Goal: Task Accomplishment & Management: Manage account settings

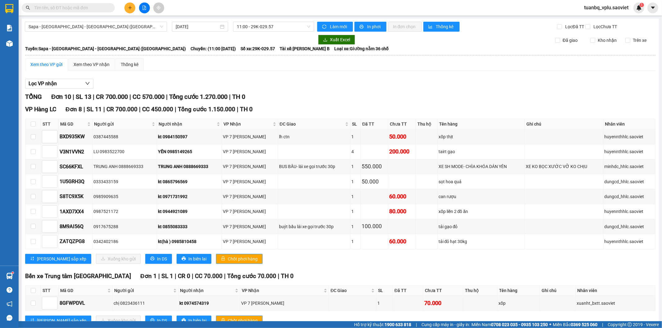
click at [602, 7] on span "tuanbq_vplu.saoviet" at bounding box center [606, 8] width 54 height 8
click at [596, 19] on span "Đăng xuất" at bounding box center [609, 19] width 41 height 7
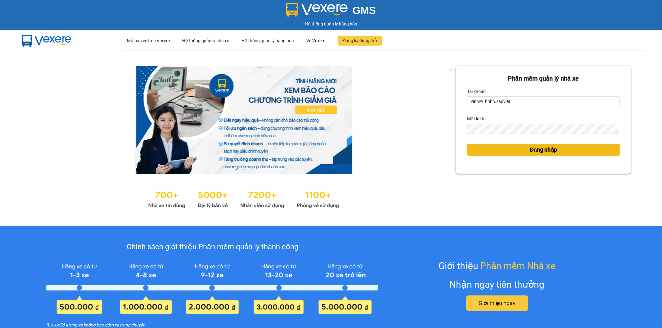
click at [500, 151] on button "Đăng nhập" at bounding box center [543, 150] width 153 height 12
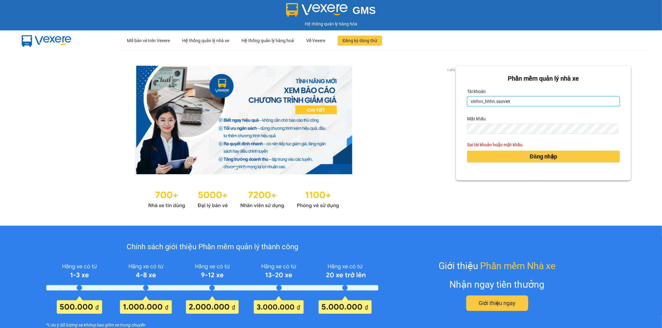
click at [506, 102] on input "vinhvv_hhhn.saoviet" at bounding box center [543, 102] width 153 height 10
click at [505, 102] on input "vinhvv_hhhn.saoviet" at bounding box center [543, 102] width 153 height 10
click at [504, 103] on input "vinhvv_hhhn.saoviet" at bounding box center [543, 102] width 153 height 10
click at [530, 103] on input "vinhvv_hhhn.saoviet" at bounding box center [543, 102] width 153 height 10
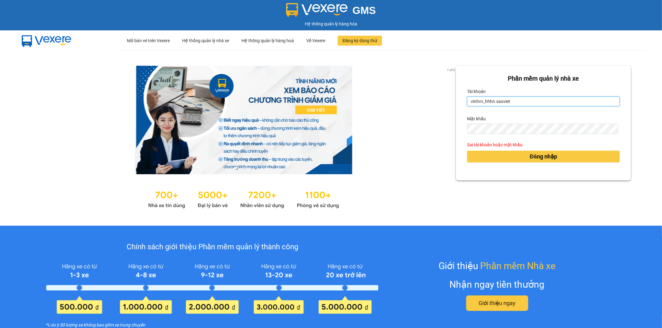
click at [530, 103] on input "vinhvv_hhhn.saoviet" at bounding box center [543, 102] width 153 height 10
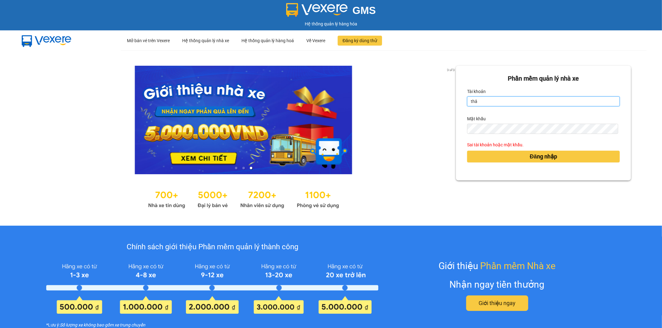
click at [496, 103] on input "thâ" at bounding box center [543, 102] width 153 height 10
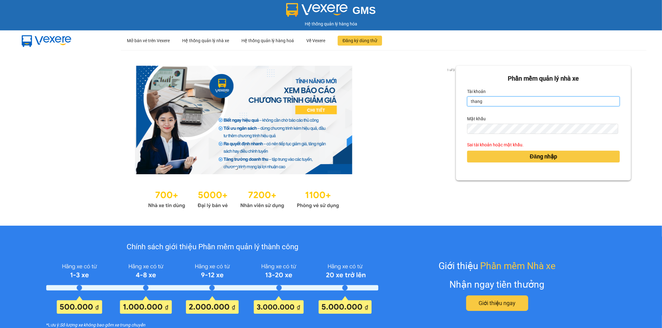
click at [496, 103] on input "thang" at bounding box center [543, 102] width 153 height 10
type input "="
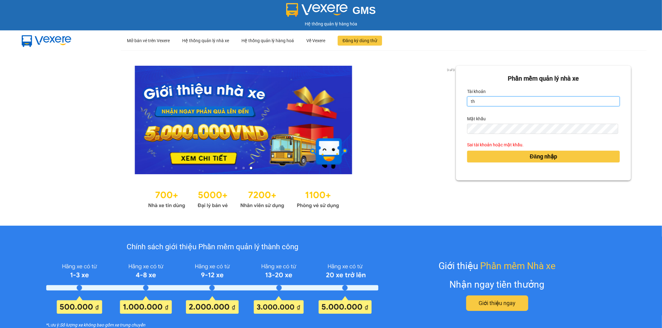
type input "t"
type input "thangvd_vplu.saoviet"
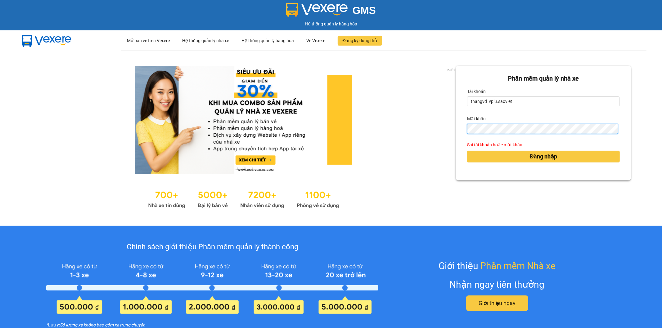
click at [467, 151] on button "Đăng nhập" at bounding box center [543, 157] width 153 height 12
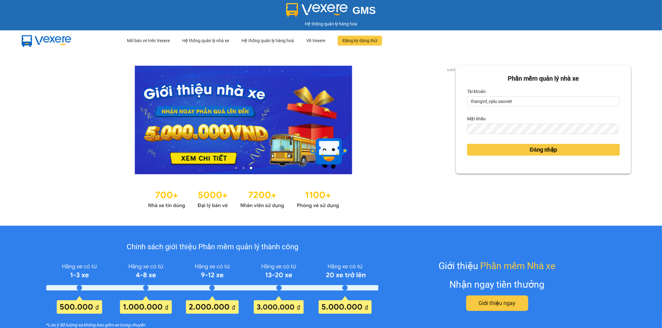
click at [481, 156] on div "Đăng nhập" at bounding box center [543, 150] width 153 height 17
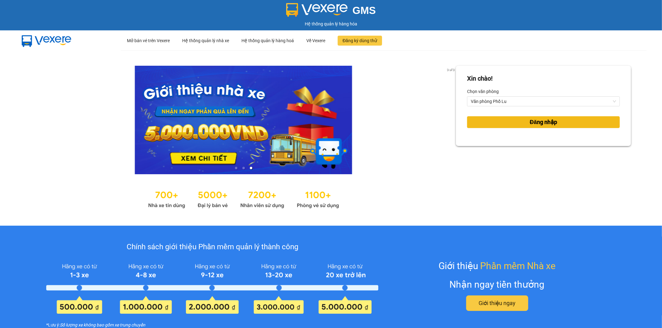
click at [484, 125] on button "Đăng nhập" at bounding box center [543, 122] width 153 height 12
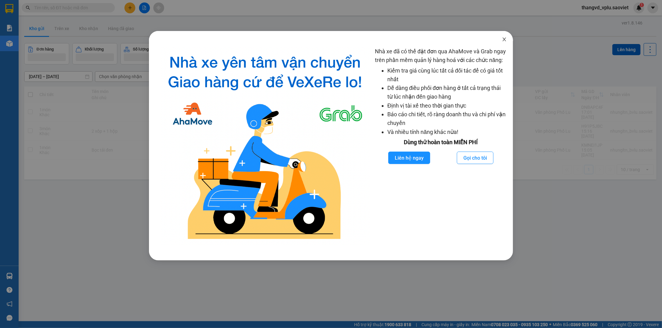
click at [507, 38] on span "Close" at bounding box center [504, 39] width 17 height 17
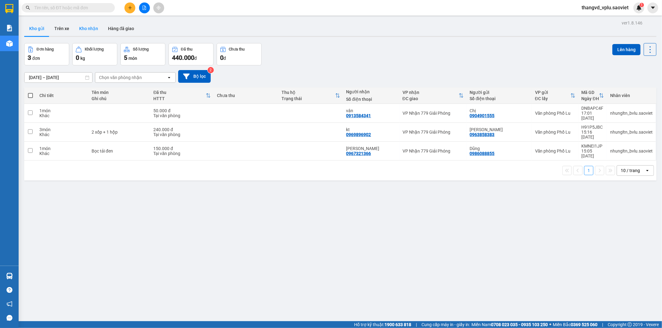
click at [83, 30] on button "Kho nhận" at bounding box center [88, 28] width 29 height 15
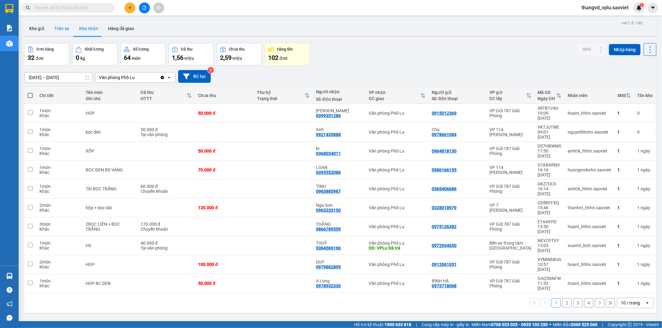
click at [68, 30] on button "Trên xe" at bounding box center [61, 28] width 25 height 15
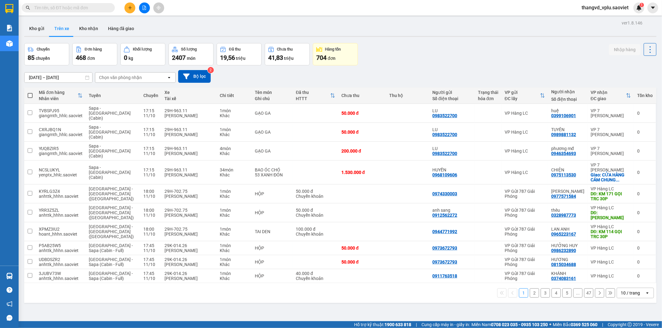
click at [126, 73] on div "Chọn văn phòng nhận" at bounding box center [130, 78] width 71 height 10
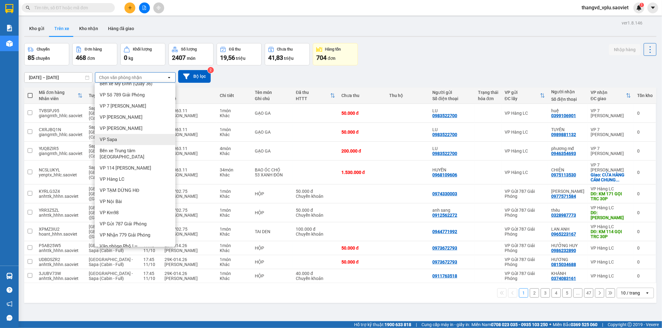
scroll to position [8, 0]
click at [123, 243] on span "Văn phòng Phố Lu" at bounding box center [119, 246] width 38 height 6
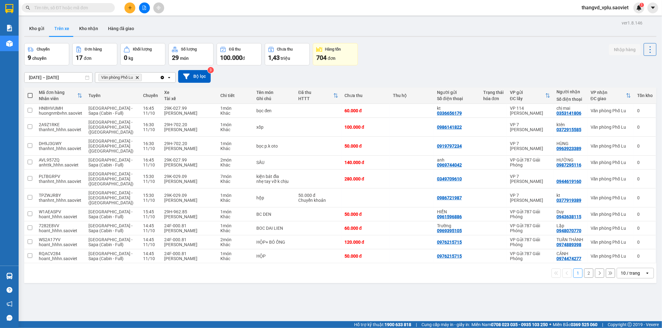
click at [584, 269] on button "2" at bounding box center [588, 273] width 9 height 9
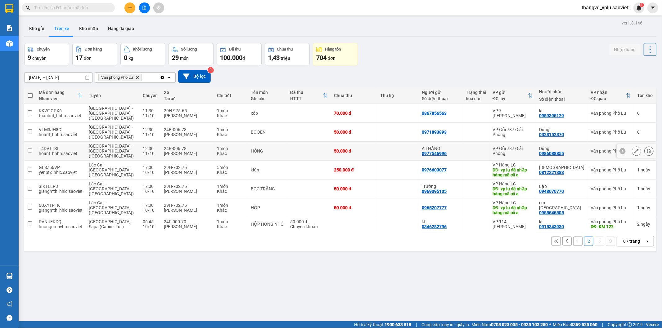
click at [175, 146] on div "24B-006.78" at bounding box center [187, 148] width 47 height 5
checkbox input "true"
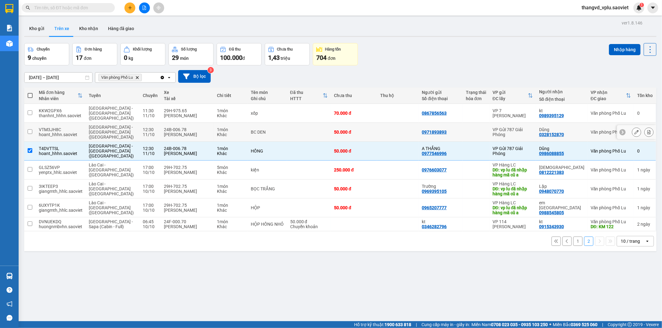
click at [175, 123] on td "24B-006.78 Hoàng Kim Quy" at bounding box center [187, 132] width 53 height 19
checkbox input "true"
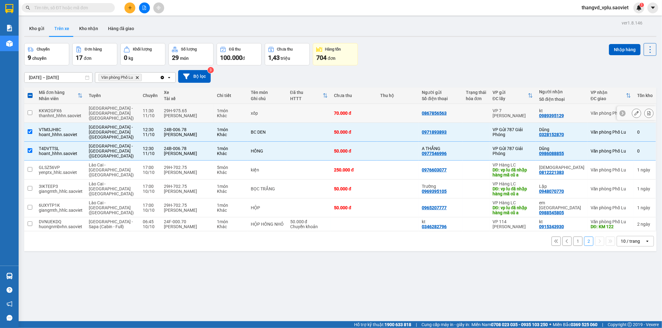
click at [180, 109] on div "29H-975.65" at bounding box center [187, 110] width 47 height 5
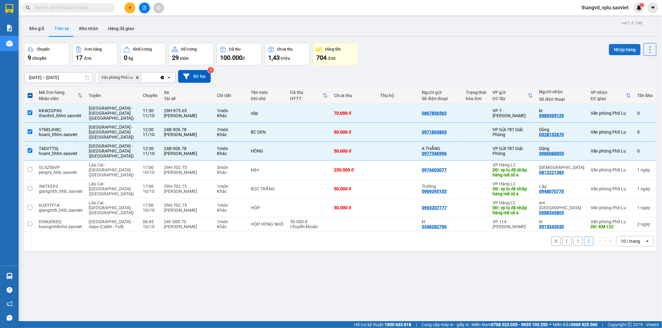
click at [618, 44] on button "Nhập hàng" at bounding box center [625, 49] width 32 height 11
checkbox input "false"
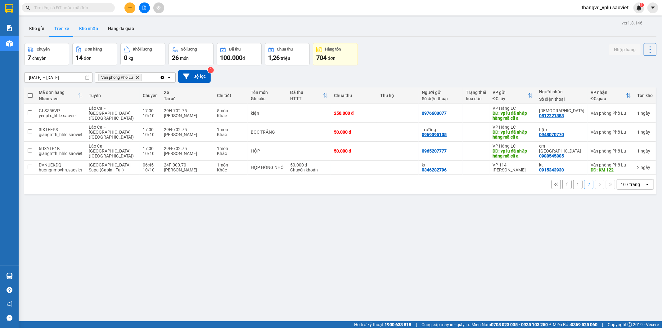
click at [91, 28] on button "Kho nhận" at bounding box center [88, 28] width 29 height 15
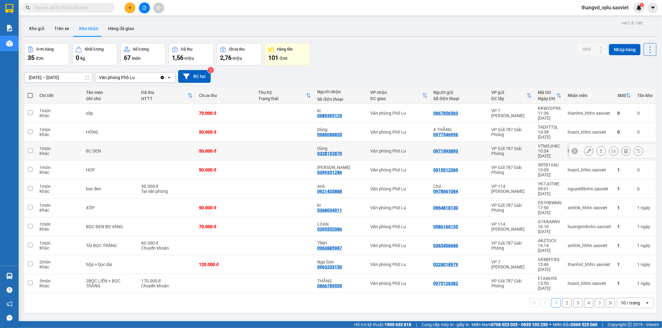
click at [262, 142] on td at bounding box center [284, 151] width 59 height 19
checkbox input "true"
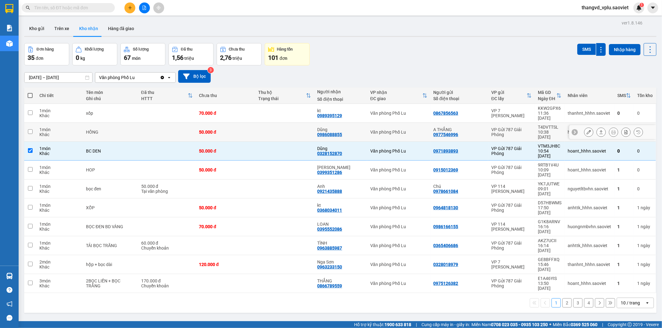
click at [248, 130] on div "50.000 đ" at bounding box center [225, 132] width 53 height 5
checkbox input "true"
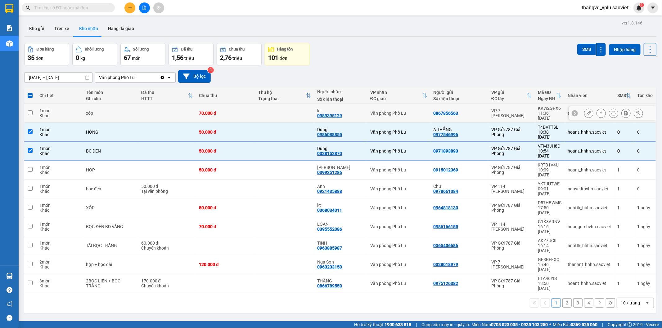
drag, startPoint x: 248, startPoint y: 110, endPoint x: 438, endPoint y: 74, distance: 193.0
click at [249, 111] on div "70.000 đ" at bounding box center [225, 113] width 53 height 5
checkbox input "true"
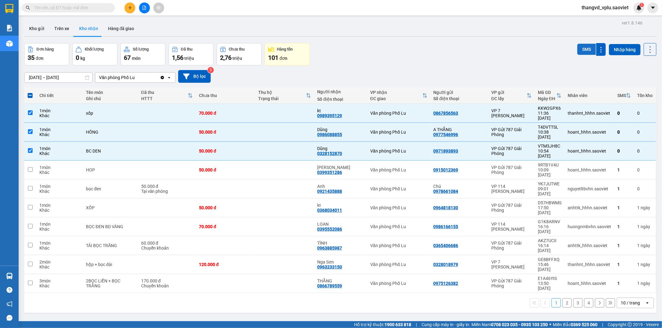
click at [587, 44] on button "SMS" at bounding box center [586, 49] width 19 height 11
click at [64, 29] on button "Trên xe" at bounding box center [61, 28] width 25 height 15
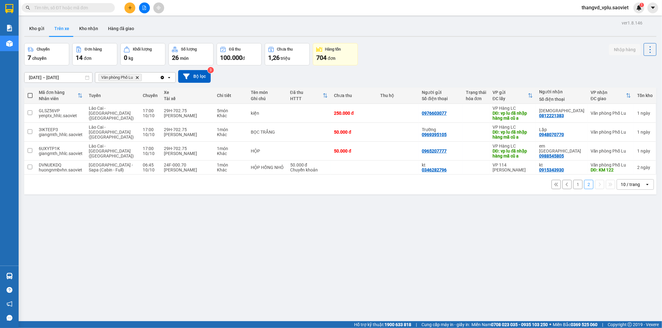
click at [69, 79] on input "[DATE] – [DATE]" at bounding box center [59, 78] width 68 height 10
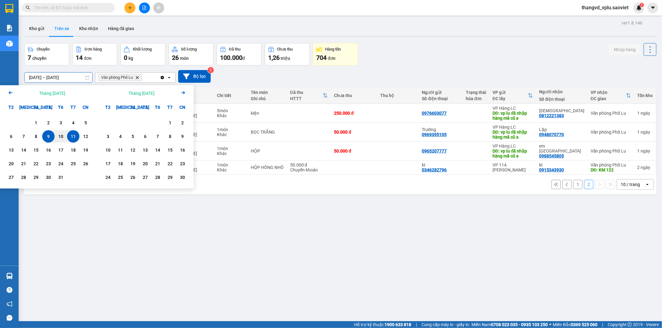
click at [75, 137] on div "11" at bounding box center [73, 136] width 9 height 7
type input "[DATE] – [DATE]"
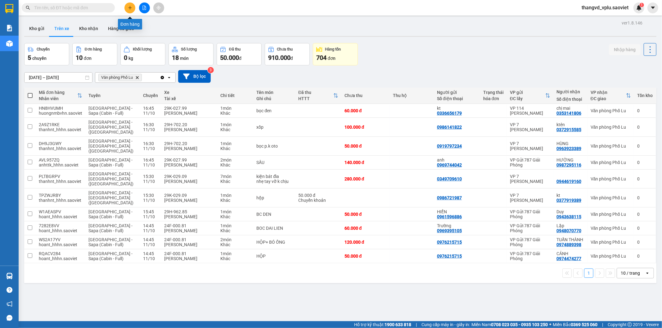
click at [131, 8] on icon "plus" at bounding box center [130, 8] width 4 height 4
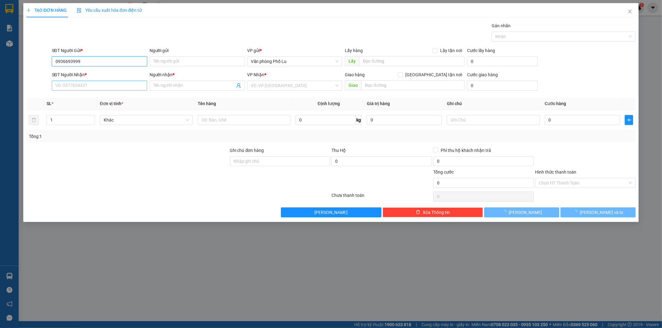
type input "0936693999"
click at [87, 84] on input "SĐT Người Nhận *" at bounding box center [99, 86] width 95 height 10
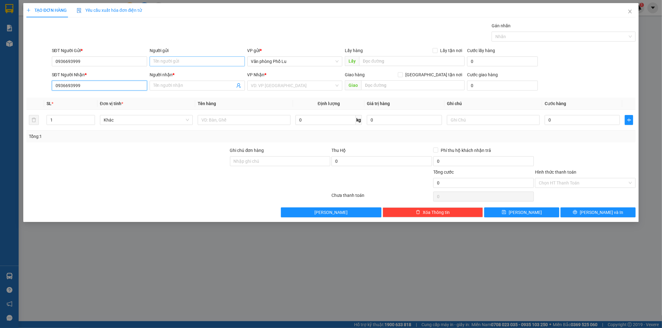
type input "0936693999"
click at [176, 61] on input "Người gửi" at bounding box center [197, 61] width 95 height 10
type input "kt"
click at [178, 84] on input "Người nhận *" at bounding box center [194, 85] width 82 height 7
type input "kt"
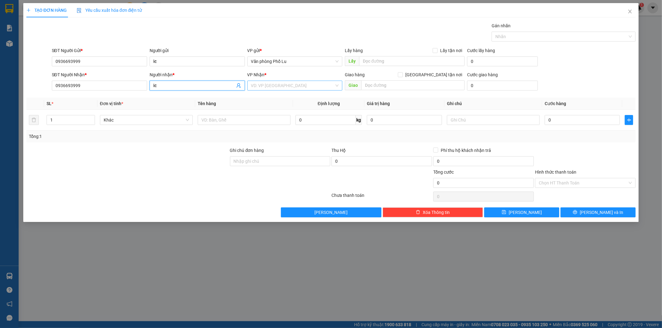
click at [274, 85] on input "search" at bounding box center [292, 85] width 83 height 9
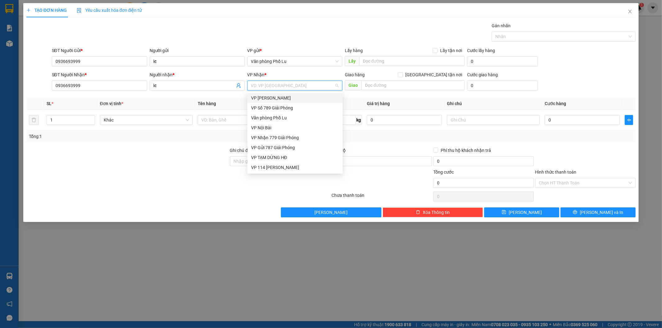
click at [277, 84] on input "search" at bounding box center [292, 85] width 83 height 9
type input "T"
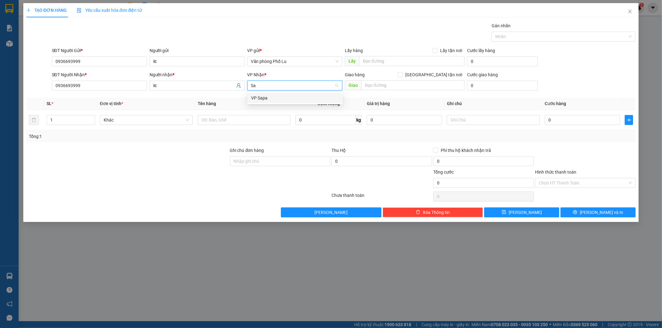
type input "S"
type input "779"
click at [285, 97] on div "VP Nhận 779 Giải Phóng" at bounding box center [295, 98] width 88 height 7
click at [482, 84] on input "0" at bounding box center [502, 86] width 71 height 10
paste input "7"
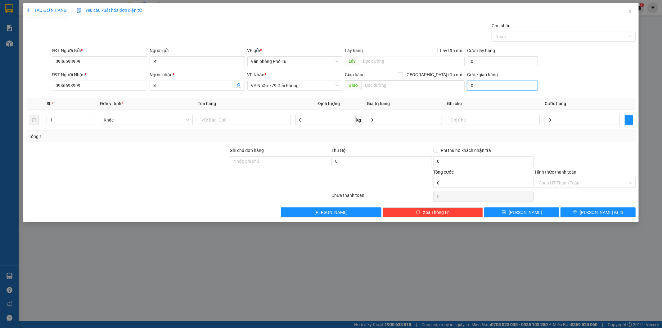
type input "70"
type input "70.000"
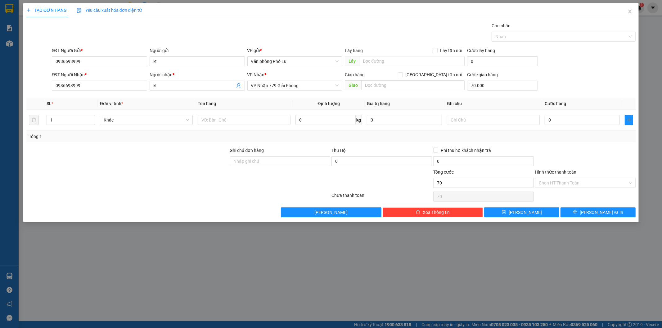
type input "70.000"
click at [587, 83] on div "SĐT Người Nhận * 0936693999 Người nhận * kt VP Nhận * VP Nhận 779 Giải Phóng Gi…" at bounding box center [344, 82] width 587 height 22
click at [497, 82] on input "70.000" at bounding box center [502, 86] width 71 height 10
click at [495, 82] on input "70.000" at bounding box center [502, 86] width 71 height 10
type input "0"
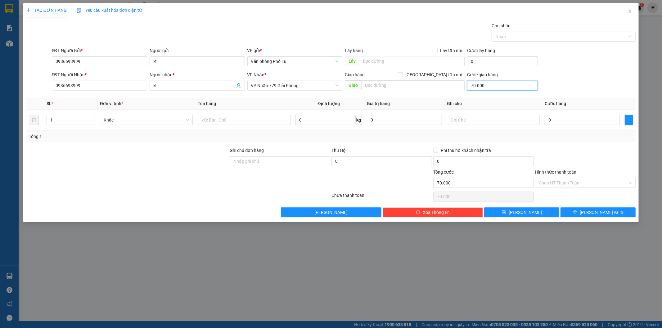
type input "0"
click at [567, 119] on input "0" at bounding box center [582, 120] width 75 height 10
paste input "7"
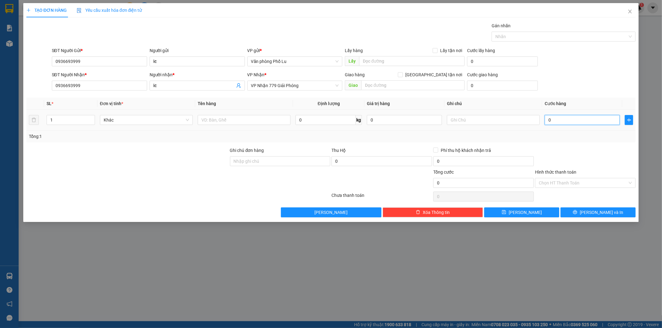
type input "70"
type input "70.000"
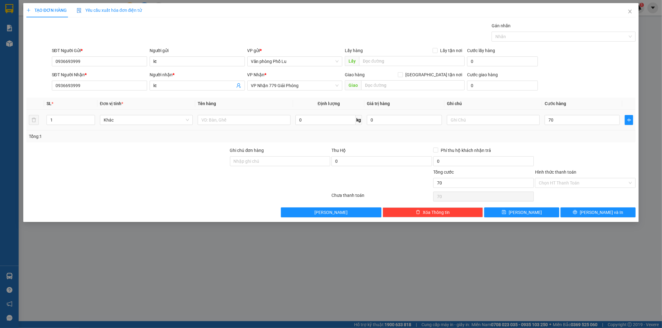
type input "70.000"
click at [590, 88] on div "SĐT Người Nhận * 0936693999 Người nhận * kt VP Nhận * VP Nhận 779 Giải Phóng Gi…" at bounding box center [344, 82] width 587 height 22
click at [607, 213] on span "[PERSON_NAME] và In" at bounding box center [601, 212] width 43 height 7
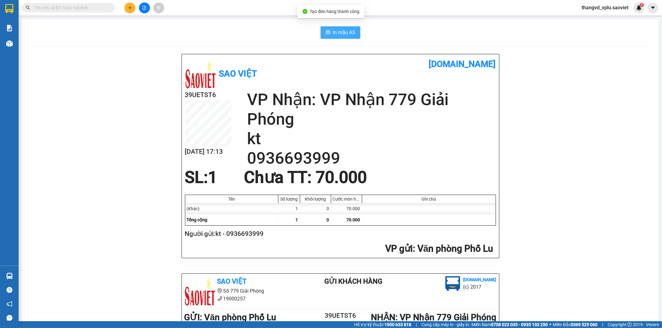
click at [339, 32] on span "In mẫu A5" at bounding box center [344, 33] width 22 height 8
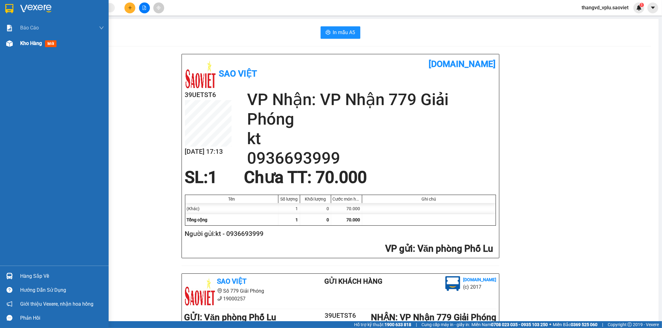
click at [24, 43] on span "Kho hàng" at bounding box center [31, 43] width 22 height 6
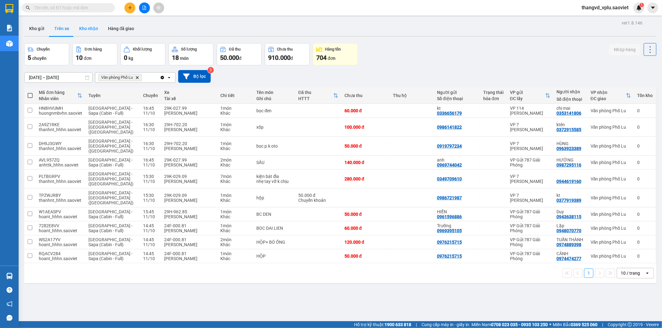
click at [88, 27] on button "Kho nhận" at bounding box center [88, 28] width 29 height 15
type input "[DATE] – [DATE]"
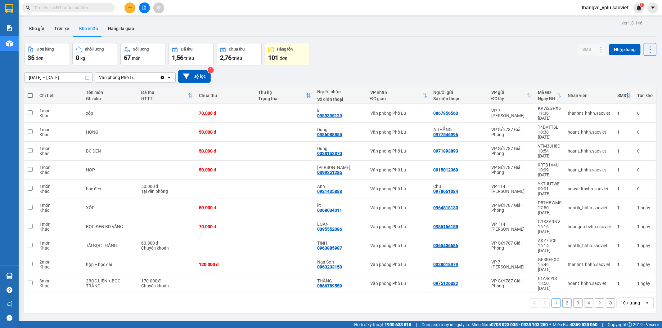
click at [564, 299] on button "2" at bounding box center [566, 303] width 9 height 9
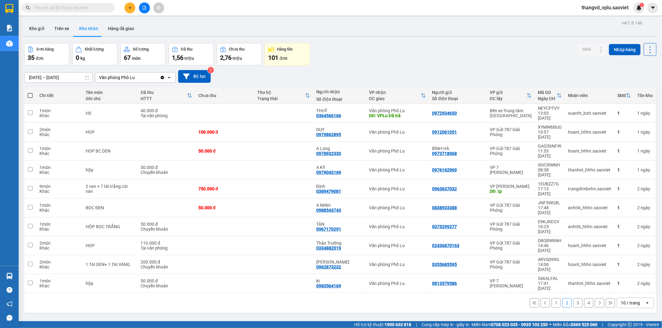
click at [573, 299] on button "3" at bounding box center [577, 303] width 9 height 9
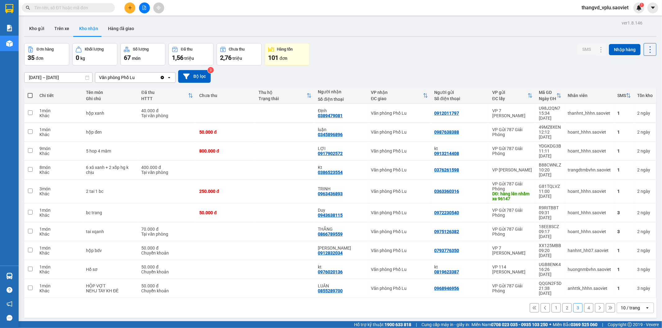
click at [552, 304] on button "1" at bounding box center [556, 308] width 9 height 9
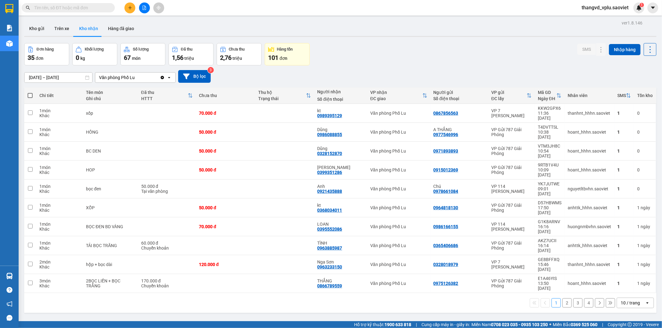
click at [144, 7] on icon "file-add" at bounding box center [144, 8] width 4 height 4
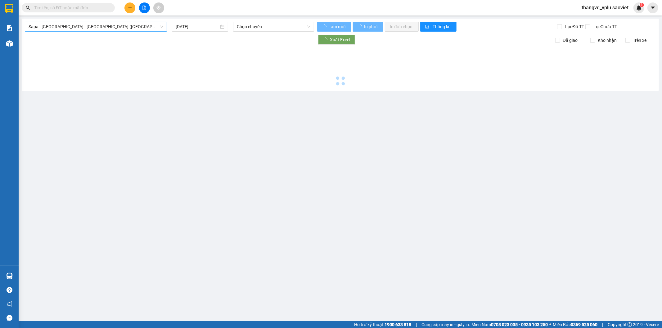
click at [83, 26] on span "Sapa - [GEOGRAPHIC_DATA] - [GEOGRAPHIC_DATA] ([GEOGRAPHIC_DATA])" at bounding box center [96, 26] width 135 height 9
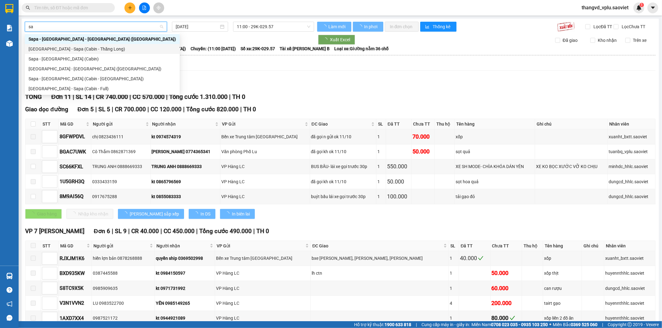
type input "sa"
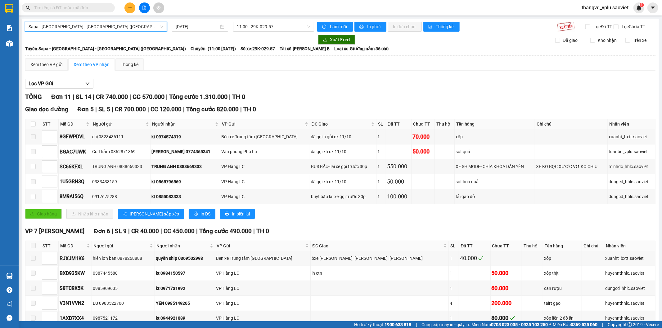
click at [95, 27] on span "Sapa - [GEOGRAPHIC_DATA] - [GEOGRAPHIC_DATA] ([GEOGRAPHIC_DATA])" at bounding box center [96, 26] width 135 height 9
click at [96, 27] on span "Sapa - [GEOGRAPHIC_DATA] - [GEOGRAPHIC_DATA] ([GEOGRAPHIC_DATA])" at bounding box center [96, 26] width 135 height 9
type input "a"
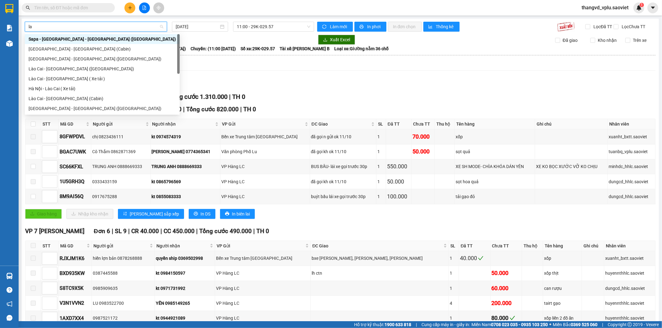
type input "lao"
click at [77, 67] on div "Lào Cai - [GEOGRAPHIC_DATA] ([GEOGRAPHIC_DATA])" at bounding box center [102, 68] width 147 height 7
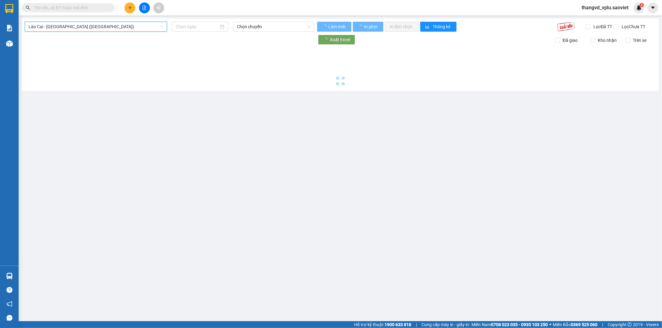
type input "[DATE]"
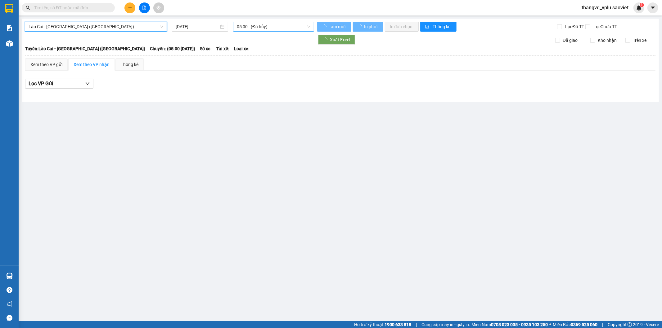
click at [264, 27] on span "05:00 - (Đã hủy)" at bounding box center [273, 26] width 73 height 9
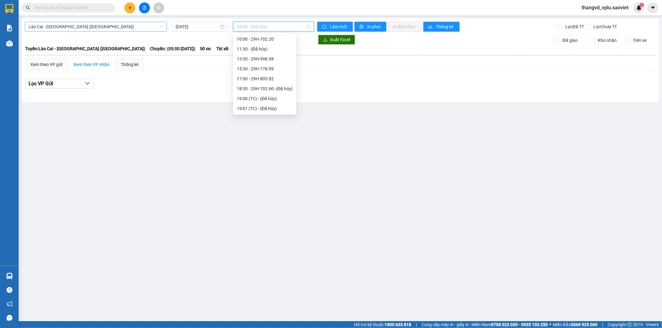
scroll to position [71, 0]
click at [261, 74] on div "17:00 - 29H-805.82" at bounding box center [265, 77] width 56 height 7
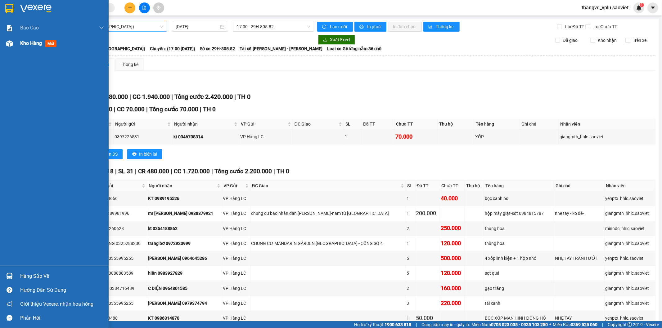
click at [16, 41] on div "Kho hàng mới" at bounding box center [54, 44] width 109 height 16
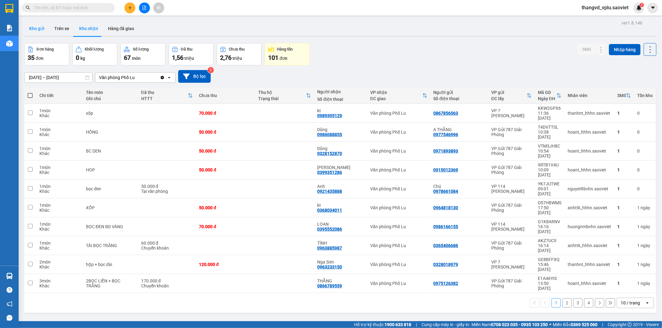
click at [37, 30] on button "Kho gửi" at bounding box center [36, 28] width 25 height 15
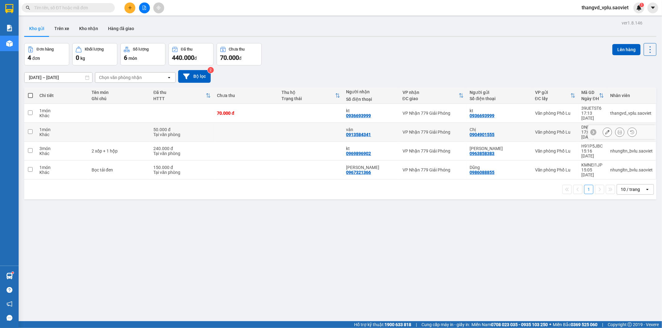
click at [136, 124] on td at bounding box center [119, 132] width 62 height 19
checkbox input "true"
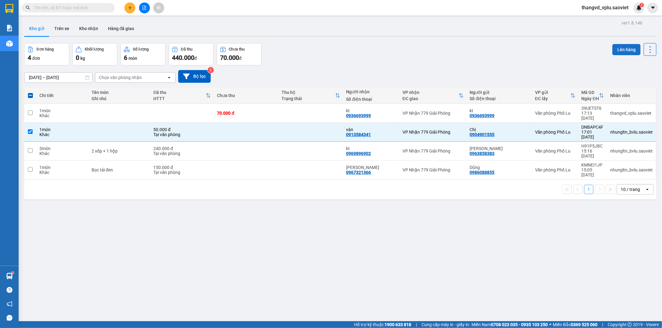
click at [615, 47] on button "Lên hàng" at bounding box center [626, 49] width 28 height 11
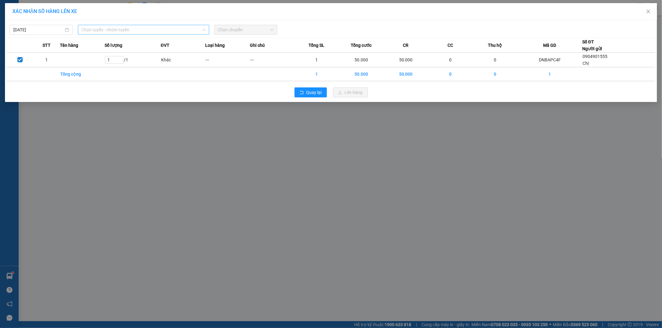
click at [103, 29] on span "Chọn tuyến - nhóm tuyến" at bounding box center [144, 29] width 124 height 9
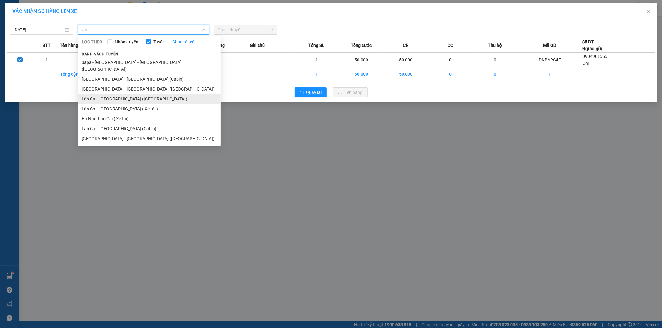
type input "lao"
click at [128, 94] on li "Lào Cai - [GEOGRAPHIC_DATA] ([GEOGRAPHIC_DATA])" at bounding box center [149, 99] width 143 height 10
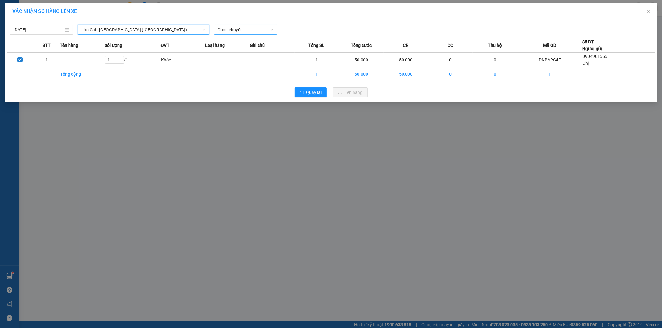
click at [243, 27] on span "Chọn chuyến" at bounding box center [246, 29] width 56 height 9
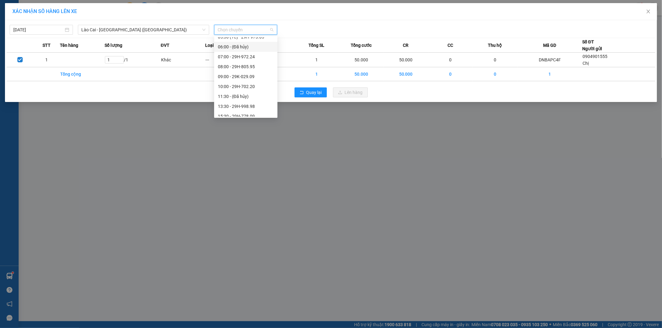
scroll to position [34, 0]
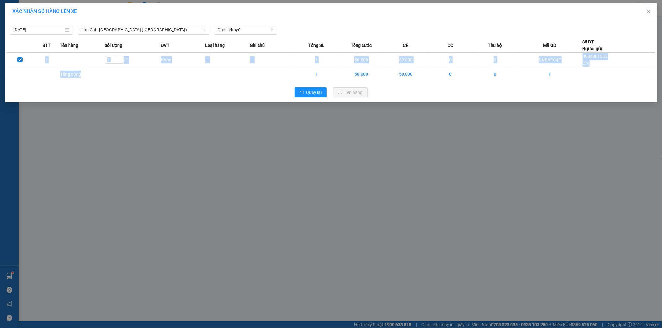
drag, startPoint x: 284, startPoint y: 78, endPoint x: 262, endPoint y: 52, distance: 34.0
click at [285, 88] on div "11/10/2025 Lào Cai - Hà Nội (Giường) LỌC THEO Nhóm tuyến Tuyến Chọn tất cả Danh…" at bounding box center [331, 61] width 652 height 82
drag, startPoint x: 255, startPoint y: 25, endPoint x: 269, endPoint y: 39, distance: 19.8
click at [255, 26] on span "Chọn chuyến" at bounding box center [246, 29] width 56 height 9
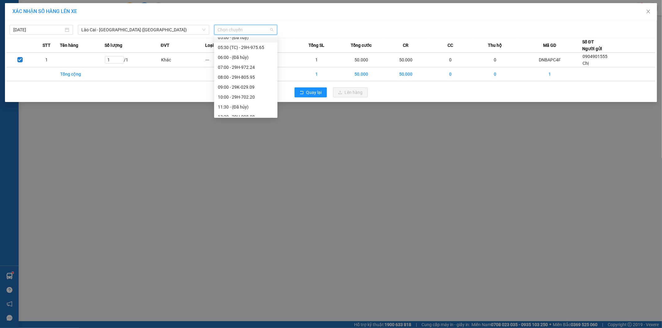
scroll to position [79, 0]
click at [249, 70] on div "17:00 - 29H-805.82" at bounding box center [246, 72] width 56 height 7
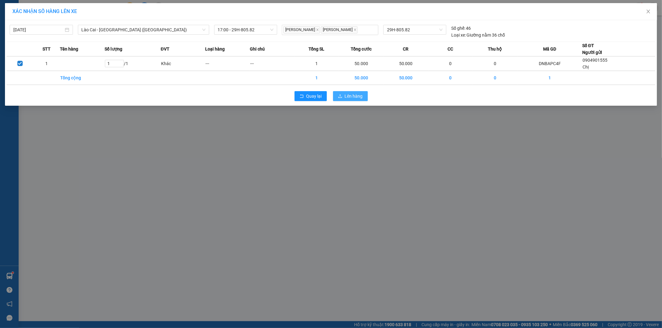
click at [356, 97] on span "Lên hàng" at bounding box center [354, 96] width 18 height 7
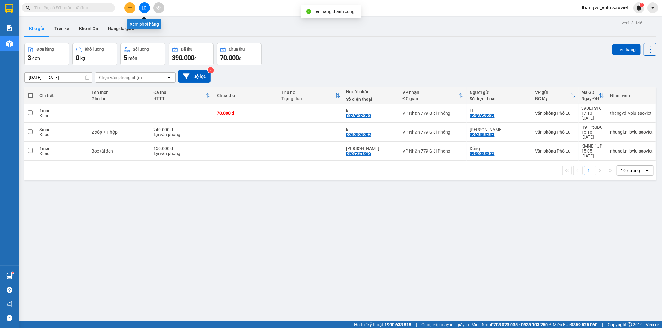
click at [144, 9] on icon "file-add" at bounding box center [144, 8] width 4 height 4
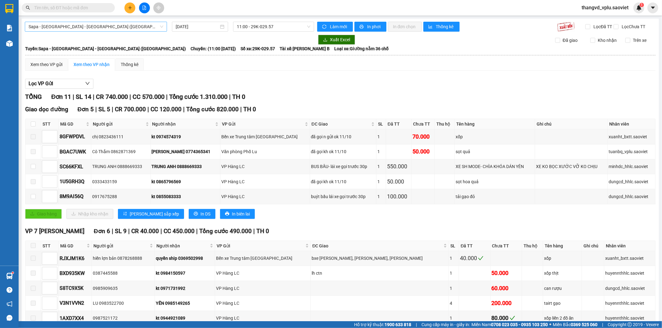
click at [133, 29] on span "Sapa - Lào Cai - Hà Nội (Giường)" at bounding box center [96, 26] width 135 height 9
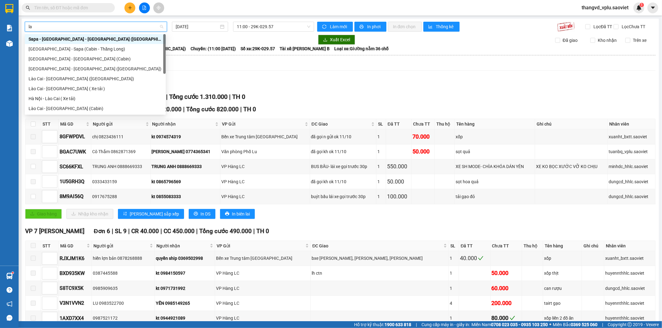
type input "lao"
click at [84, 67] on div "Lào Cai - Hà Nội (Giường)" at bounding box center [102, 68] width 147 height 7
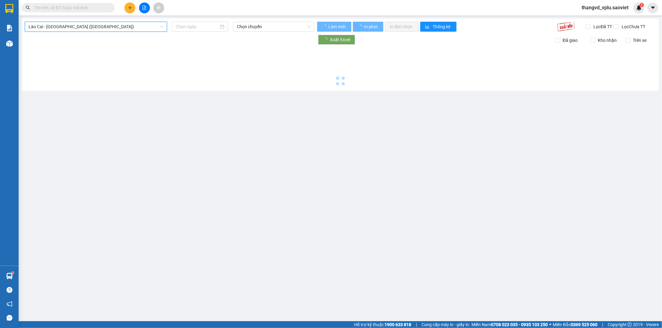
type input "[DATE]"
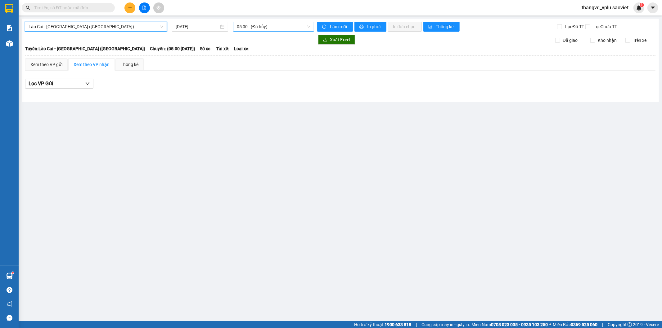
click at [268, 27] on span "05:00 - (Đã hủy)" at bounding box center [273, 26] width 73 height 9
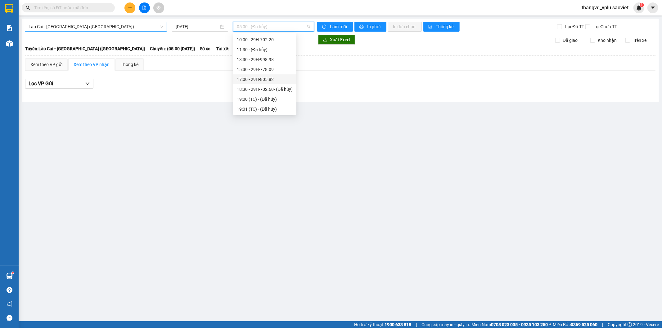
click at [279, 82] on div "17:00 - 29H-805.82" at bounding box center [265, 79] width 56 height 7
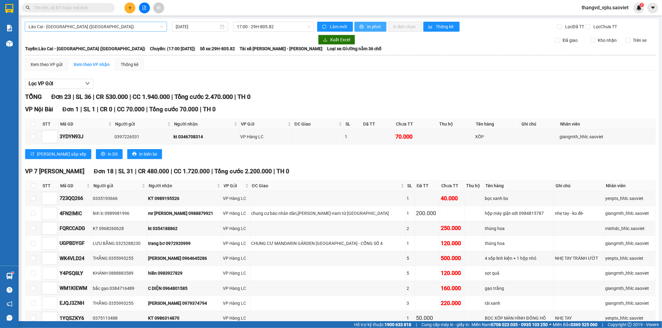
click at [375, 28] on span "In phơi" at bounding box center [374, 26] width 14 height 7
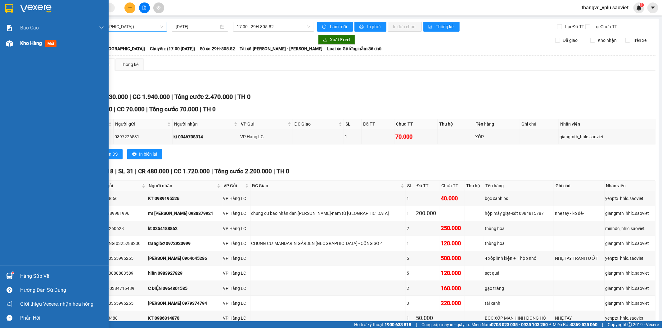
click at [14, 43] on div at bounding box center [9, 43] width 11 height 11
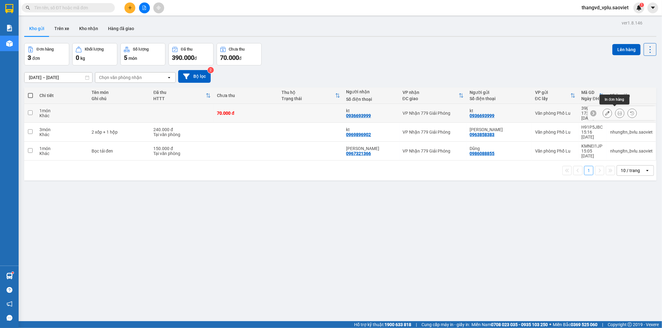
click at [618, 111] on icon at bounding box center [620, 113] width 4 height 4
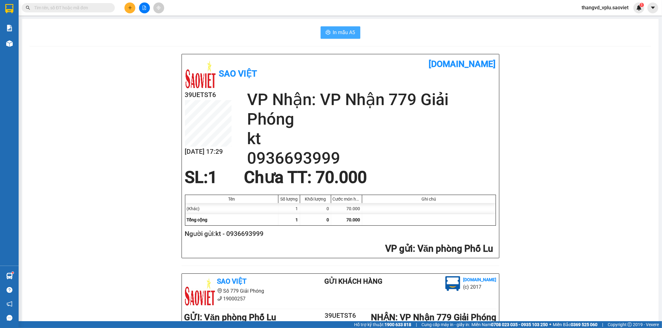
click at [340, 32] on span "In mẫu A5" at bounding box center [344, 33] width 22 height 8
click at [621, 5] on span "thangvd_vplu.saoviet" at bounding box center [605, 8] width 57 height 8
click at [597, 20] on span "Đăng xuất" at bounding box center [608, 19] width 44 height 7
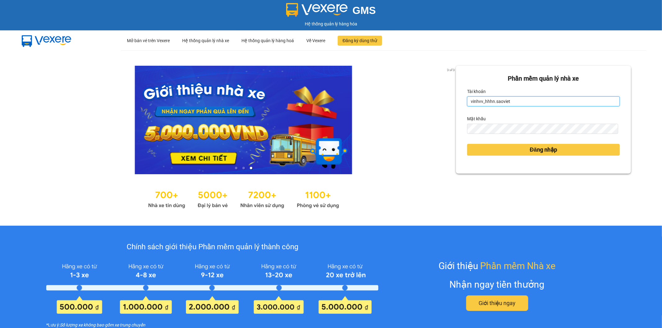
drag, startPoint x: 522, startPoint y: 102, endPoint x: 211, endPoint y: 71, distance: 312.6
click at [214, 70] on div "3 of 3 Phần mềm quản lý nhà xe Tài khoản vinhvv_hhhn.saoviet Mật khẩu Đăng nhập" at bounding box center [331, 138] width 662 height 176
drag, startPoint x: 528, startPoint y: 102, endPoint x: 258, endPoint y: 95, distance: 269.8
click at [332, 90] on div "3 of 3 Phần mềm quản lý nhà xe Tài khoản vinhvv_hhhn.saoviet Mật khẩu Đăng nhập" at bounding box center [331, 138] width 662 height 176
drag, startPoint x: 519, startPoint y: 100, endPoint x: 275, endPoint y: 97, distance: 243.7
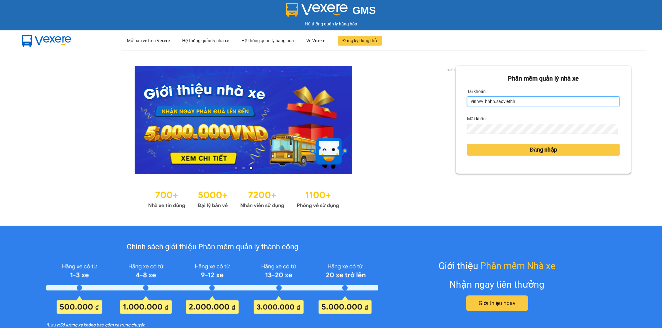
click at [285, 95] on div "3 of 3 Phần mềm quản lý nhà xe Tài khoản vinhvv_hhhn.saoviethh Mật khẩu Đăng nh…" at bounding box center [331, 138] width 662 height 176
drag, startPoint x: 467, startPoint y: 101, endPoint x: 446, endPoint y: 100, distance: 21.1
click at [446, 100] on div "3 of 3 Phần mềm quản lý nhà xe Tài khoản vinhvv_hhhn.saoviethhhh Mật khẩu Đăng …" at bounding box center [331, 138] width 662 height 176
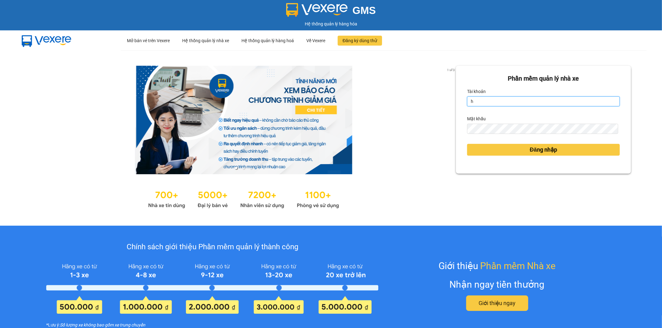
type input "hungnq_hhlu.saoviet"
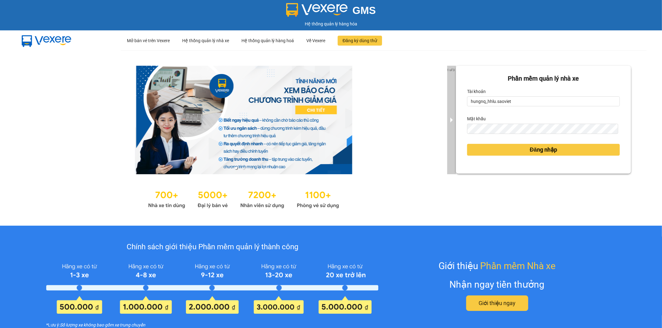
click at [456, 131] on div "Phần mềm quản lý nhà xe Tài khoản hungnq_hhlu.saoviet Mật khẩu Đăng nhập" at bounding box center [543, 120] width 175 height 108
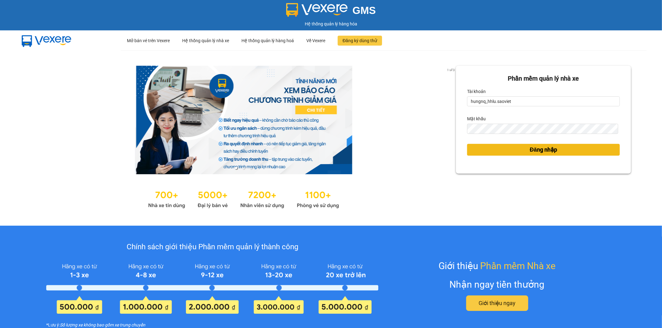
click at [470, 152] on button "Đăng nhập" at bounding box center [543, 150] width 153 height 12
click at [474, 150] on button "Đăng nhập" at bounding box center [543, 150] width 153 height 12
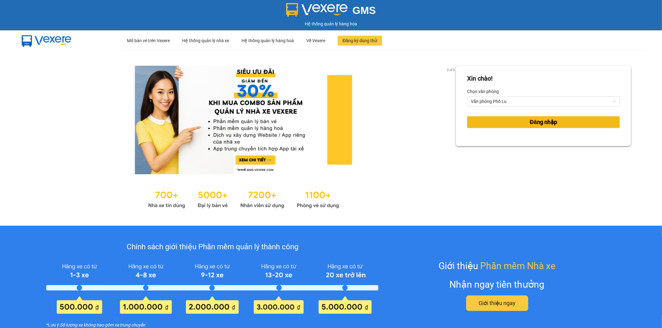
click at [469, 127] on button "Đăng nhập" at bounding box center [543, 122] width 153 height 12
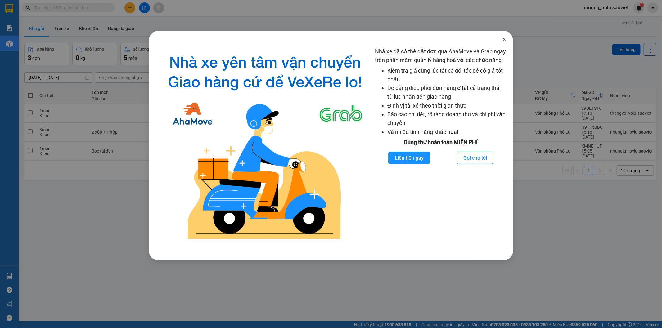
click at [505, 42] on span "Close" at bounding box center [504, 39] width 17 height 17
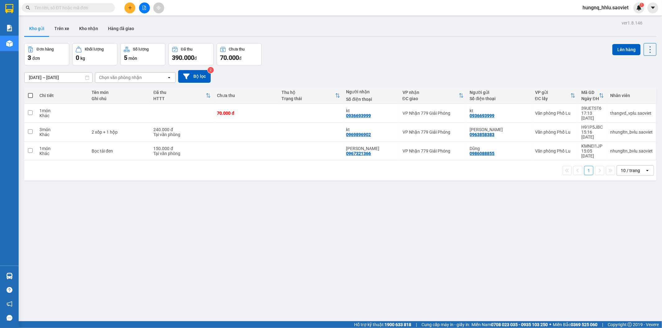
click at [38, 8] on input "text" at bounding box center [70, 7] width 73 height 7
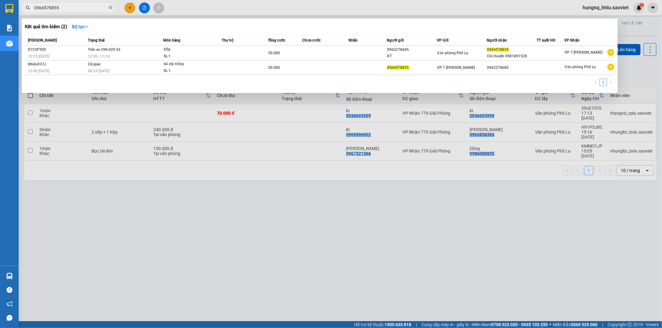
type input "0564578835"
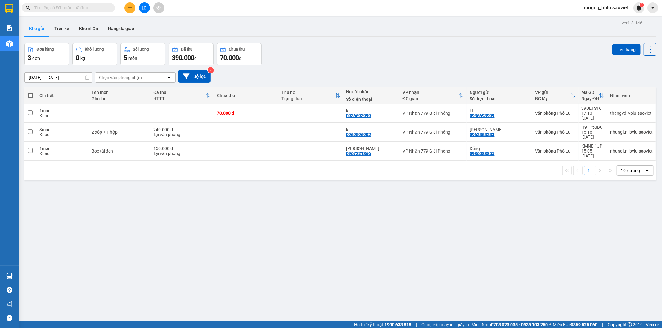
click at [42, 10] on input "text" at bounding box center [70, 7] width 73 height 7
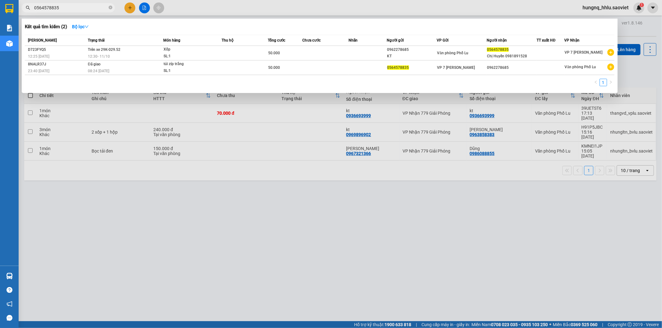
type input "0564578835"
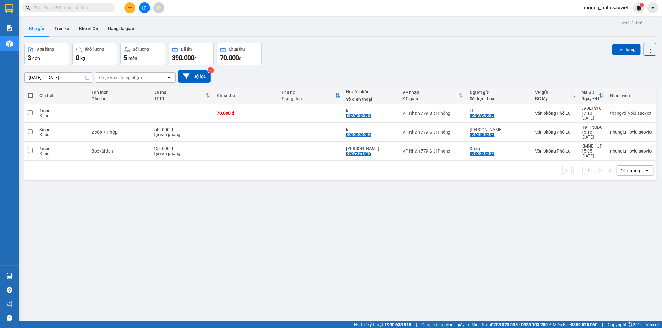
click at [235, 155] on div "Chi tiết Tên món Ghi chú Đã thu HTTT Chưa thu Thu hộ Trạng thái Người nhận Số đ…" at bounding box center [340, 134] width 632 height 93
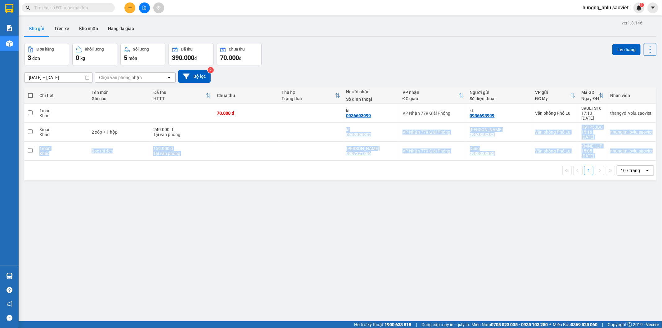
click at [265, 210] on div "ver 1.8.146 Kho gửi Trên xe Kho nhận Hàng đã giao Đơn hàng 3 đơn Khối lượng 0 k…" at bounding box center [340, 183] width 637 height 328
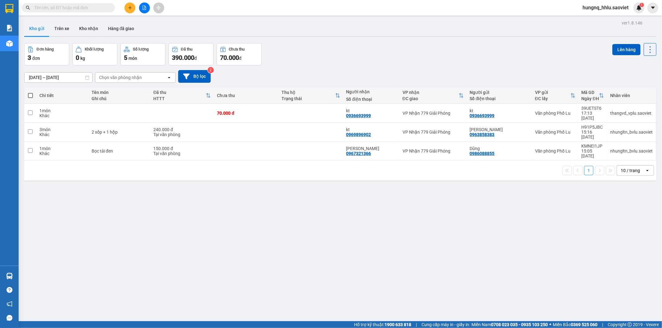
click at [43, 8] on input "text" at bounding box center [70, 7] width 73 height 7
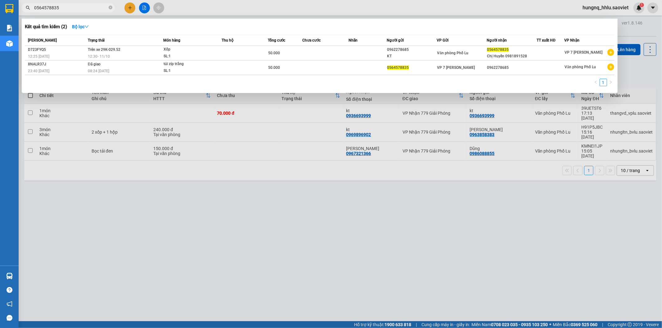
type input "0564578835"
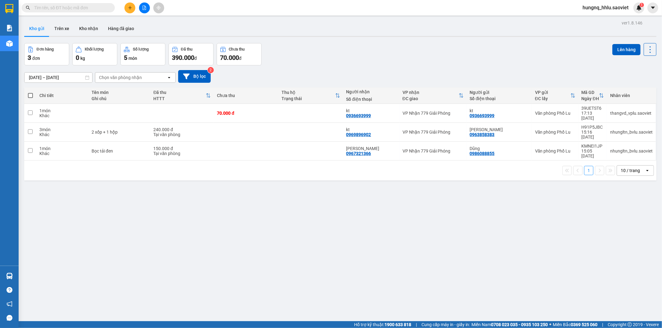
click at [214, 26] on div "Kho gửi Trên xe Kho nhận Hàng đã giao" at bounding box center [340, 29] width 632 height 16
click at [37, 4] on input "text" at bounding box center [70, 7] width 73 height 7
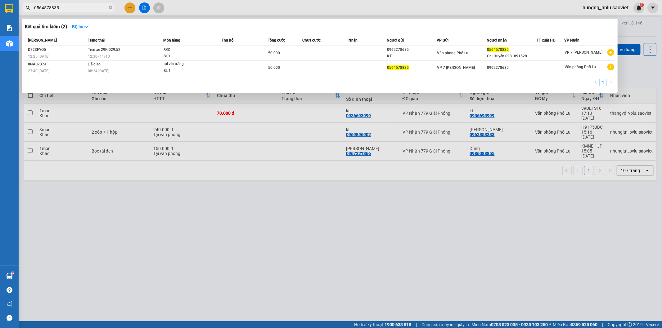
type input "0564578835"
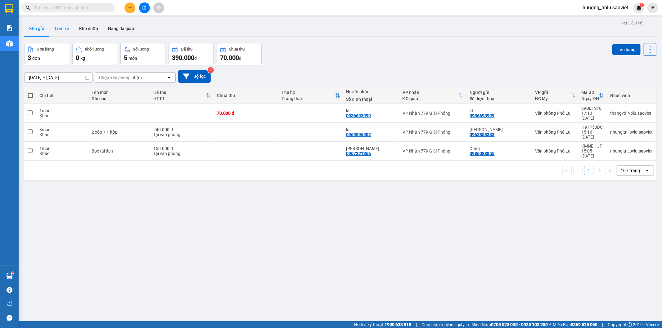
click at [54, 30] on button "Trên xe" at bounding box center [61, 28] width 25 height 15
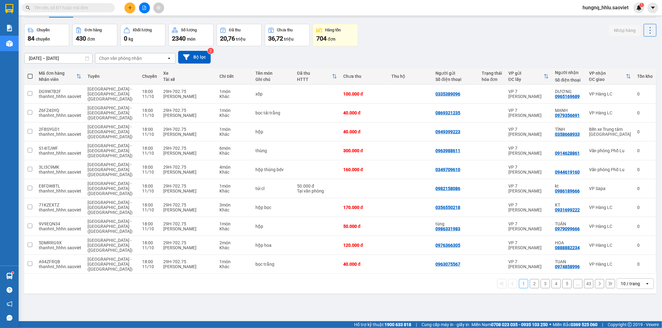
scroll to position [29, 0]
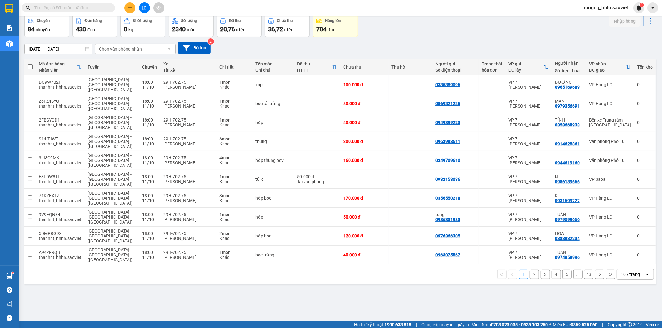
click at [102, 48] on div "Chọn văn phòng nhận" at bounding box center [120, 49] width 43 height 6
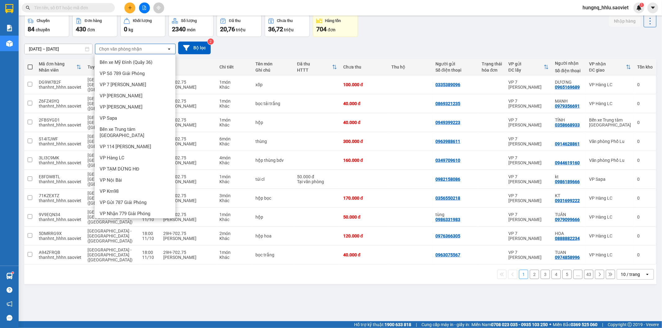
click at [103, 222] on span "Văn phòng Phố Lu" at bounding box center [119, 225] width 38 height 6
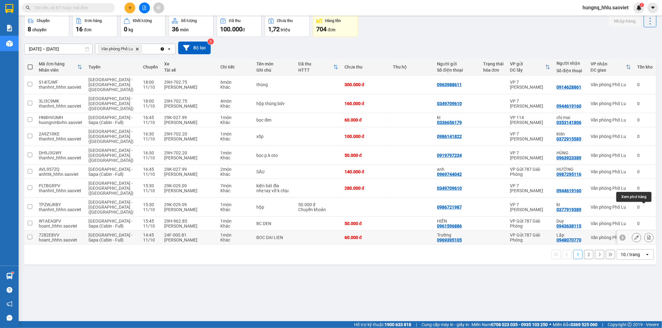
click at [647, 233] on div at bounding box center [648, 237] width 9 height 9
click at [646, 232] on button at bounding box center [649, 237] width 9 height 11
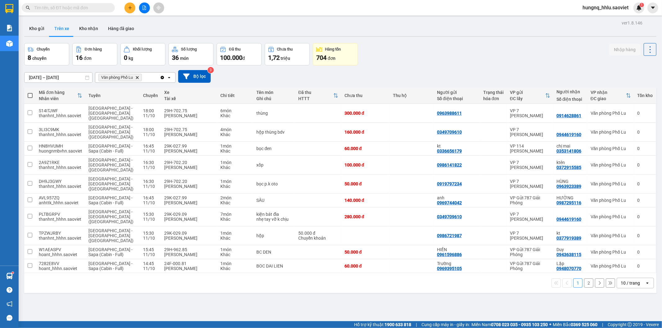
click at [587, 279] on button "2" at bounding box center [588, 283] width 9 height 9
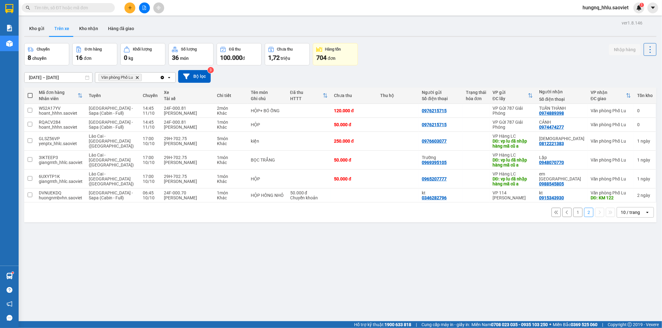
click at [26, 78] on input "[DATE] – [DATE]" at bounding box center [59, 78] width 68 height 10
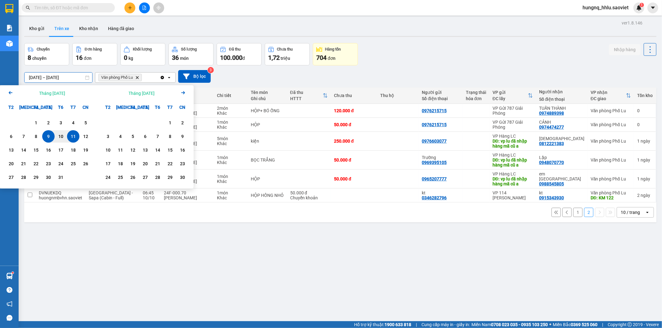
click at [26, 79] on input "[DATE] – [DATE]" at bounding box center [59, 78] width 68 height 10
click at [75, 141] on div "11" at bounding box center [73, 136] width 12 height 12
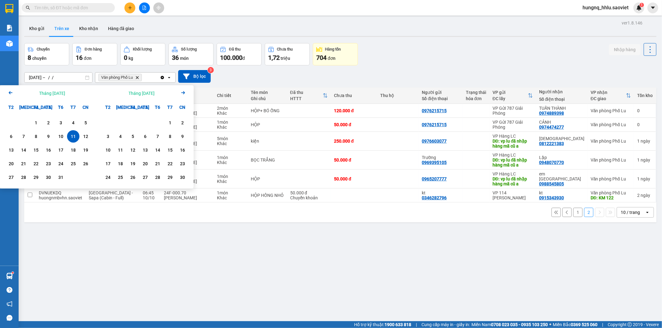
type input "[DATE] – [DATE]"
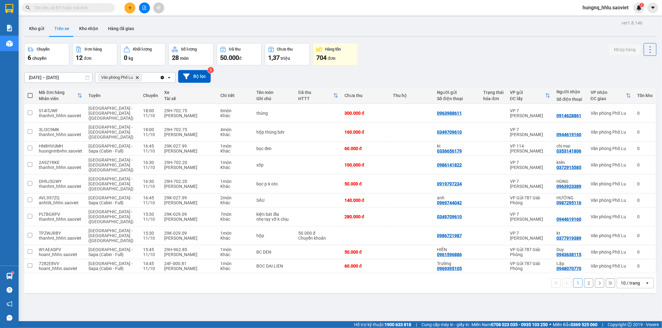
click at [586, 279] on button "2" at bounding box center [588, 283] width 9 height 9
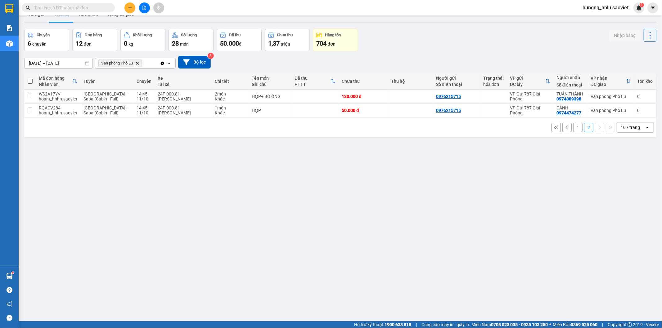
scroll to position [29, 0]
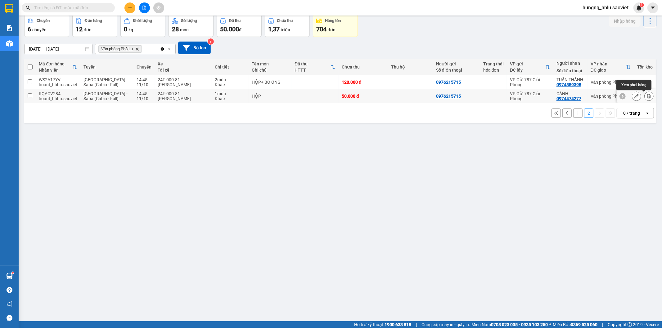
click at [647, 100] on div at bounding box center [648, 96] width 9 height 9
click at [646, 100] on button at bounding box center [649, 96] width 9 height 11
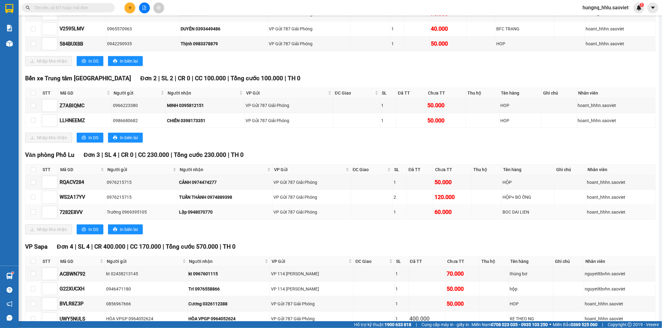
scroll to position [424, 0]
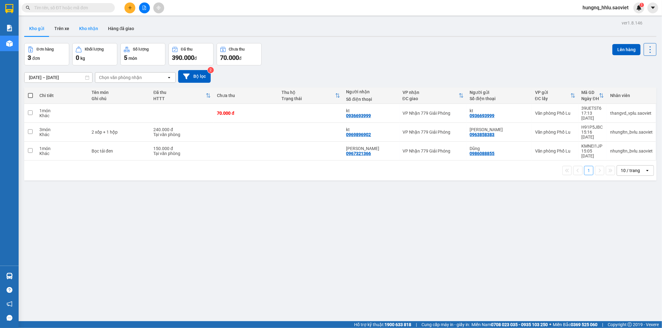
click at [80, 28] on button "Kho nhận" at bounding box center [88, 28] width 29 height 15
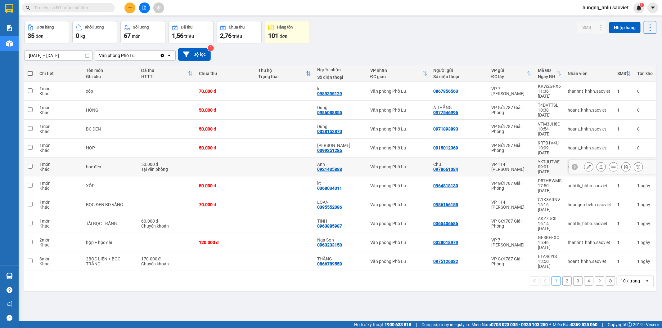
scroll to position [29, 0]
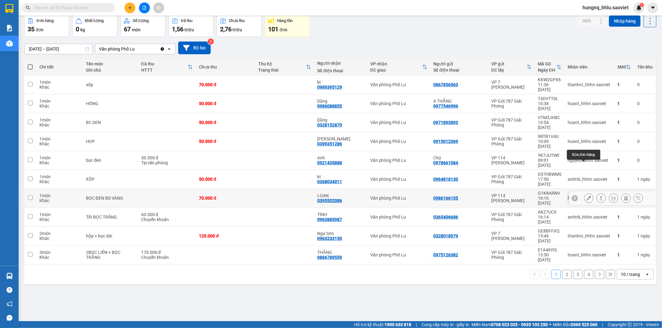
click at [587, 196] on icon at bounding box center [589, 198] width 4 height 4
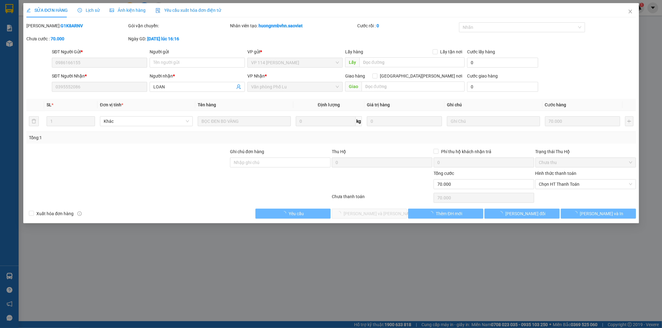
type input "0986166155"
type input "0395552086"
type input "LOAN"
type input "0"
type input "70.000"
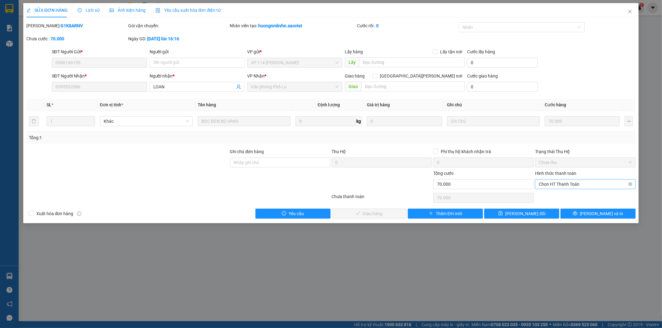
click at [542, 184] on span "Chọn HT Thanh Toán" at bounding box center [585, 184] width 93 height 9
click at [544, 195] on div "Tại văn phòng" at bounding box center [585, 196] width 93 height 7
type input "0"
click at [394, 214] on button "[PERSON_NAME] và Giao hàng" at bounding box center [369, 214] width 75 height 10
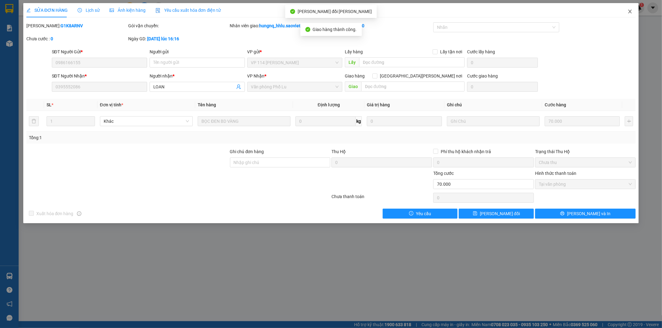
click at [633, 14] on span "Close" at bounding box center [629, 11] width 17 height 17
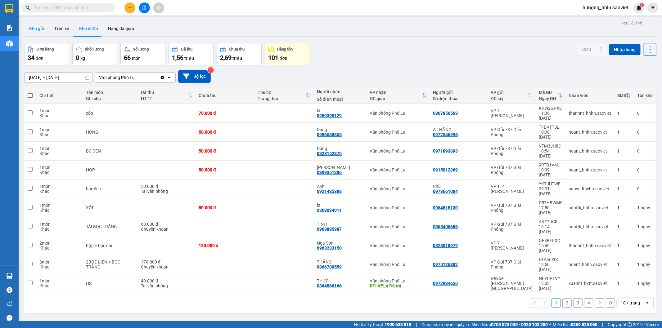
click at [30, 33] on button "Kho gửi" at bounding box center [36, 28] width 25 height 15
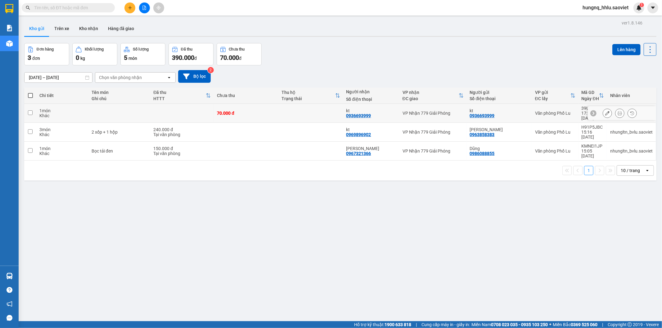
click at [48, 113] on div "Khác" at bounding box center [62, 115] width 46 height 5
checkbox input "true"
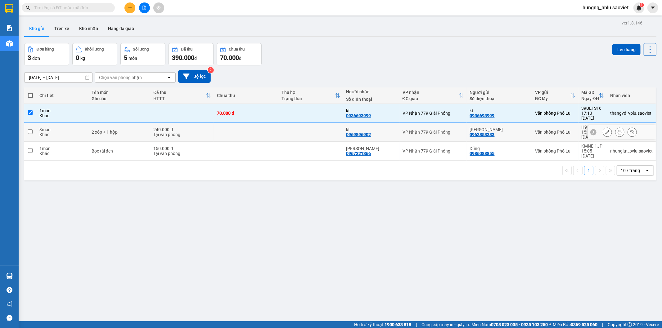
click at [44, 127] on div "3 món" at bounding box center [62, 129] width 46 height 5
checkbox input "true"
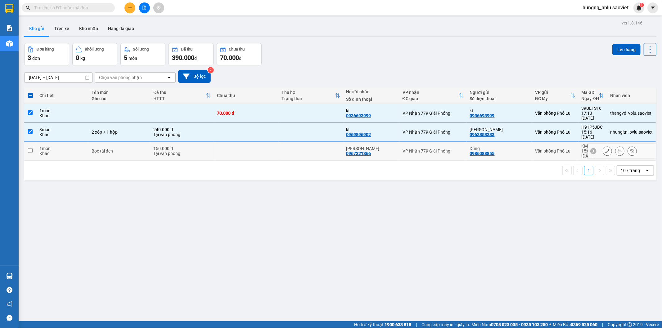
click at [52, 146] on div "1 món" at bounding box center [62, 148] width 46 height 5
checkbox input "true"
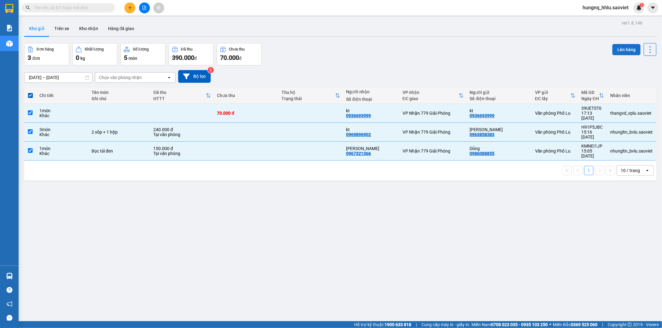
click at [612, 51] on button "Lên hàng" at bounding box center [626, 49] width 28 height 11
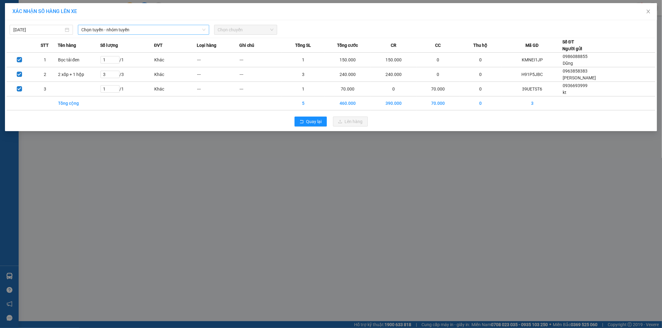
click at [84, 32] on span "Chọn tuyến - nhóm tuyến" at bounding box center [144, 29] width 124 height 9
click at [85, 31] on span "Chọn tuyến - nhóm tuyến" at bounding box center [144, 29] width 124 height 9
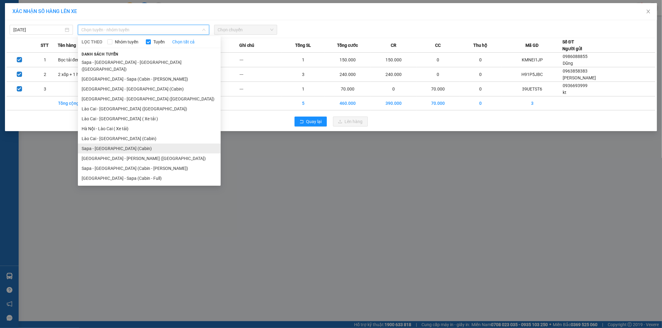
click at [88, 144] on li "Sapa - [GEOGRAPHIC_DATA] (Cabin)" at bounding box center [149, 149] width 143 height 10
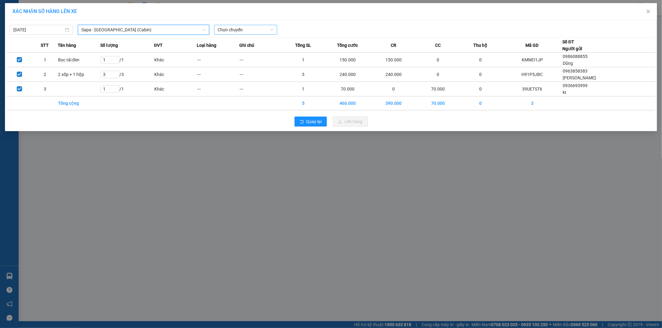
click at [222, 28] on span "Chọn chuyến" at bounding box center [246, 29] width 56 height 9
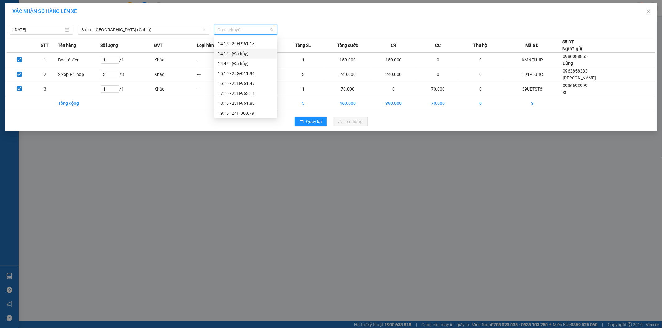
scroll to position [138, 0]
click at [231, 30] on span "Chọn chuyến" at bounding box center [246, 29] width 56 height 9
click at [220, 94] on div "18:15 - 29H-961.89" at bounding box center [246, 93] width 56 height 7
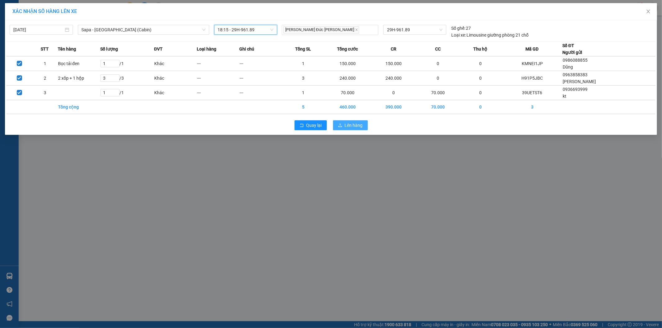
click at [364, 127] on button "Lên hàng" at bounding box center [350, 125] width 35 height 10
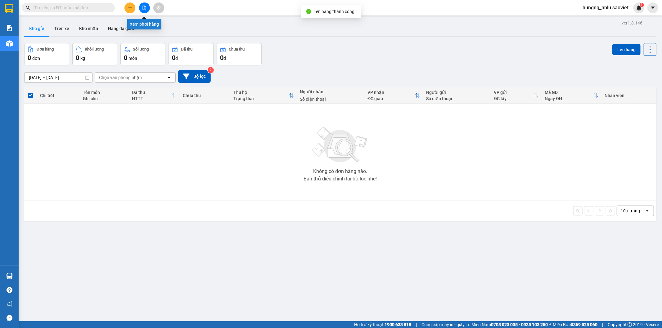
click at [147, 10] on button at bounding box center [144, 7] width 11 height 11
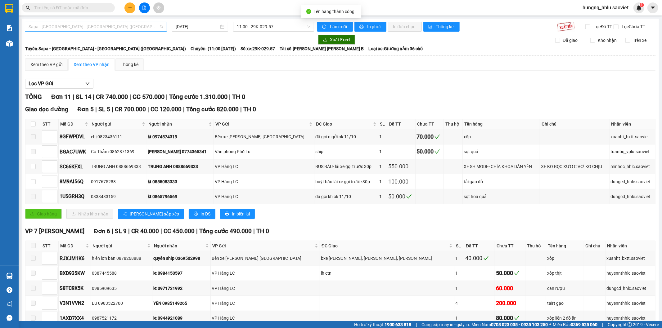
click at [31, 28] on span "Sapa - [GEOGRAPHIC_DATA] - [GEOGRAPHIC_DATA] ([GEOGRAPHIC_DATA])" at bounding box center [96, 26] width 135 height 9
click at [29, 26] on span "Sapa - [GEOGRAPHIC_DATA] - [GEOGRAPHIC_DATA] ([GEOGRAPHIC_DATA])" at bounding box center [96, 26] width 135 height 9
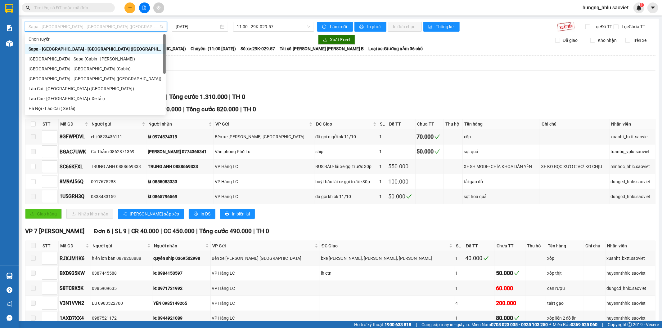
click at [29, 26] on span "Sapa - [GEOGRAPHIC_DATA] - [GEOGRAPHIC_DATA] ([GEOGRAPHIC_DATA])" at bounding box center [96, 26] width 135 height 9
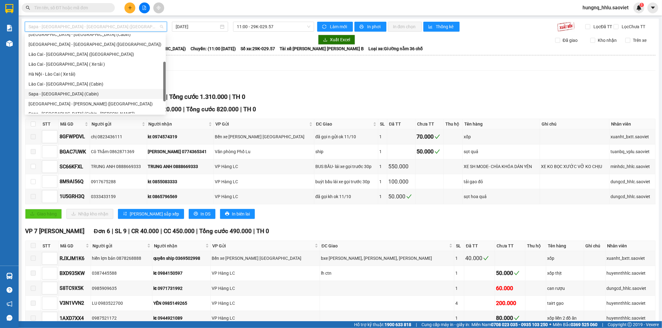
click at [30, 97] on div "Sapa - [GEOGRAPHIC_DATA] (Cabin)" at bounding box center [95, 94] width 133 height 7
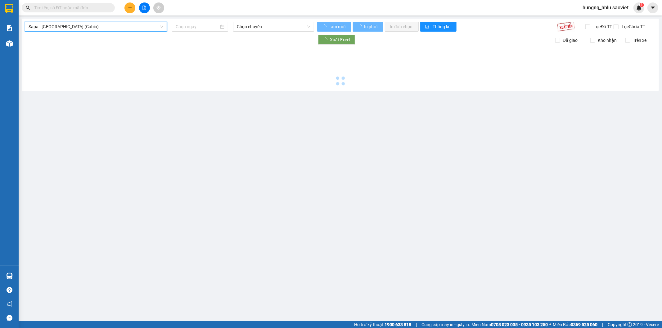
type input "[DATE]"
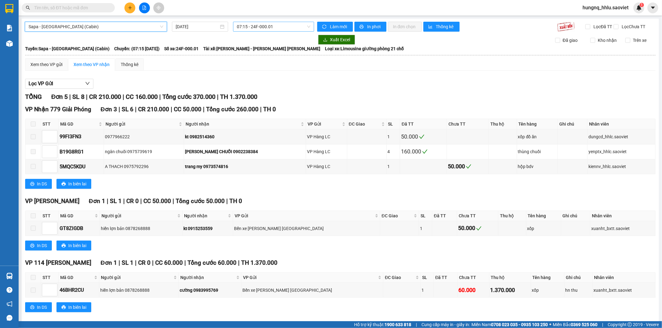
click at [247, 25] on span "07:15 - 24F-000.01" at bounding box center [273, 26] width 73 height 9
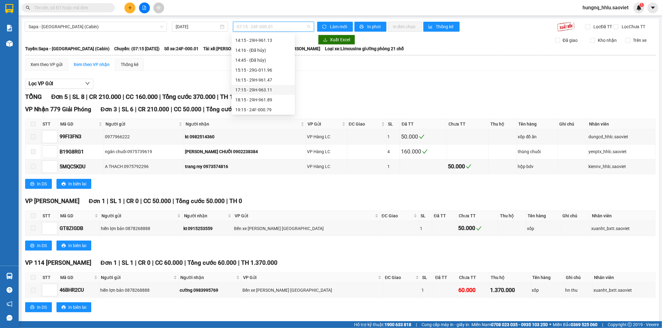
scroll to position [138, 0]
click at [237, 93] on div "18:15 - 29H-961.89" at bounding box center [263, 90] width 63 height 10
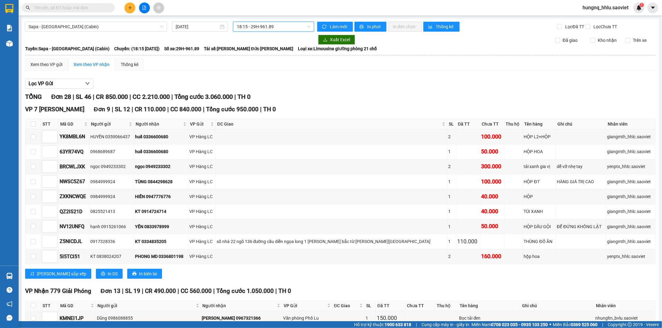
click at [243, 4] on div "Kết quả tìm kiếm ( 0 ) Bộ lọc No Data hungnq_hhlu.saoviet 1" at bounding box center [331, 8] width 662 height 16
click at [255, 8] on div "Kết quả tìm kiếm ( 0 ) Bộ lọc No Data hungnq_hhlu.saoviet 1" at bounding box center [331, 8] width 662 height 16
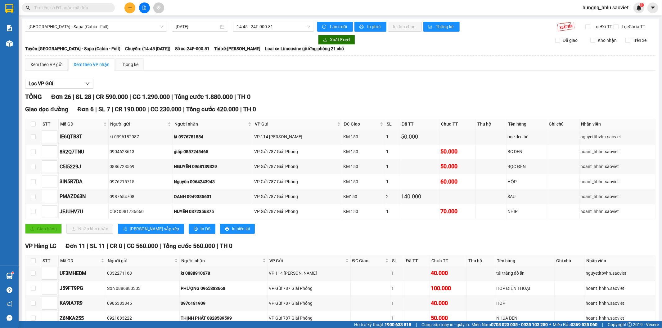
scroll to position [424, 0]
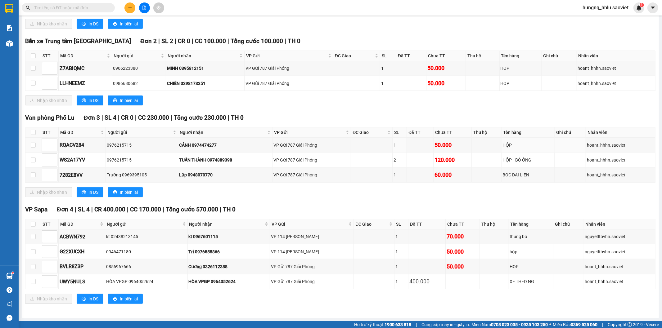
click at [29, 137] on th at bounding box center [33, 133] width 16 height 10
click at [33, 133] on input "checkbox" at bounding box center [33, 132] width 5 height 5
checkbox input "true"
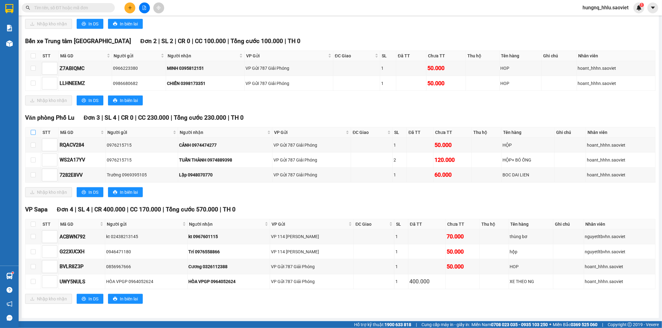
checkbox input "true"
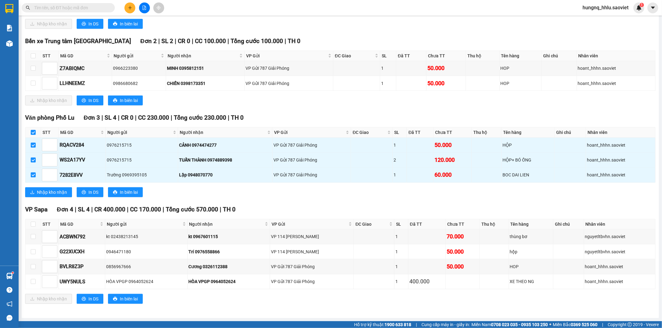
click at [34, 136] on th at bounding box center [33, 133] width 16 height 10
click at [34, 132] on input "checkbox" at bounding box center [33, 132] width 5 height 5
checkbox input "false"
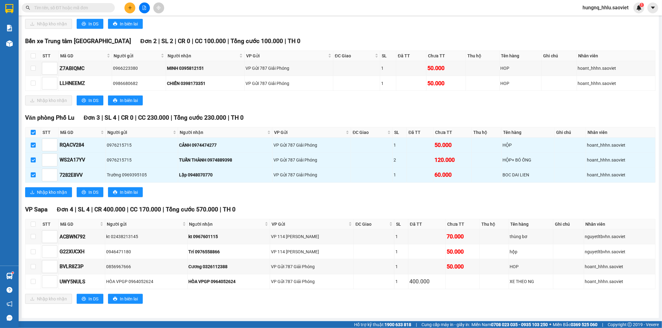
checkbox input "false"
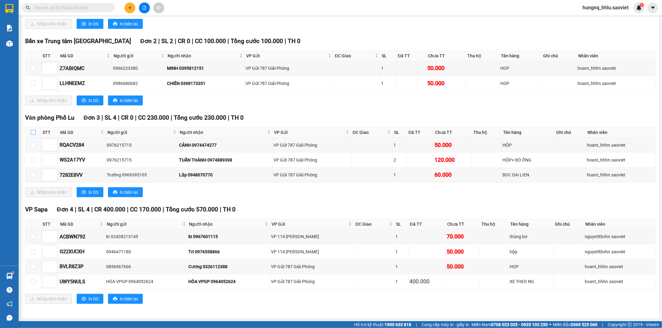
click at [32, 133] on input "checkbox" at bounding box center [33, 132] width 5 height 5
checkbox input "true"
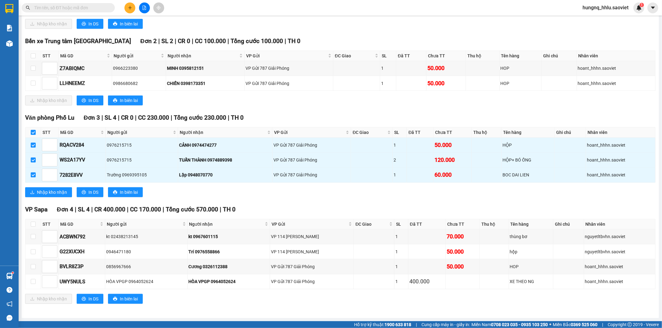
click at [32, 133] on input "checkbox" at bounding box center [33, 132] width 5 height 5
checkbox input "false"
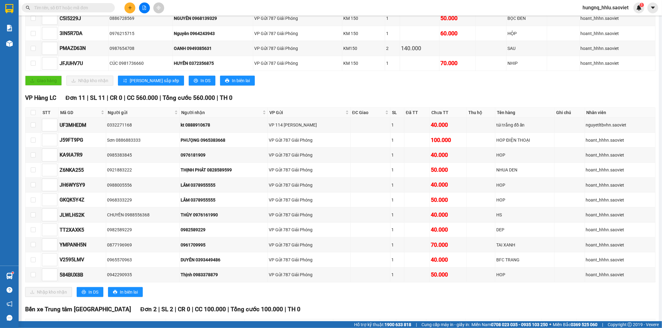
scroll to position [0, 0]
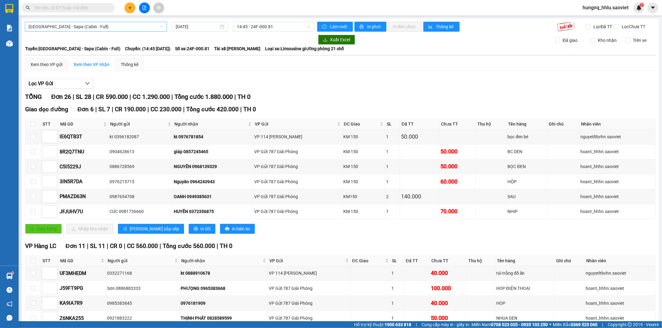
click at [32, 29] on span "[GEOGRAPHIC_DATA] - Sapa (Cabin - Full)" at bounding box center [96, 26] width 135 height 9
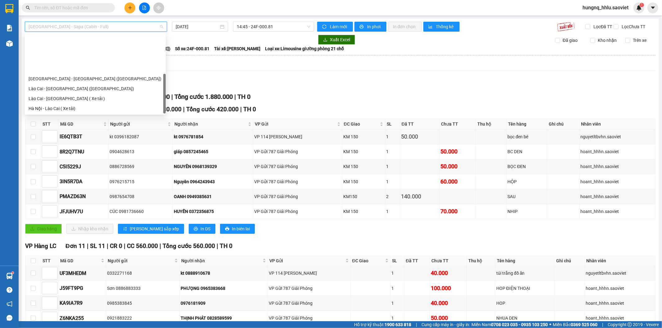
scroll to position [50, 0]
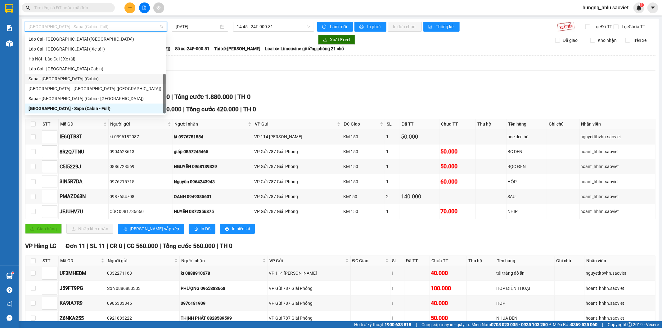
click at [30, 81] on div "Sapa - [GEOGRAPHIC_DATA] (Cabin)" at bounding box center [95, 78] width 133 height 7
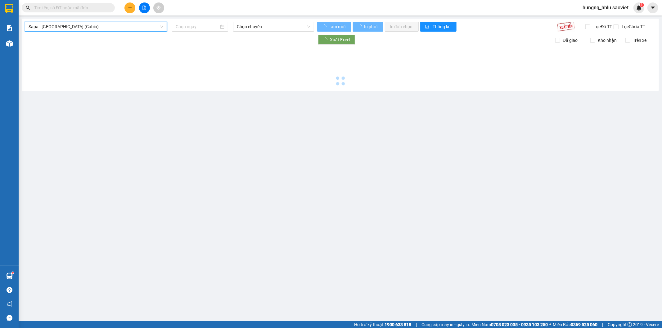
type input "[DATE]"
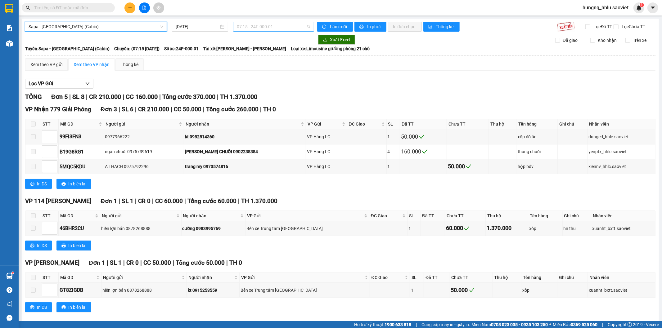
click at [243, 26] on span "07:15 - 24F-000.01" at bounding box center [273, 26] width 73 height 9
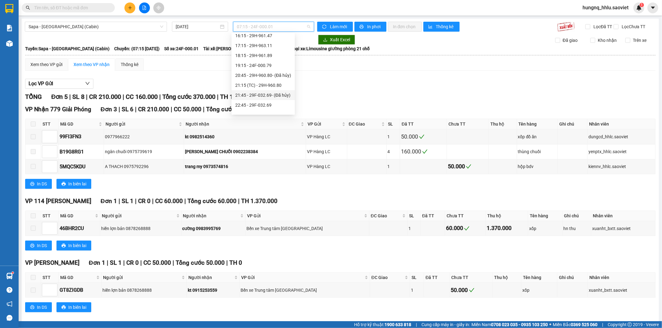
scroll to position [138, 0]
click at [237, 92] on div "18:15 - 29H-961.89" at bounding box center [263, 90] width 56 height 7
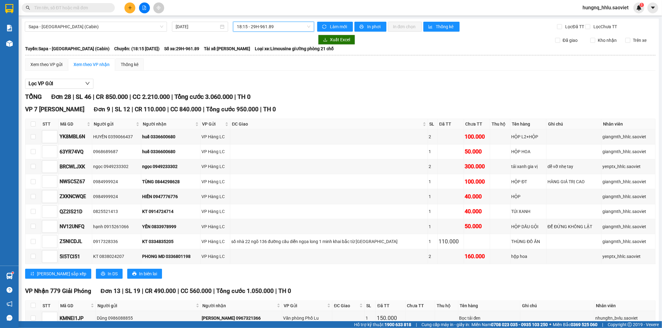
click at [245, 26] on span "18:15 - 29H-961.89" at bounding box center [273, 26] width 73 height 9
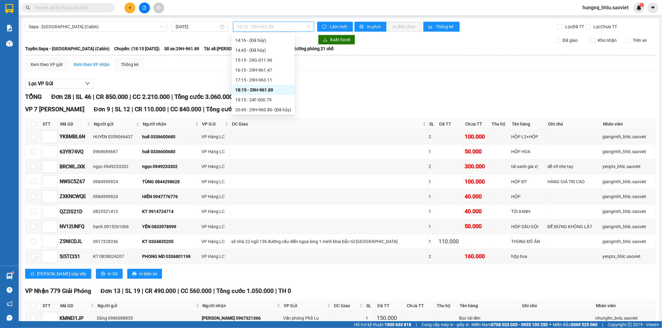
click at [239, 92] on div "18:15 - 29H-961.89" at bounding box center [263, 90] width 56 height 7
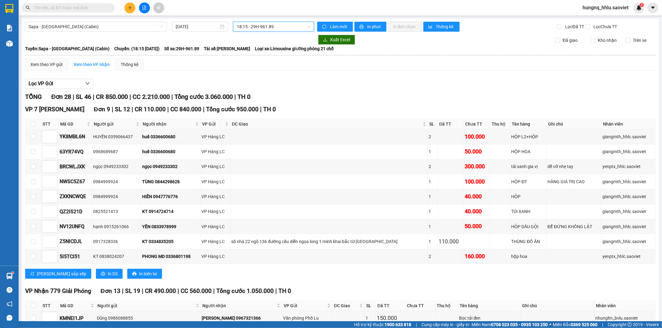
click at [245, 25] on span "18:15 - 29H-961.89" at bounding box center [273, 26] width 73 height 9
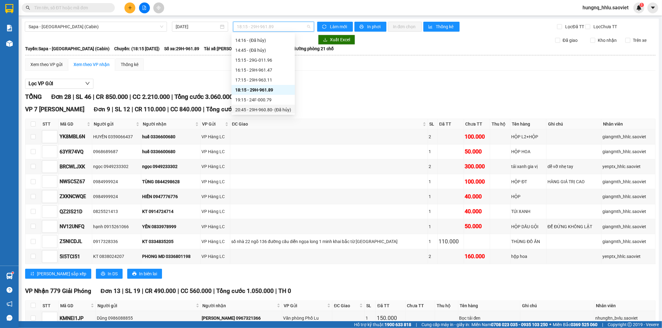
drag, startPoint x: 365, startPoint y: 84, endPoint x: 311, endPoint y: 53, distance: 62.0
click at [364, 84] on div "Lọc VP Gửi" at bounding box center [340, 84] width 630 height 10
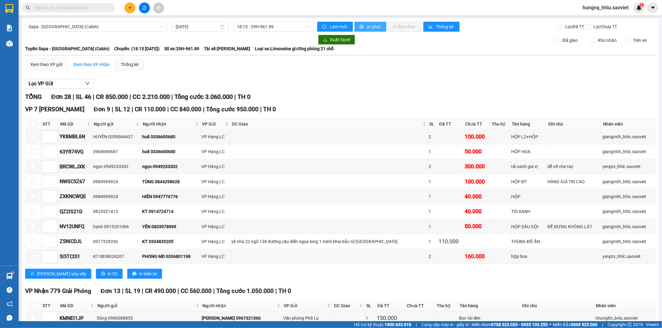
click at [380, 29] on button "In phơi" at bounding box center [370, 27] width 32 height 10
click at [374, 29] on span "In phơi" at bounding box center [374, 26] width 14 height 7
click at [35, 68] on div "Xem theo VP gửi" at bounding box center [46, 64] width 32 height 7
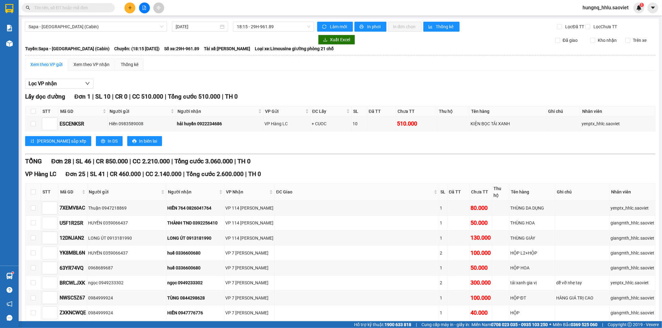
scroll to position [379, 0]
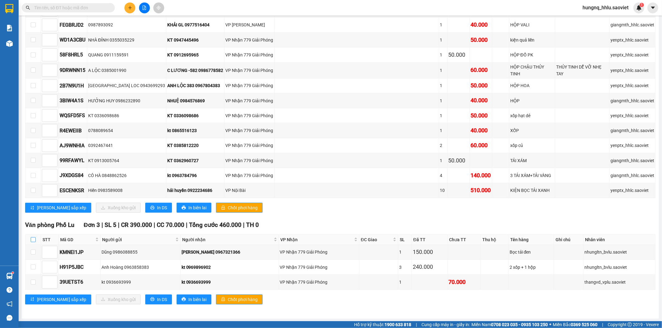
click at [33, 240] on input "checkbox" at bounding box center [33, 239] width 5 height 5
checkbox input "true"
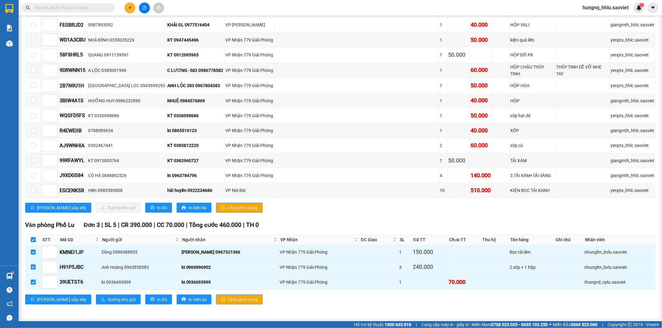
click at [34, 240] on input "checkbox" at bounding box center [33, 239] width 5 height 5
checkbox input "false"
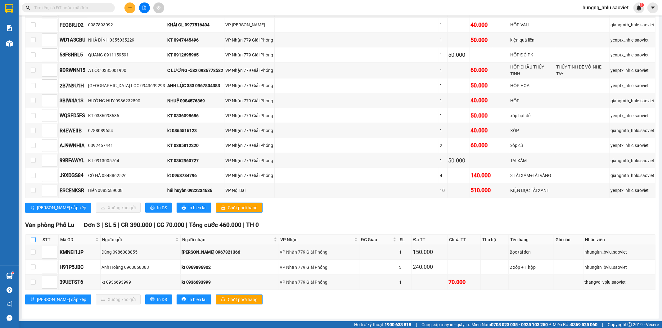
click at [32, 239] on input "checkbox" at bounding box center [33, 239] width 5 height 5
checkbox input "true"
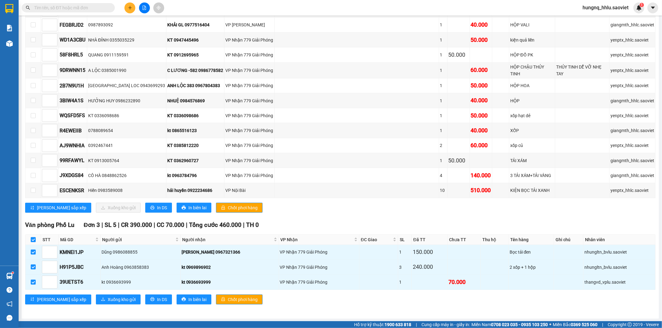
click at [32, 239] on input "checkbox" at bounding box center [33, 239] width 5 height 5
checkbox input "false"
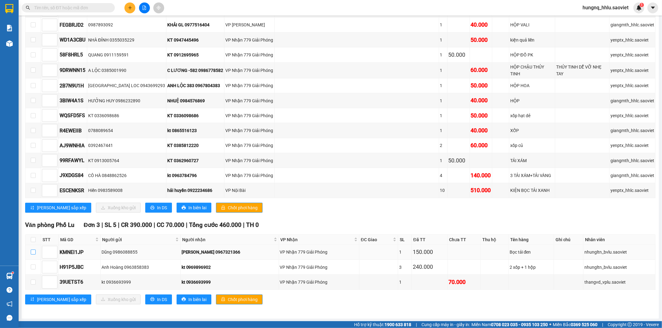
click at [34, 251] on input "checkbox" at bounding box center [33, 252] width 5 height 5
checkbox input "true"
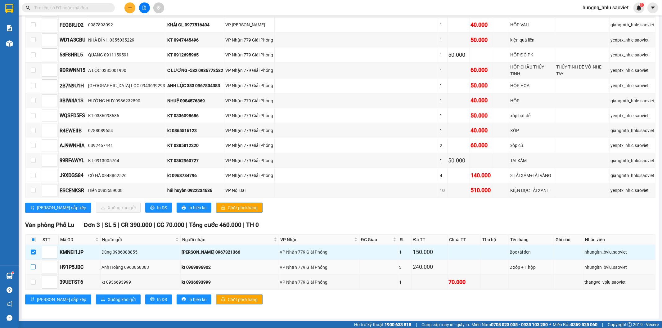
click at [31, 269] on input "checkbox" at bounding box center [33, 267] width 5 height 5
checkbox input "true"
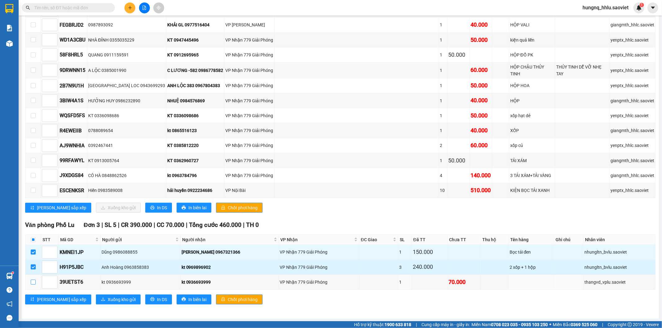
click at [34, 283] on input "checkbox" at bounding box center [33, 282] width 5 height 5
checkbox input "true"
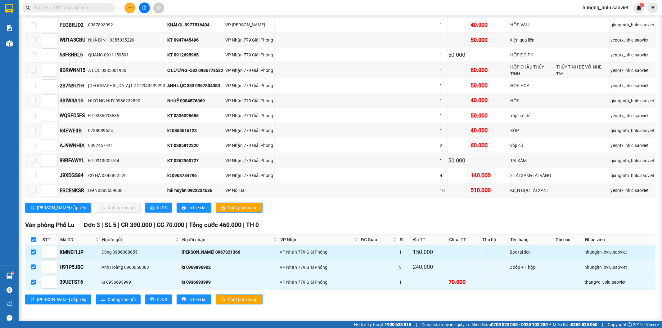
click at [32, 253] on input "checkbox" at bounding box center [33, 252] width 5 height 5
checkbox input "false"
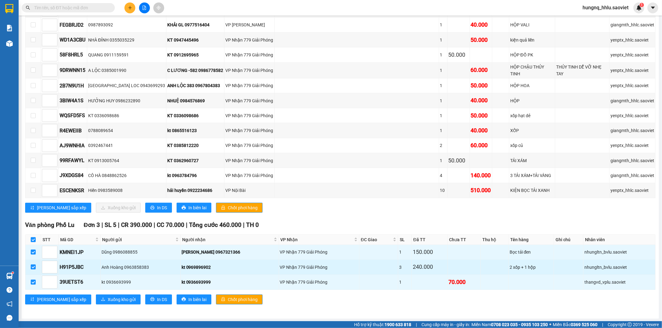
checkbox input "false"
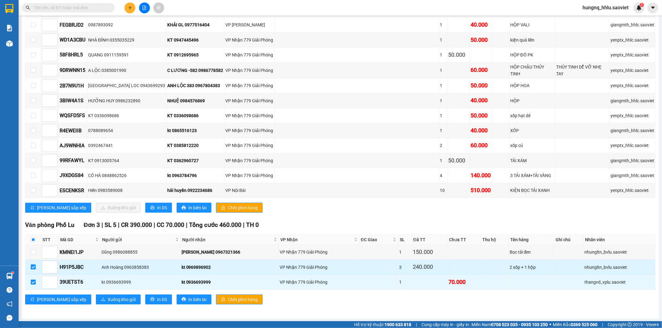
click at [34, 266] on input "checkbox" at bounding box center [33, 267] width 5 height 5
checkbox input "false"
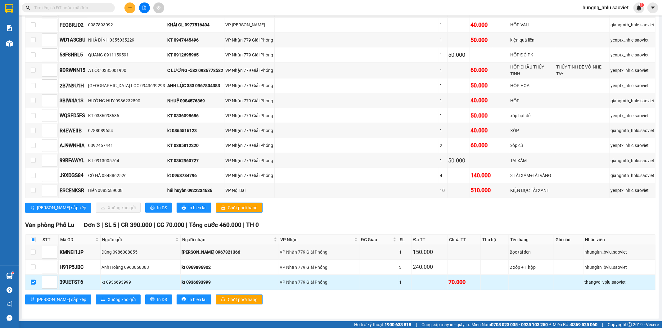
click at [36, 281] on td at bounding box center [33, 282] width 16 height 15
click at [34, 282] on input "checkbox" at bounding box center [33, 282] width 5 height 5
checkbox input "false"
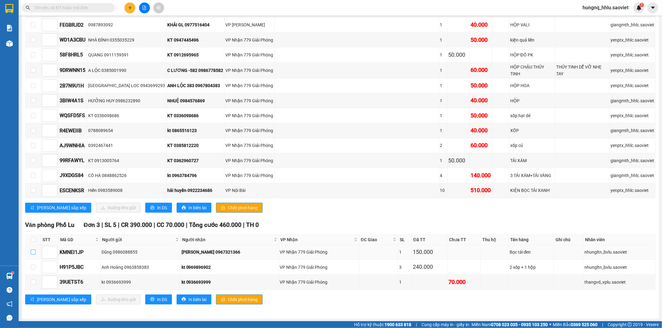
click at [31, 253] on input "checkbox" at bounding box center [33, 252] width 5 height 5
checkbox input "true"
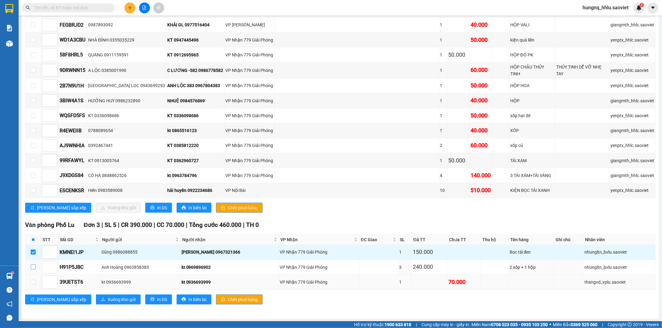
click at [34, 266] on input "checkbox" at bounding box center [33, 267] width 5 height 5
checkbox input "true"
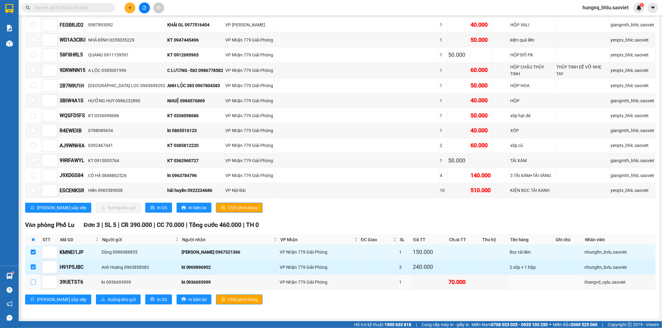
drag, startPoint x: 33, startPoint y: 281, endPoint x: 30, endPoint y: 272, distance: 9.3
click at [33, 281] on input "checkbox" at bounding box center [33, 282] width 5 height 5
checkbox input "true"
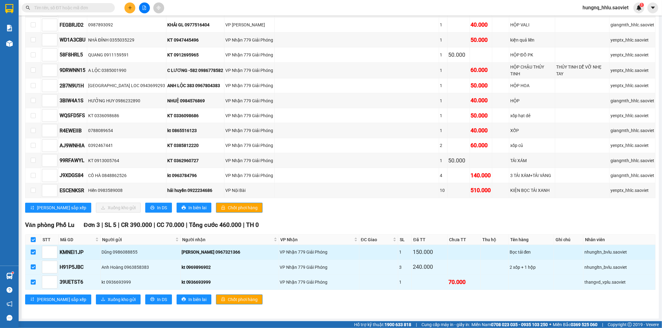
click at [33, 252] on input "checkbox" at bounding box center [33, 252] width 5 height 5
checkbox input "false"
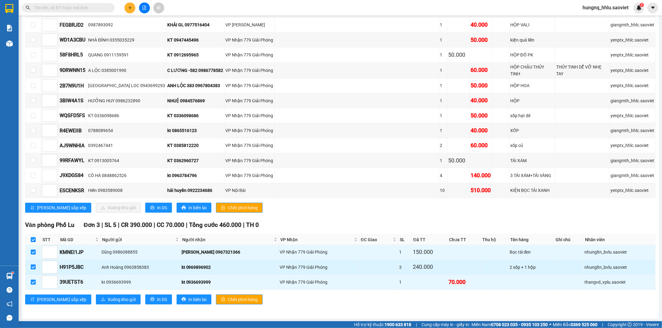
checkbox input "false"
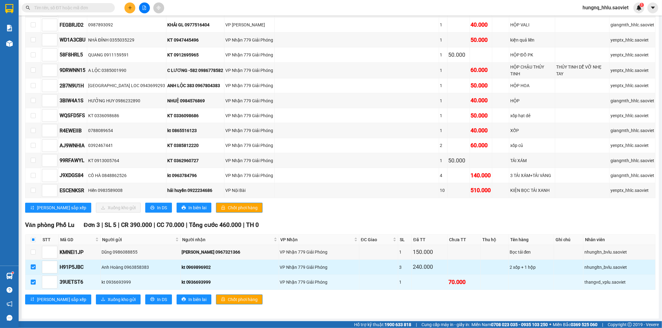
drag, startPoint x: 35, startPoint y: 268, endPoint x: 33, endPoint y: 271, distance: 4.3
click at [35, 268] on input "checkbox" at bounding box center [33, 267] width 5 height 5
checkbox input "false"
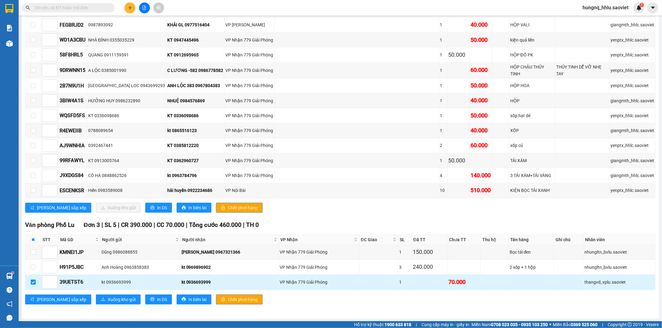
click at [35, 281] on input "checkbox" at bounding box center [33, 282] width 5 height 5
checkbox input "false"
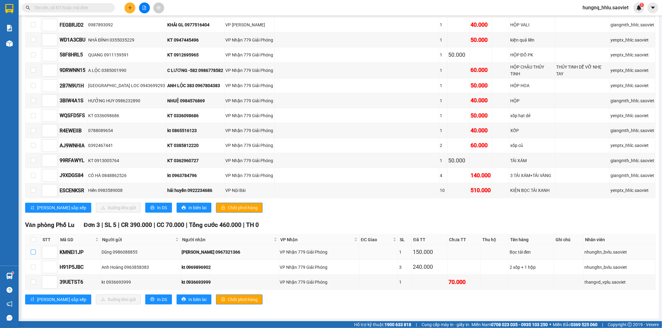
click at [31, 252] on input "checkbox" at bounding box center [33, 252] width 5 height 5
checkbox input "true"
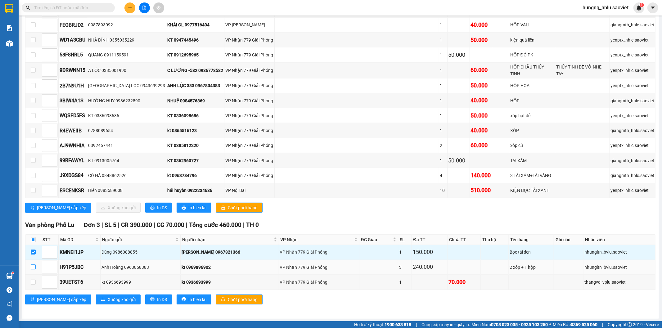
click at [33, 265] on input "checkbox" at bounding box center [33, 267] width 5 height 5
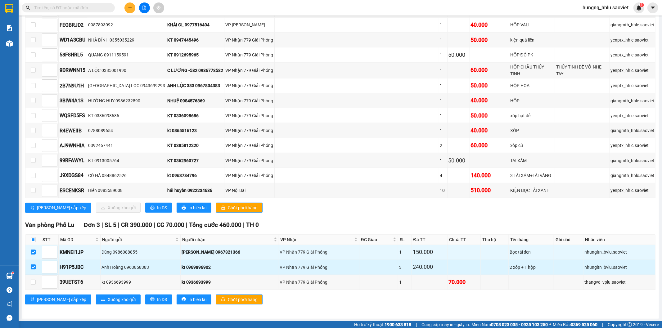
click at [34, 265] on input "checkbox" at bounding box center [33, 267] width 5 height 5
checkbox input "false"
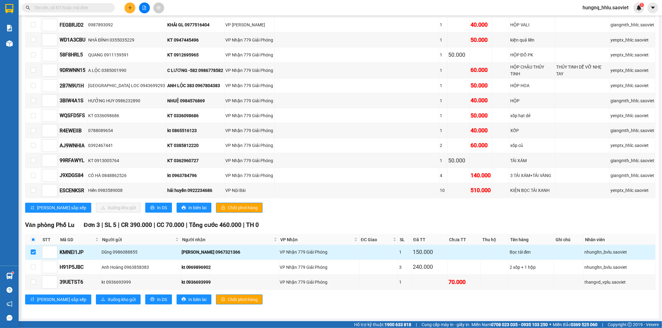
click at [33, 255] on label at bounding box center [33, 252] width 5 height 7
click at [32, 255] on label at bounding box center [33, 252] width 5 height 7
click at [32, 255] on input "checkbox" at bounding box center [33, 252] width 5 height 5
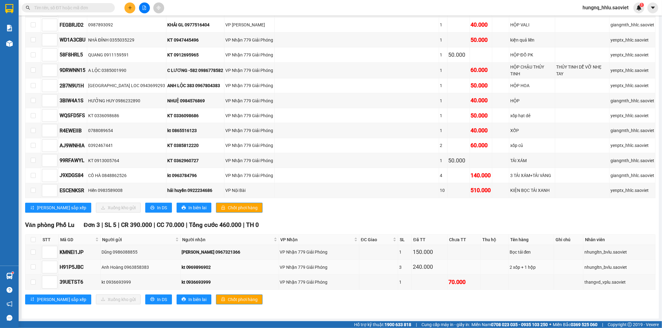
click at [34, 271] on td at bounding box center [33, 267] width 16 height 15
click at [32, 251] on input "checkbox" at bounding box center [33, 252] width 5 height 5
checkbox input "true"
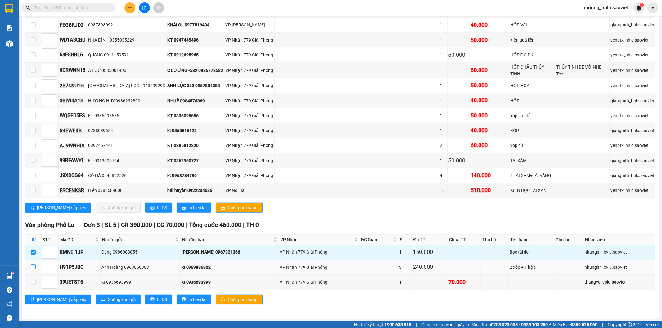
click at [35, 264] on label at bounding box center [33, 267] width 5 height 7
click at [34, 266] on input "checkbox" at bounding box center [33, 267] width 5 height 5
checkbox input "true"
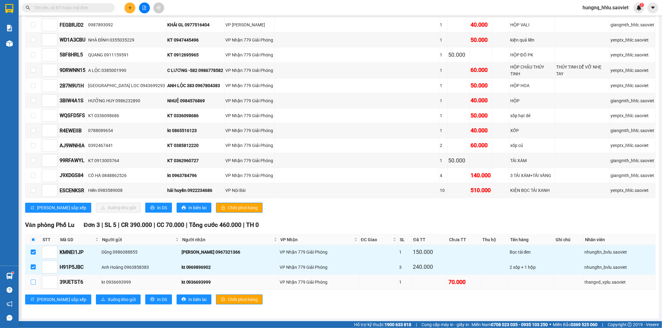
click at [33, 282] on input "checkbox" at bounding box center [33, 282] width 5 height 5
checkbox input "true"
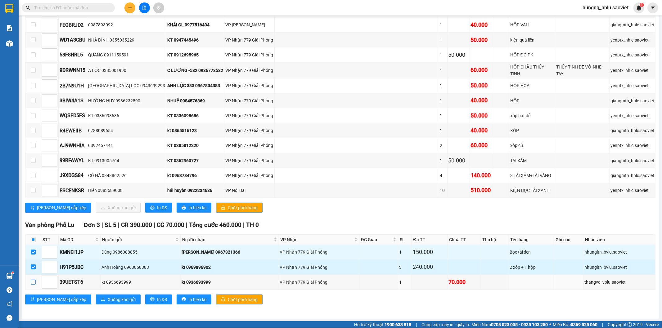
checkbox input "true"
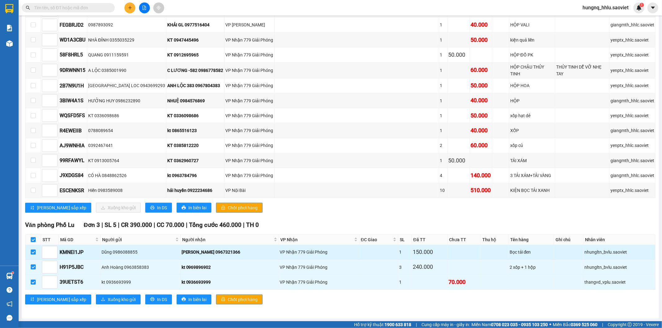
click at [31, 253] on input "checkbox" at bounding box center [33, 252] width 5 height 5
checkbox input "false"
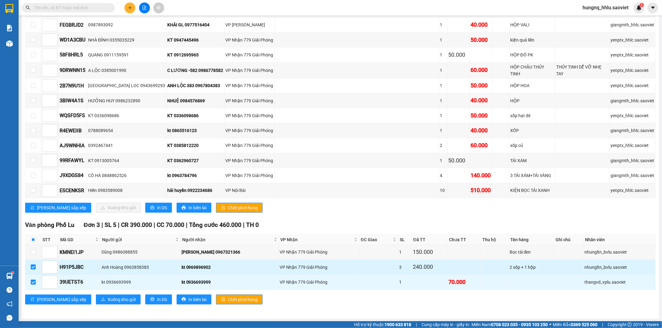
click at [34, 267] on input "checkbox" at bounding box center [33, 267] width 5 height 5
checkbox input "false"
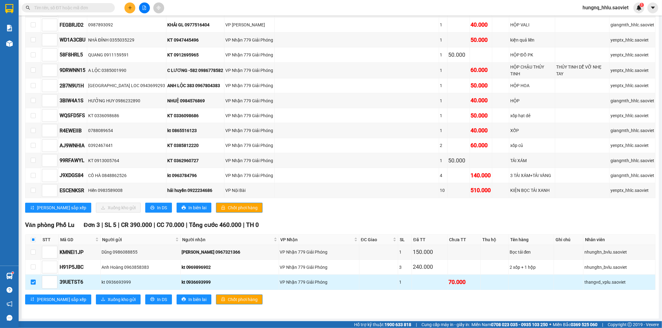
click at [34, 282] on input "checkbox" at bounding box center [33, 282] width 5 height 5
checkbox input "false"
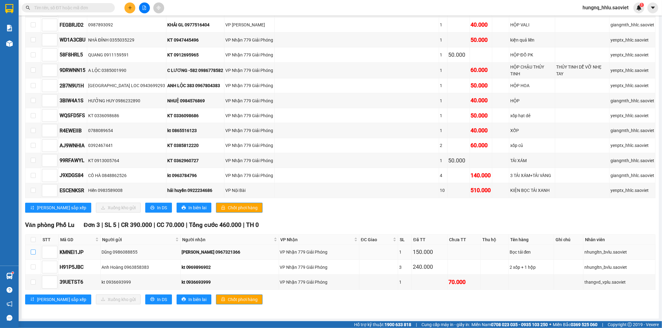
click at [31, 250] on input "checkbox" at bounding box center [33, 252] width 5 height 5
checkbox input "true"
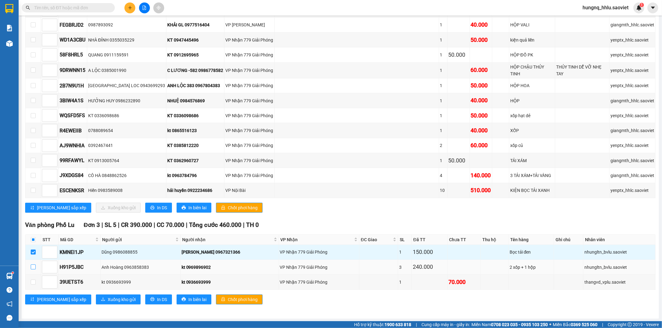
click at [34, 269] on label at bounding box center [33, 267] width 5 height 7
click at [34, 269] on input "checkbox" at bounding box center [33, 267] width 5 height 5
checkbox input "true"
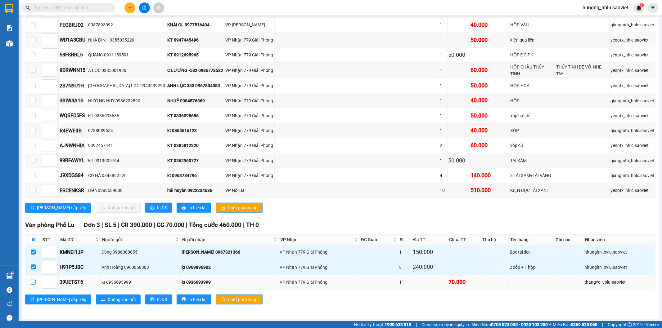
click at [35, 283] on input "checkbox" at bounding box center [33, 282] width 5 height 5
checkbox input "true"
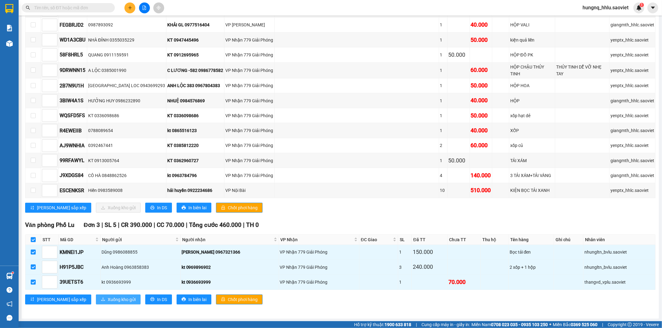
click at [96, 300] on button "Xuống kho gửi" at bounding box center [118, 300] width 45 height 10
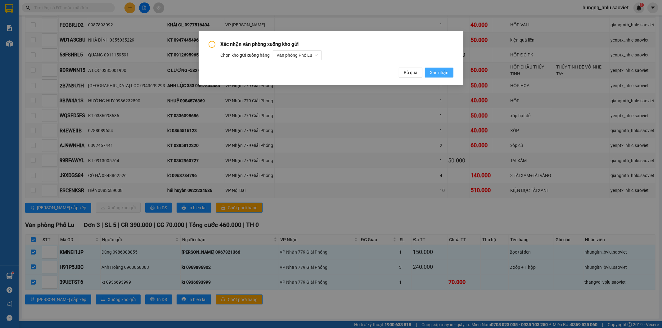
click at [448, 73] on span "Xác nhận" at bounding box center [439, 72] width 19 height 7
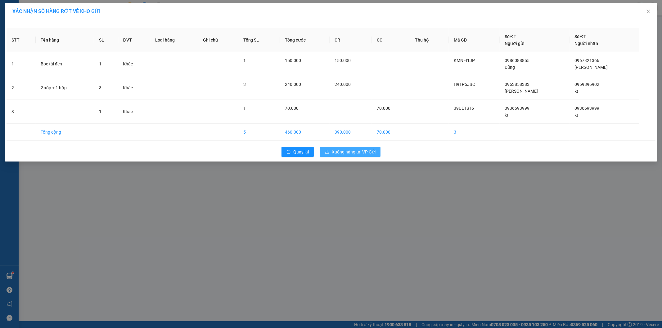
click at [376, 156] on button "Xuống hàng tại VP Gửi" at bounding box center [350, 152] width 61 height 10
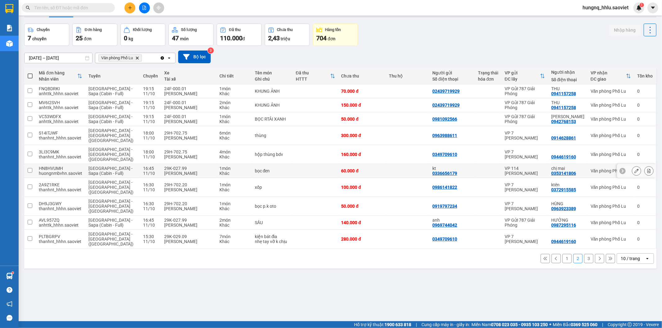
scroll to position [29, 0]
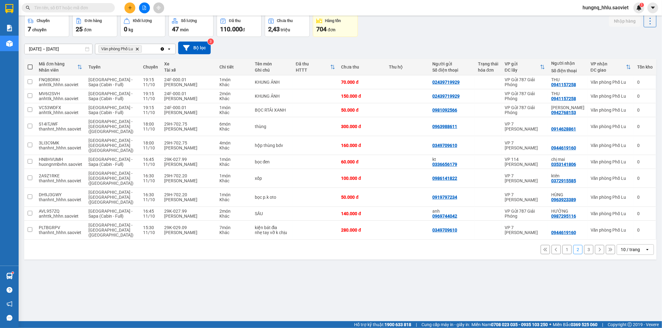
click at [586, 245] on button "3" at bounding box center [588, 249] width 9 height 9
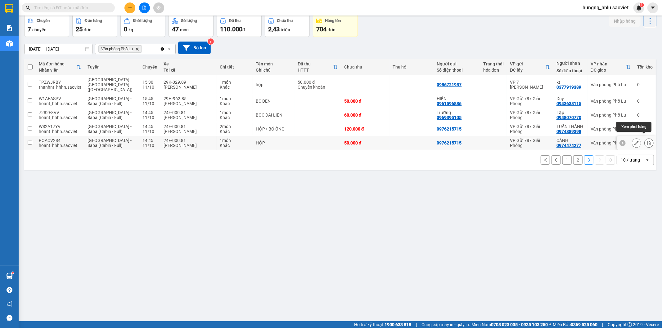
click at [646, 140] on button at bounding box center [649, 143] width 9 height 11
click at [646, 142] on button at bounding box center [649, 143] width 9 height 11
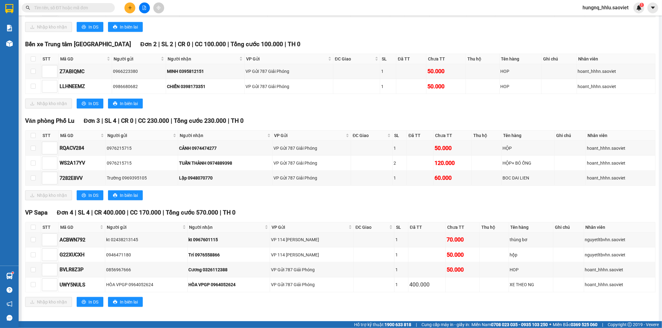
scroll to position [424, 0]
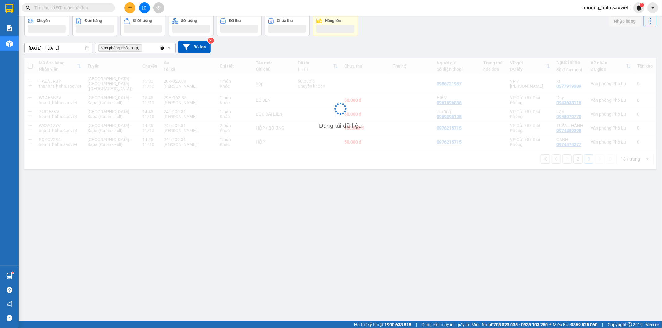
scroll to position [29, 0]
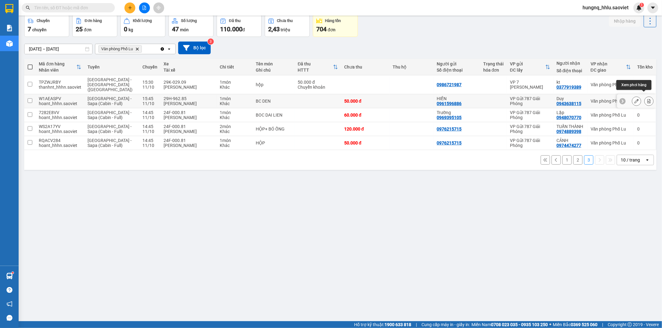
click at [647, 99] on button at bounding box center [649, 101] width 9 height 11
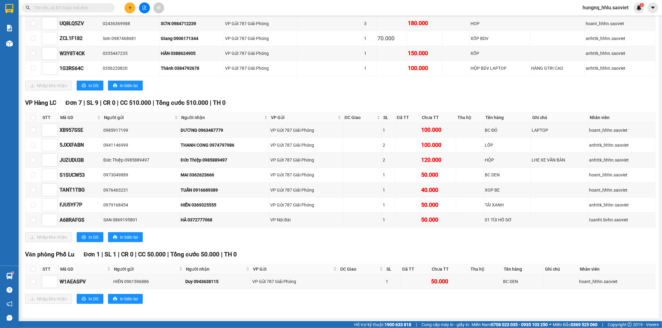
scroll to position [210, 0]
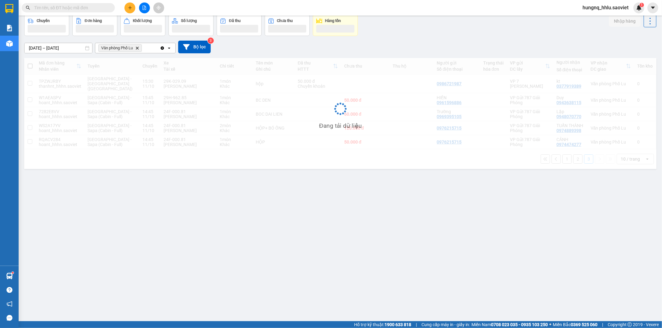
scroll to position [29, 0]
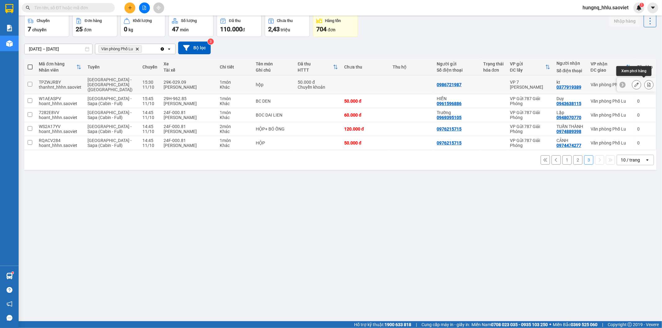
click at [646, 86] on div at bounding box center [648, 84] width 9 height 9
click at [646, 85] on button at bounding box center [649, 84] width 9 height 11
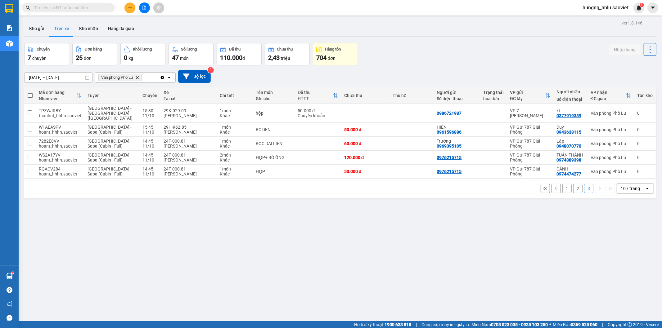
click at [573, 187] on button "2" at bounding box center [577, 188] width 9 height 9
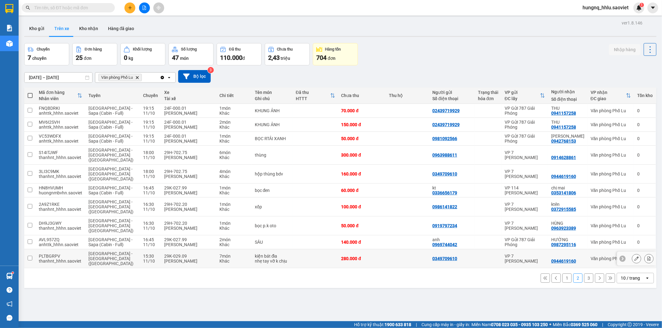
click at [646, 254] on button at bounding box center [649, 259] width 9 height 11
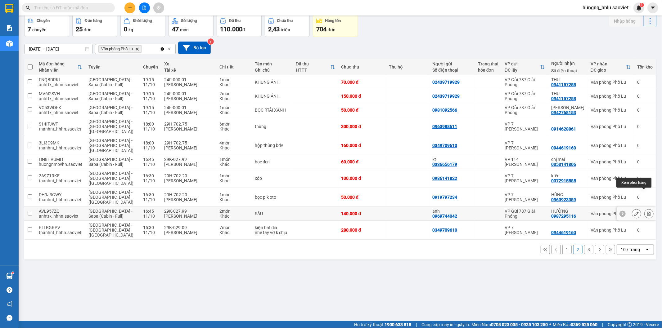
click at [646, 209] on button at bounding box center [649, 214] width 9 height 11
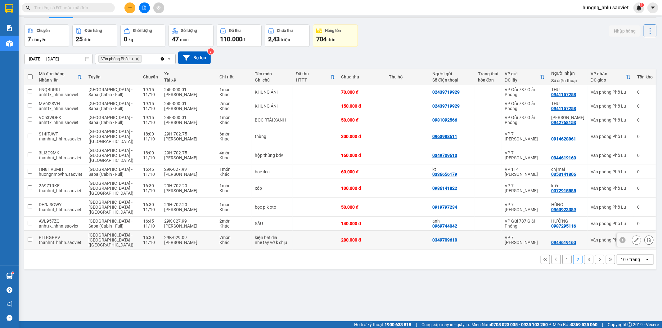
scroll to position [29, 0]
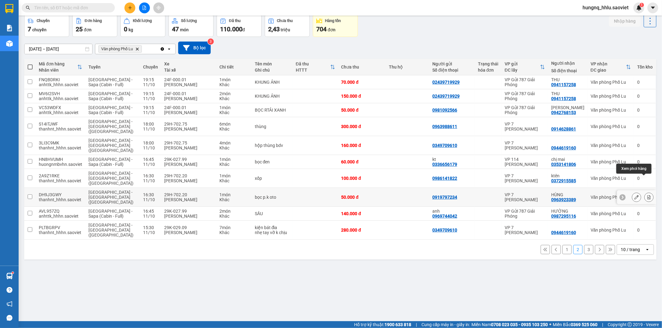
click at [646, 192] on button at bounding box center [649, 197] width 9 height 11
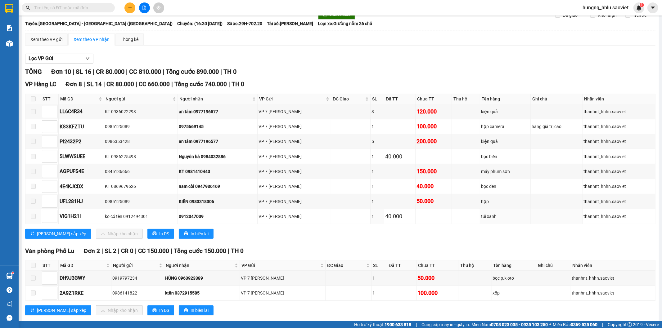
scroll to position [43, 0]
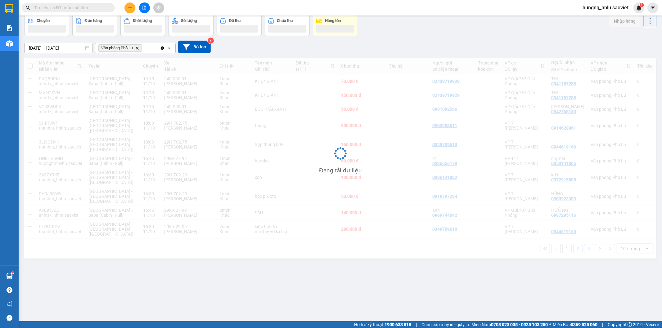
scroll to position [29, 0]
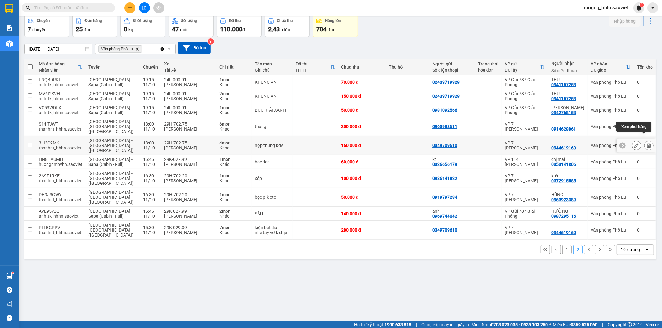
click at [646, 141] on button at bounding box center [649, 145] width 9 height 11
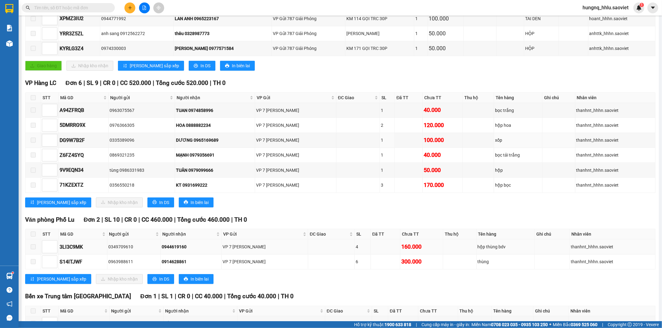
scroll to position [228, 0]
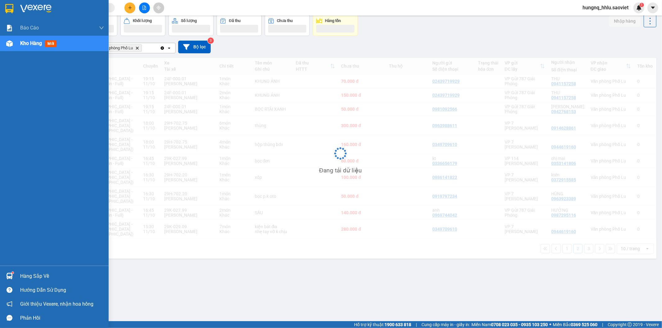
scroll to position [29, 0]
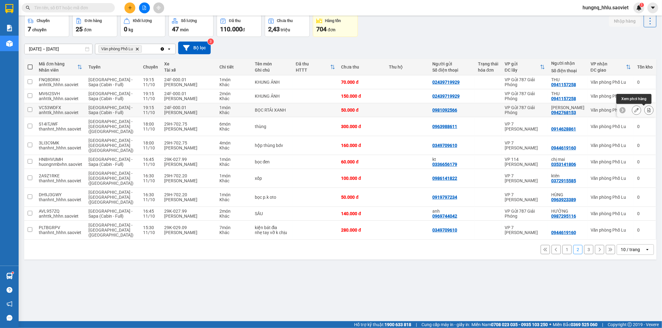
click at [646, 113] on button at bounding box center [649, 110] width 9 height 11
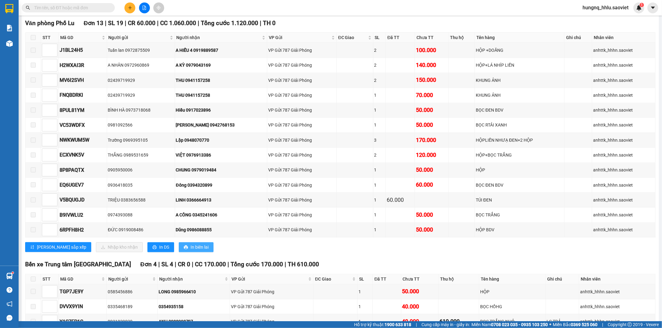
scroll to position [1075, 0]
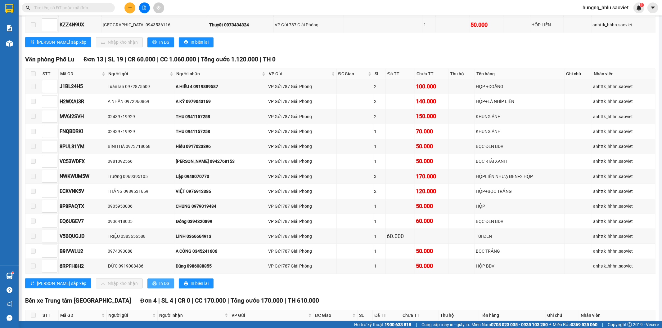
click at [147, 289] on button "In DS" at bounding box center [160, 284] width 27 height 10
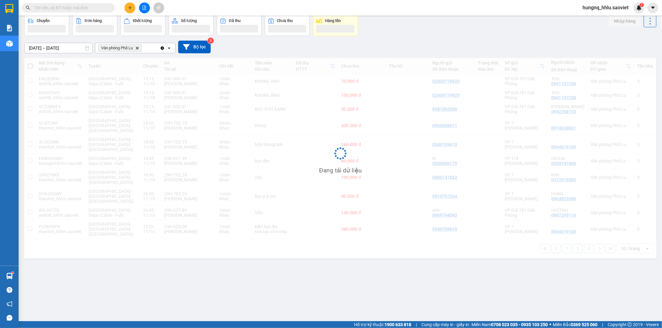
scroll to position [29, 0]
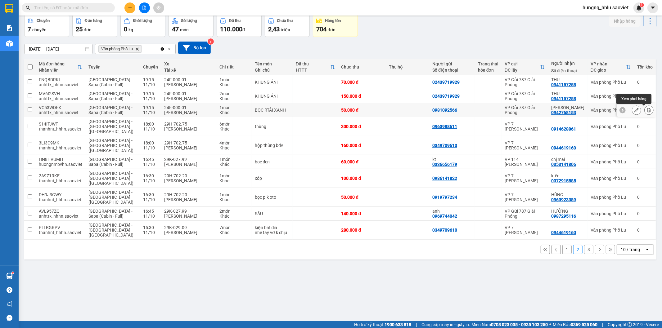
click at [647, 112] on icon at bounding box center [649, 110] width 4 height 4
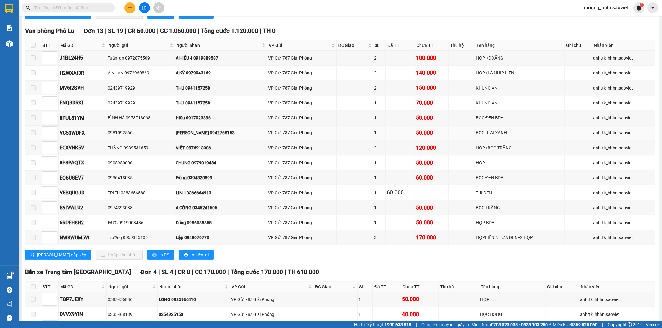
scroll to position [1138, 0]
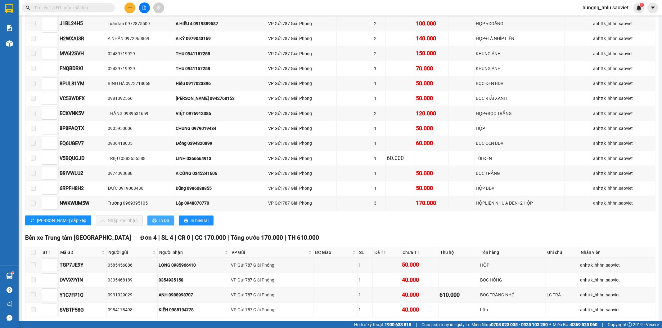
click at [147, 226] on button "In DS" at bounding box center [160, 221] width 27 height 10
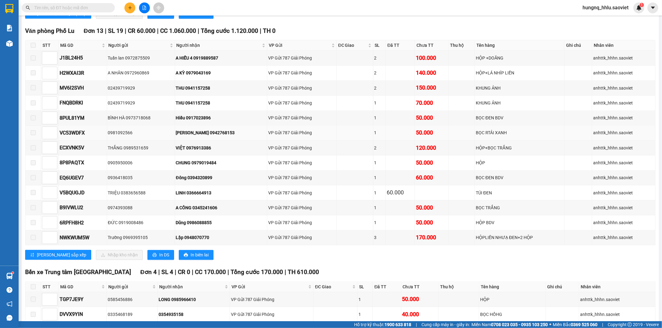
scroll to position [1069, 0]
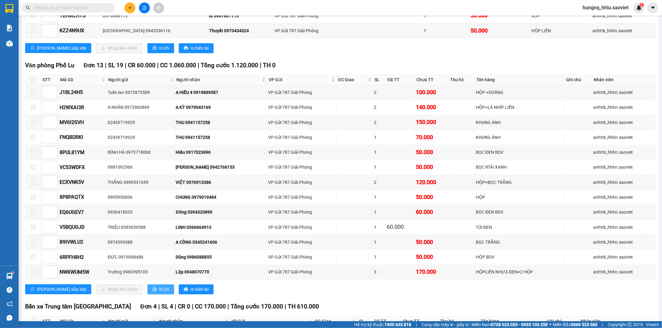
click at [152, 292] on span "printer" at bounding box center [154, 289] width 4 height 5
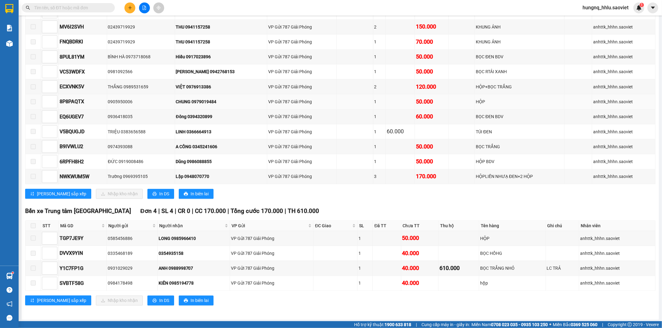
scroll to position [1178, 0]
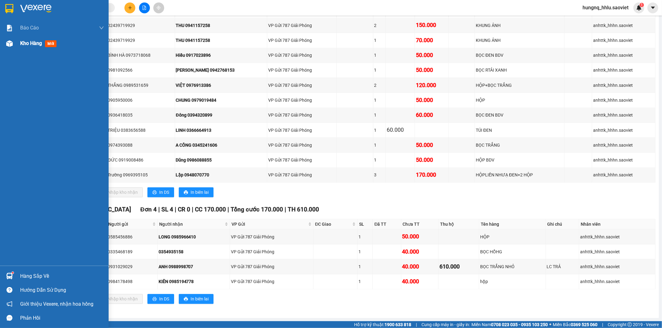
click at [39, 45] on span "Kho hàng" at bounding box center [31, 43] width 22 height 6
click at [38, 46] on span "Kho hàng" at bounding box center [31, 43] width 22 height 6
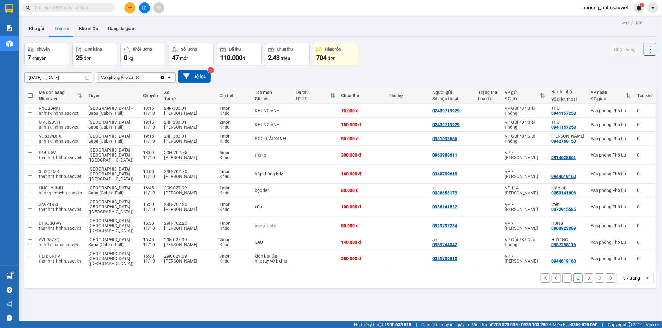
click at [588, 274] on button "3" at bounding box center [588, 278] width 9 height 9
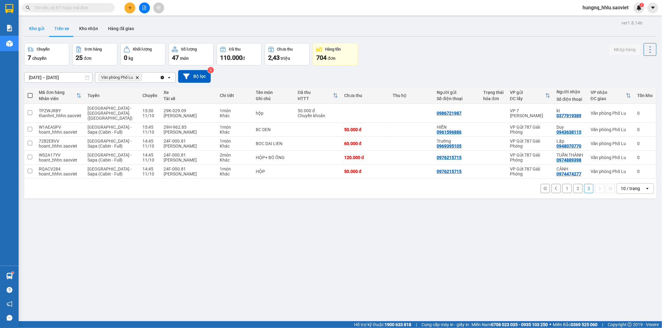
click at [37, 27] on button "Kho gửi" at bounding box center [36, 28] width 25 height 15
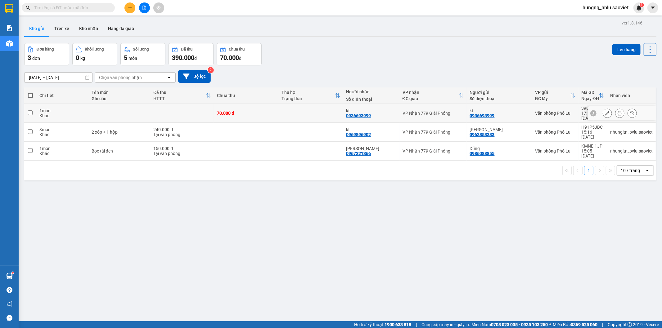
click at [54, 117] on td "1 món Khác" at bounding box center [62, 113] width 52 height 19
checkbox input "true"
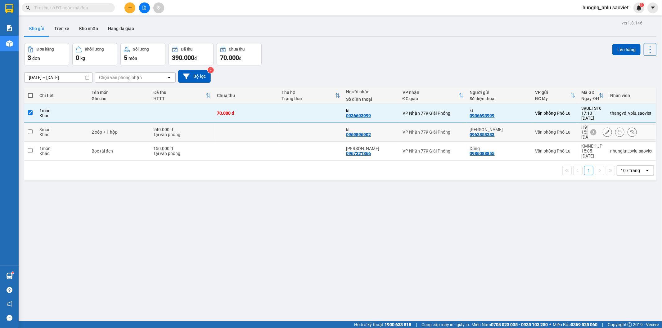
click at [53, 132] on div "Khác" at bounding box center [62, 134] width 46 height 5
checkbox input "true"
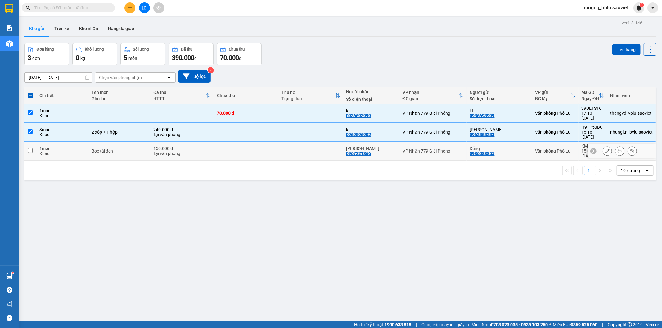
click at [51, 151] on div "Khác" at bounding box center [62, 153] width 46 height 5
checkbox input "true"
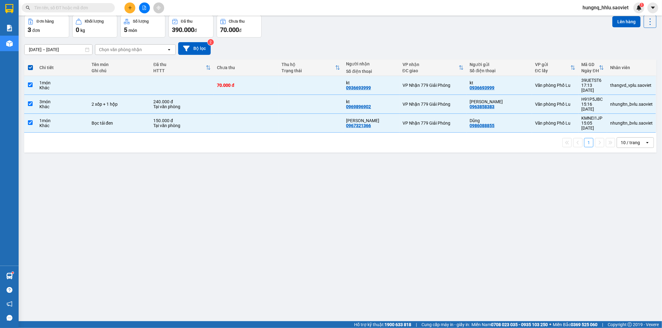
scroll to position [29, 0]
click at [632, 25] on button "Lên hàng" at bounding box center [626, 21] width 28 height 11
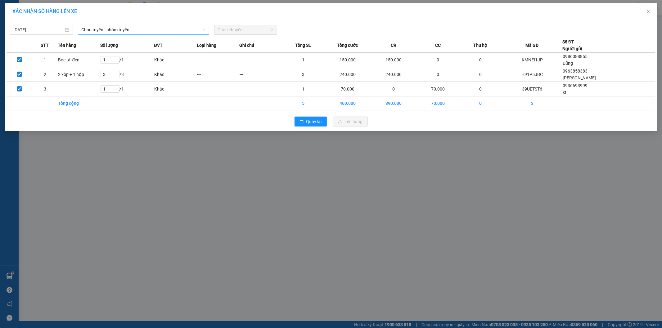
click at [89, 29] on span "Chọn tuyến - nhóm tuyến" at bounding box center [144, 29] width 124 height 9
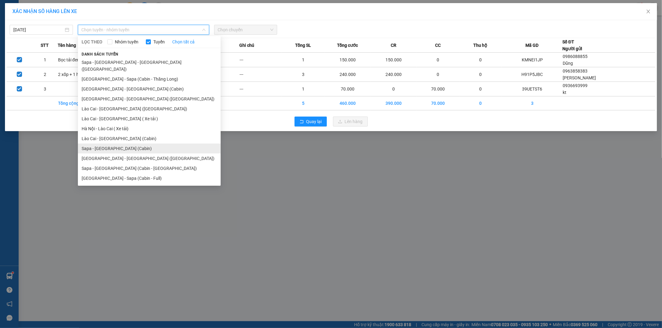
click at [84, 144] on li "Sapa - [GEOGRAPHIC_DATA] (Cabin)" at bounding box center [149, 149] width 143 height 10
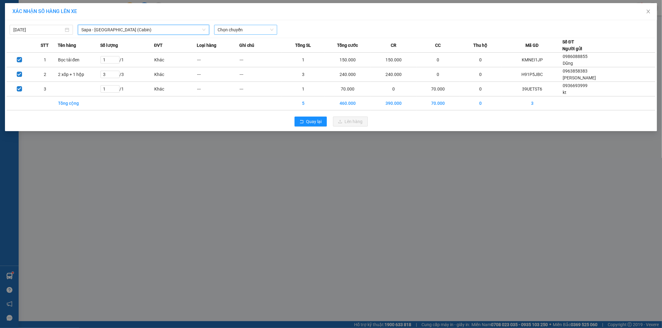
click at [221, 27] on span "Chọn chuyến" at bounding box center [246, 29] width 56 height 9
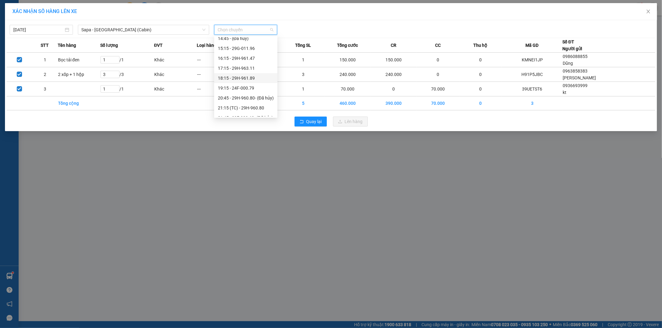
scroll to position [172, 0]
click at [220, 70] on div "19:15 - 24F-000.79" at bounding box center [246, 68] width 56 height 7
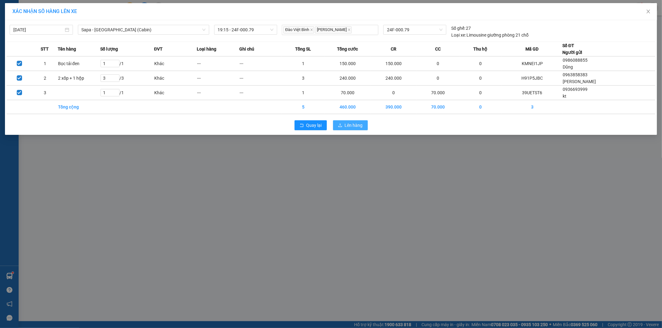
click at [362, 126] on span "Lên hàng" at bounding box center [354, 125] width 18 height 7
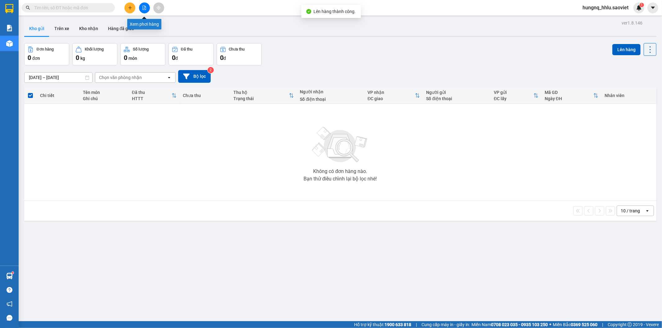
click at [145, 11] on button at bounding box center [144, 7] width 11 height 11
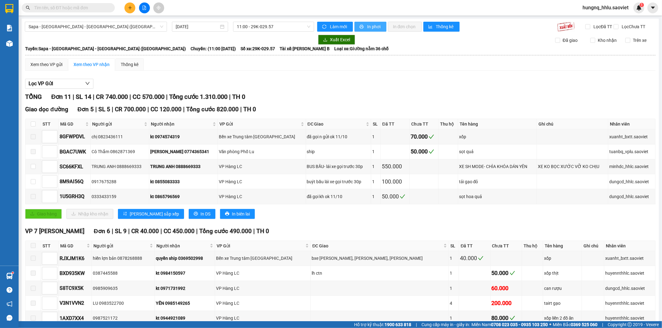
click at [375, 27] on span "In phơi" at bounding box center [374, 26] width 14 height 7
click at [249, 25] on span "11:00 - 29K-029.57" at bounding box center [273, 26] width 73 height 9
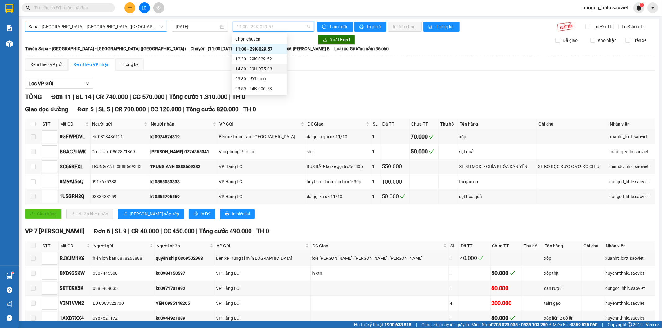
click at [47, 24] on span "Sapa - [GEOGRAPHIC_DATA] - [GEOGRAPHIC_DATA] ([GEOGRAPHIC_DATA])" at bounding box center [96, 26] width 135 height 9
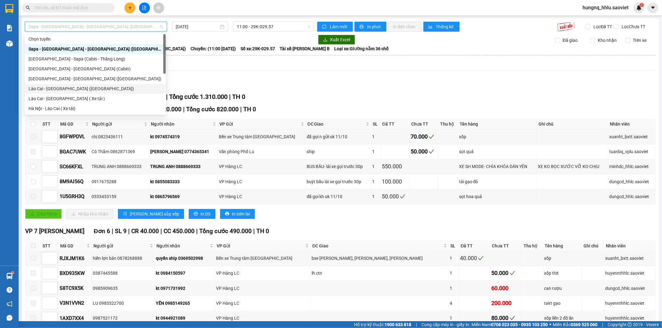
scroll to position [50, 0]
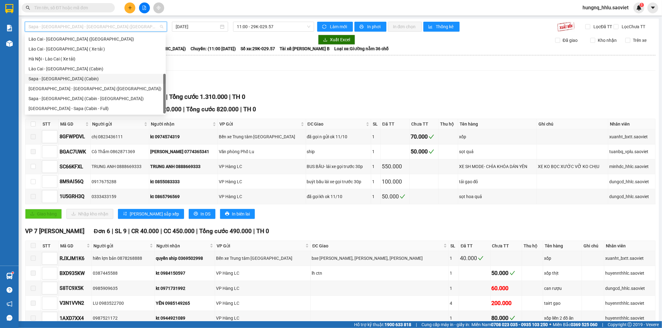
click at [30, 80] on div "Sapa - [GEOGRAPHIC_DATA] (Cabin)" at bounding box center [95, 78] width 133 height 7
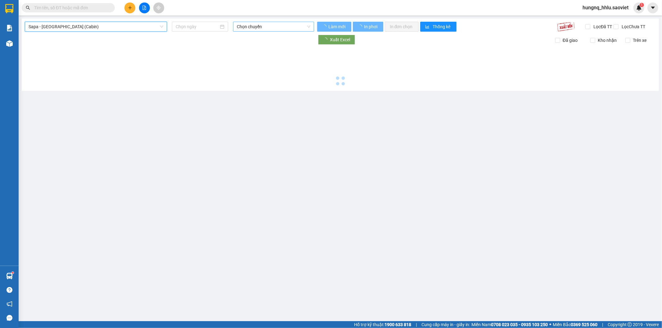
type input "[DATE]"
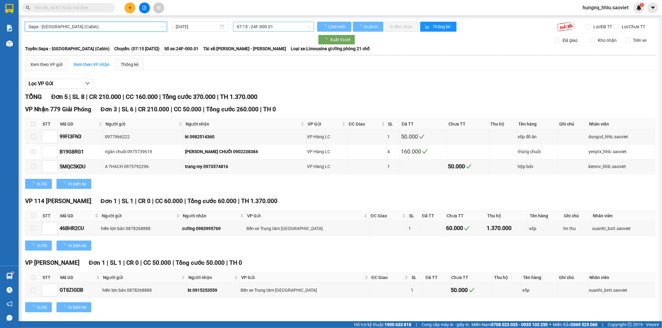
click at [247, 26] on span "07:15 - 24F-000.01" at bounding box center [273, 26] width 73 height 9
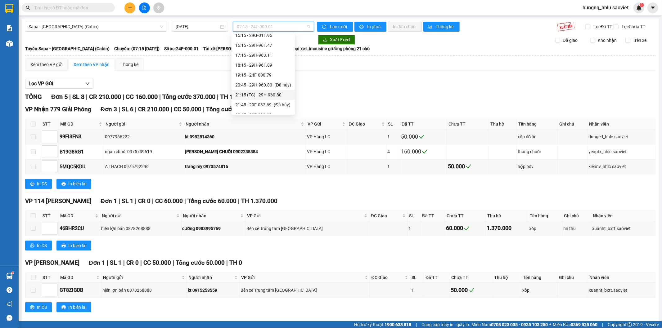
scroll to position [172, 0]
click at [238, 68] on div "19:15 - 24F-000.79" at bounding box center [263, 65] width 56 height 7
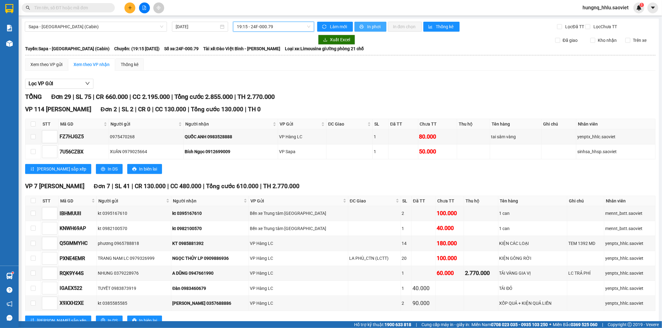
click at [382, 28] on button "In phơi" at bounding box center [370, 27] width 32 height 10
click at [124, 10] on div at bounding box center [144, 7] width 47 height 11
click at [128, 12] on button at bounding box center [129, 7] width 11 height 11
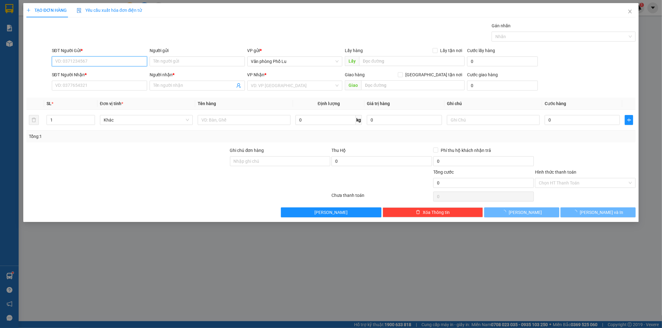
click at [83, 60] on input "SĐT Người Gửi *" at bounding box center [99, 61] width 95 height 10
type input "0981613926"
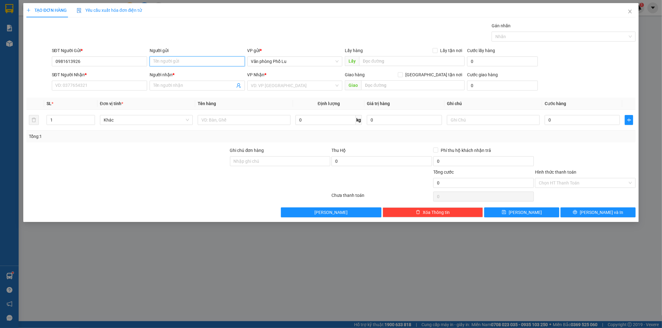
click at [159, 64] on input "Người gửi" at bounding box center [197, 61] width 95 height 10
type input "ll"
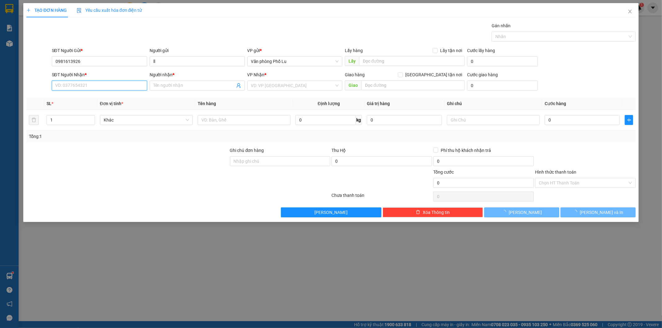
click at [88, 85] on input "SĐT Người Nhận *" at bounding box center [99, 86] width 95 height 10
type input "0966689406"
click at [166, 83] on input "Người nhận *" at bounding box center [194, 85] width 82 height 7
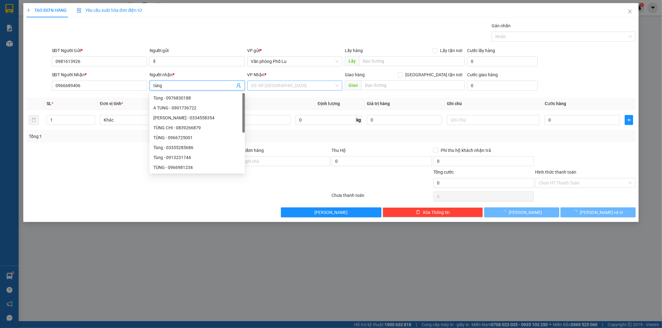
type input "tùng"
click at [269, 84] on input "search" at bounding box center [292, 85] width 83 height 9
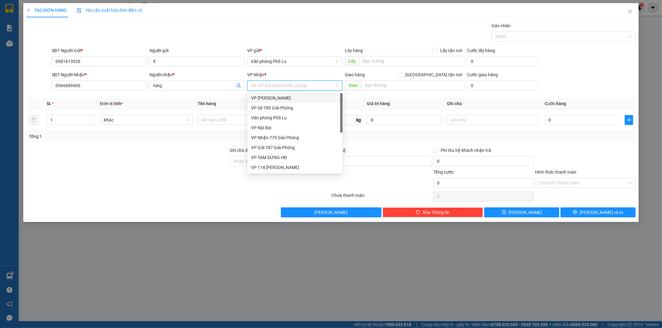
click at [253, 100] on div "VP [PERSON_NAME]" at bounding box center [295, 98] width 88 height 7
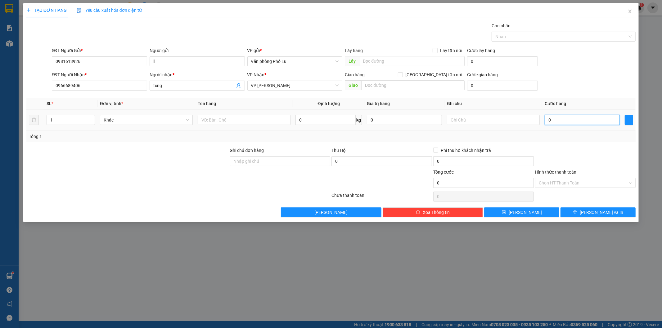
click at [556, 118] on input "0" at bounding box center [582, 120] width 75 height 10
type input "004"
type input "4"
type input "0.040"
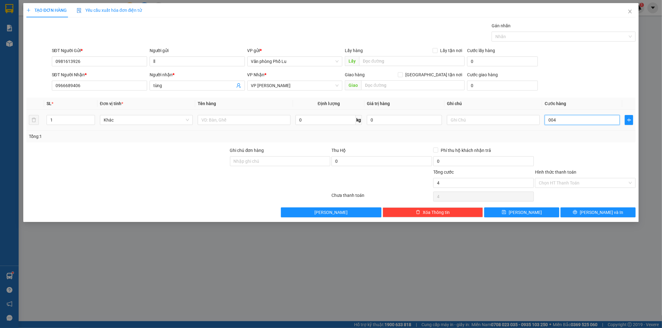
type input "40"
click at [563, 144] on div "Transit Pickup Surcharge Ids Transit Deliver Surcharge Ids Transit Deliver Surc…" at bounding box center [331, 119] width 610 height 195
type input "40.000"
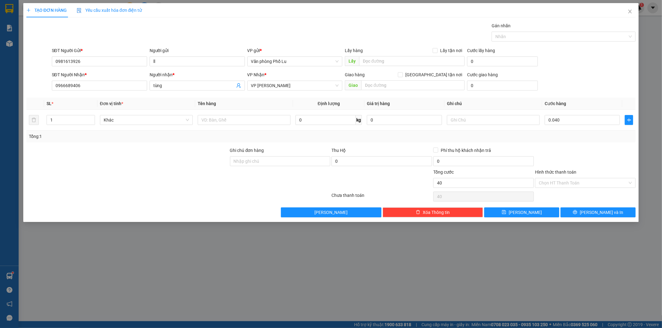
type input "40.000"
click at [205, 120] on input "text" at bounding box center [244, 120] width 93 height 10
type input "h"
type input "hộp nhỏ"
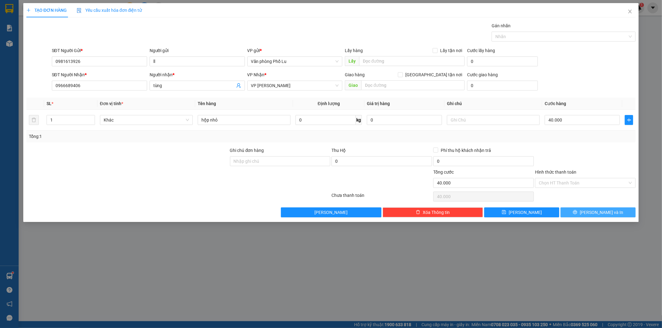
click at [613, 215] on button "[PERSON_NAME] và In" at bounding box center [598, 213] width 75 height 10
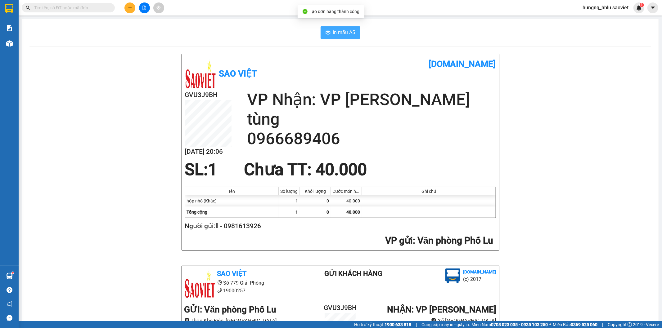
click at [355, 34] on button "In mẫu A5" at bounding box center [341, 32] width 40 height 12
click at [42, 7] on input "text" at bounding box center [70, 7] width 73 height 7
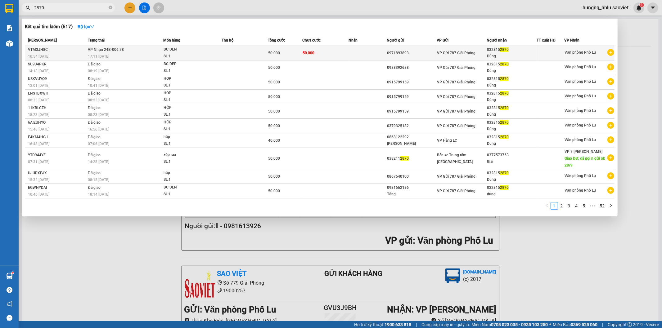
type input "2870"
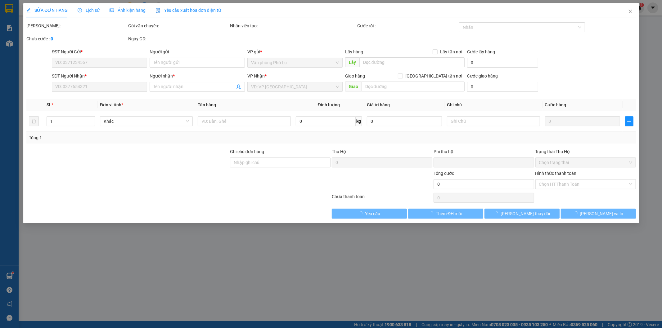
type input "0971893893"
type input "0328152870"
type input "Dũng"
type input "0"
type input "50.000"
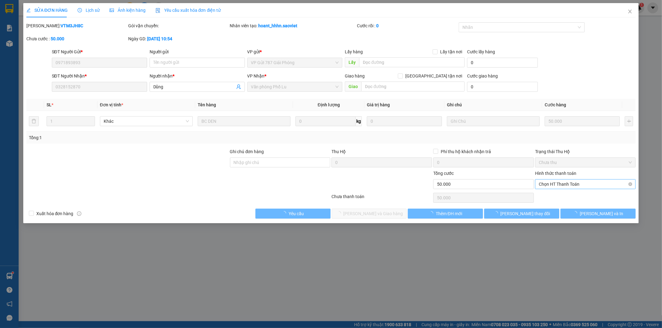
click at [539, 181] on span "Chọn HT Thanh Toán" at bounding box center [585, 184] width 93 height 9
click at [541, 196] on div "Tại văn phòng" at bounding box center [585, 196] width 93 height 7
type input "0"
click at [390, 215] on button "Lưu và Giao hàng" at bounding box center [369, 214] width 75 height 10
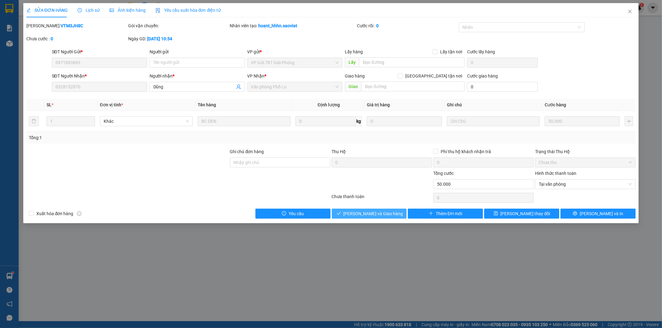
click at [390, 215] on button "Lưu và Giao hàng" at bounding box center [369, 214] width 75 height 10
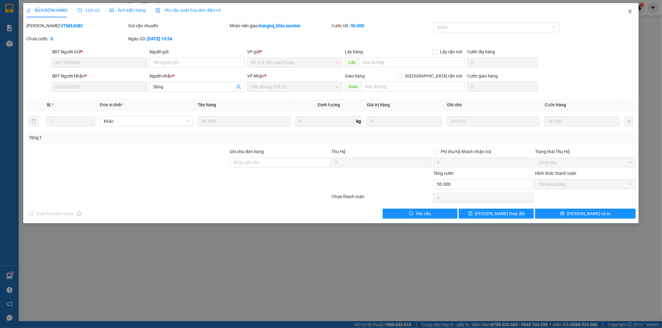
click at [633, 15] on span "Close" at bounding box center [629, 11] width 17 height 17
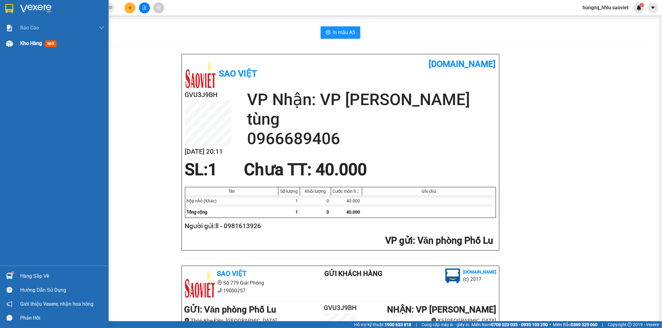
click at [39, 45] on span "Kho hàng" at bounding box center [31, 43] width 22 height 6
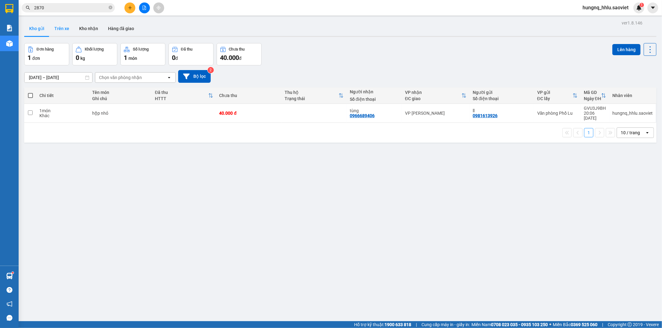
click at [52, 27] on button "Trên xe" at bounding box center [61, 28] width 25 height 15
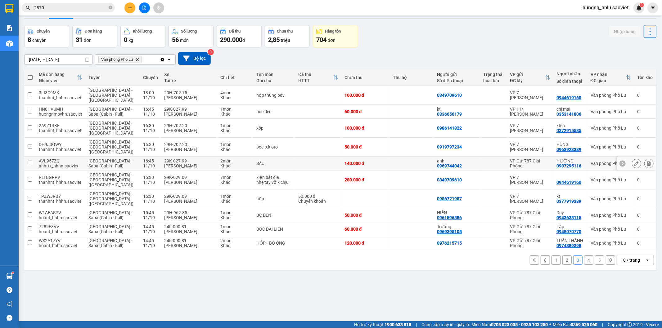
scroll to position [29, 0]
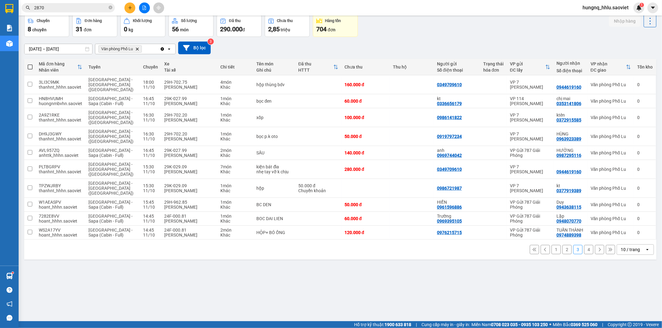
click at [586, 245] on button "4" at bounding box center [588, 249] width 9 height 9
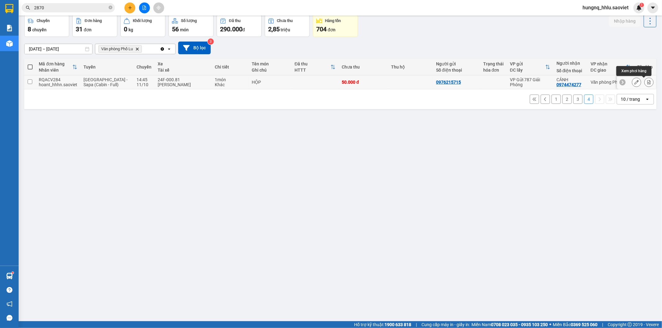
click at [646, 85] on button at bounding box center [649, 82] width 9 height 11
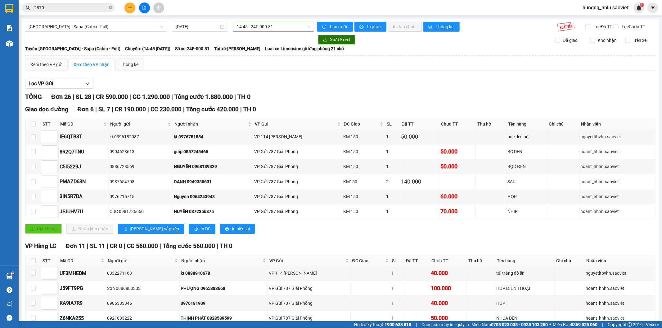
click at [247, 24] on span "14:45 - 24F-000.81" at bounding box center [273, 26] width 73 height 9
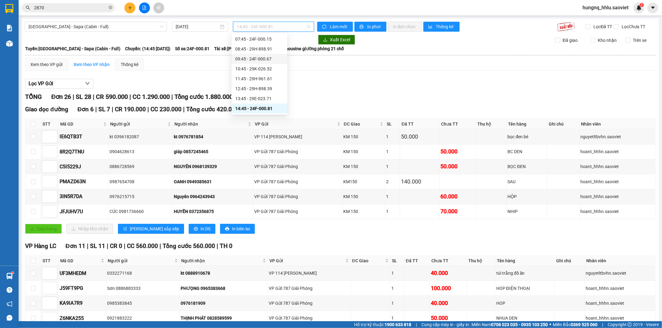
click at [497, 89] on div "Lọc VP Gửi" at bounding box center [340, 84] width 630 height 10
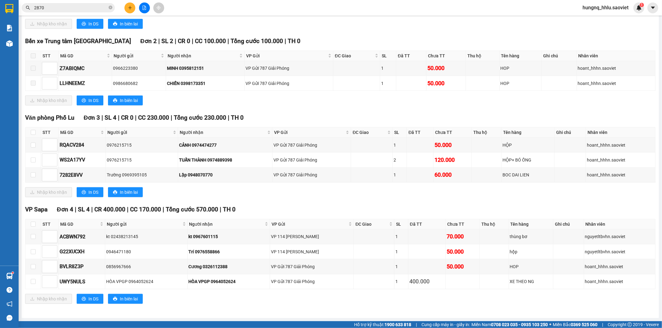
scroll to position [424, 0]
click at [32, 132] on input "checkbox" at bounding box center [33, 132] width 5 height 5
checkbox input "true"
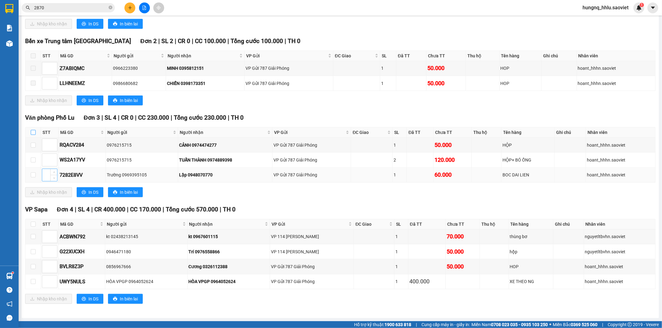
checkbox input "true"
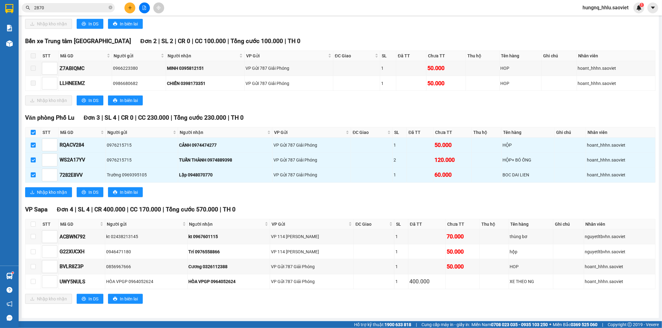
click at [32, 134] on input "checkbox" at bounding box center [33, 132] width 5 height 5
checkbox input "false"
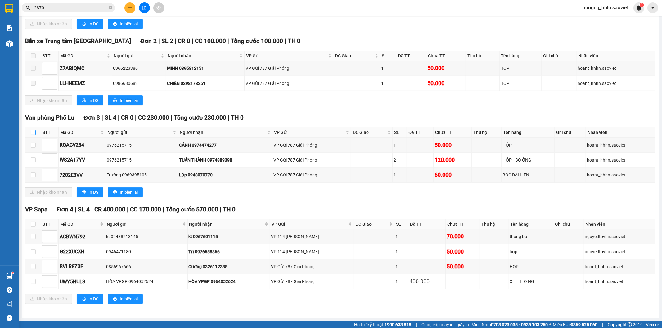
click at [32, 134] on input "checkbox" at bounding box center [33, 132] width 5 height 5
checkbox input "true"
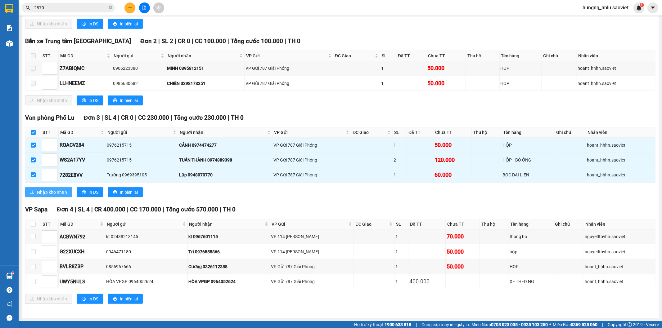
click at [30, 195] on span "download" at bounding box center [32, 192] width 4 height 5
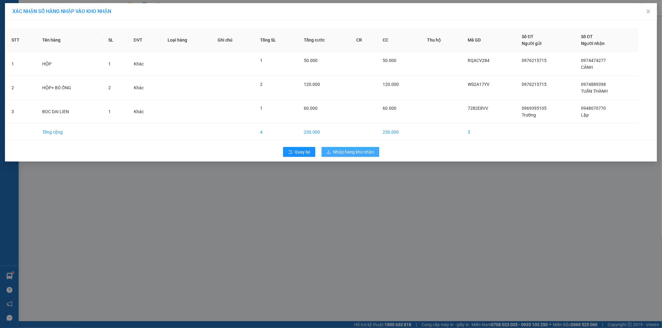
click at [370, 152] on span "Nhập hàng kho nhận" at bounding box center [353, 152] width 41 height 7
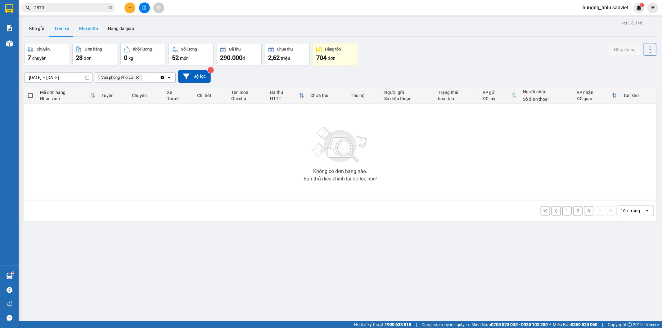
click at [83, 26] on button "Kho nhận" at bounding box center [88, 28] width 29 height 15
type input "[DATE] – [DATE]"
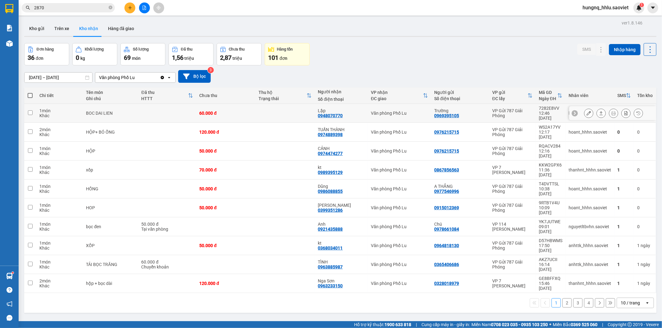
click at [59, 110] on div "1 món" at bounding box center [59, 110] width 41 height 5
checkbox input "true"
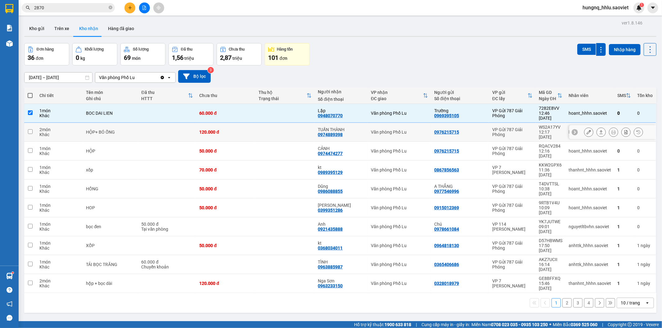
click at [50, 127] on div "2 món" at bounding box center [59, 129] width 41 height 5
checkbox input "true"
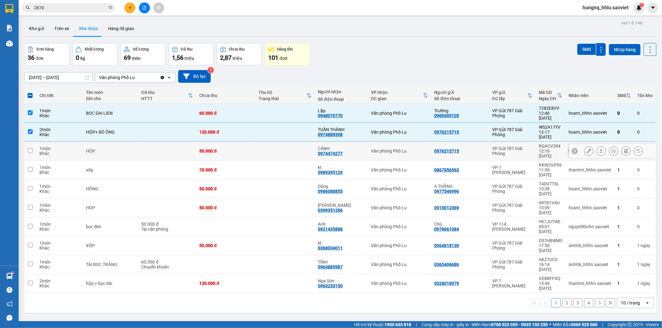
click at [33, 142] on td at bounding box center [30, 151] width 12 height 19
checkbox input "true"
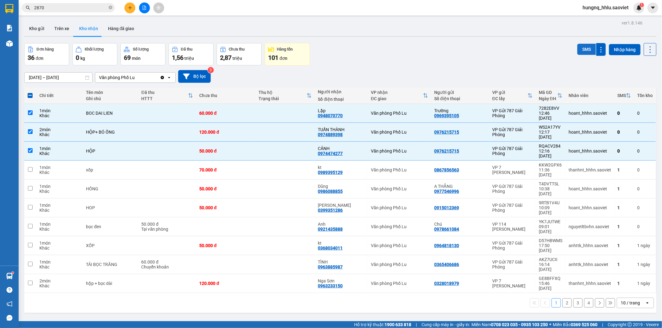
click at [578, 51] on button "SMS" at bounding box center [586, 49] width 19 height 11
drag, startPoint x: 52, startPoint y: 29, endPoint x: 62, endPoint y: 35, distance: 11.8
click at [53, 29] on button "Trên xe" at bounding box center [61, 28] width 25 height 15
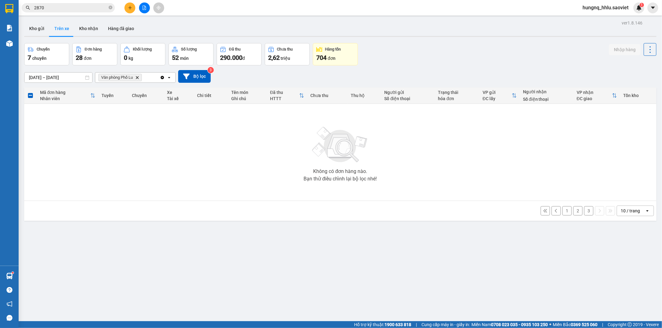
click at [584, 213] on button "3" at bounding box center [588, 210] width 9 height 9
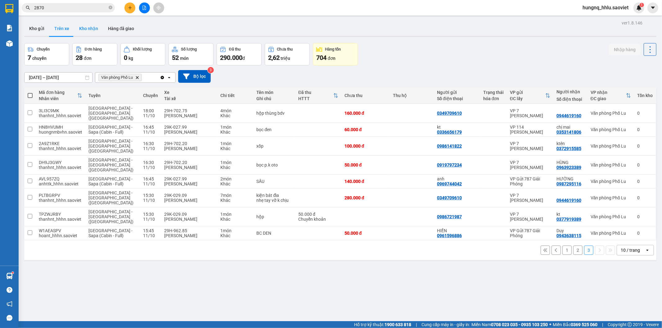
click at [78, 24] on button "Kho nhận" at bounding box center [88, 28] width 29 height 15
type input "[DATE] – [DATE]"
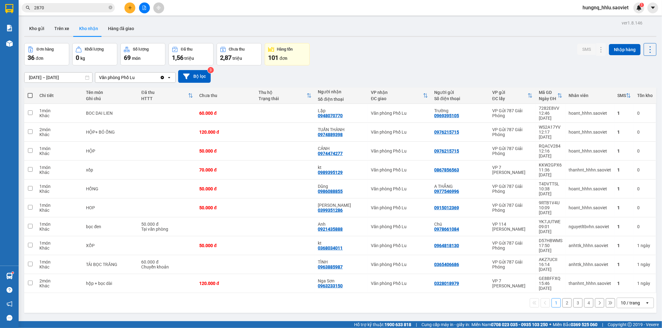
click at [566, 299] on button "2" at bounding box center [566, 303] width 9 height 9
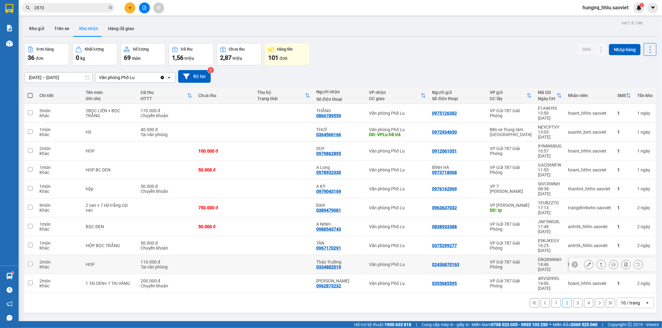
scroll to position [29, 0]
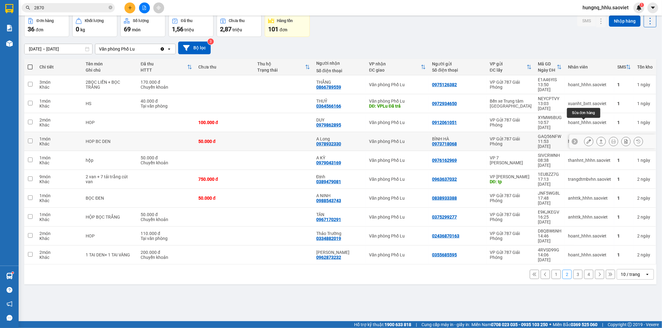
click at [584, 136] on button at bounding box center [588, 141] width 9 height 11
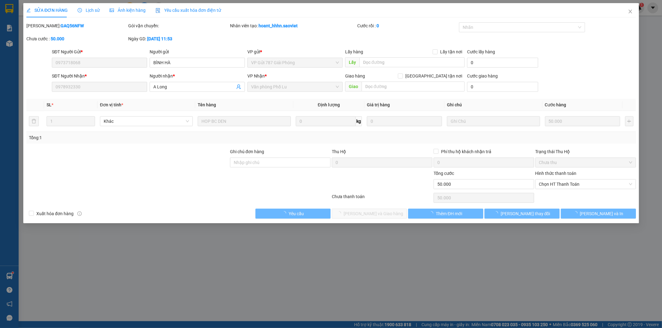
type input "0973718068"
type input "BÌNH HÀ"
type input "0978932330"
type input "A Long"
type input "0"
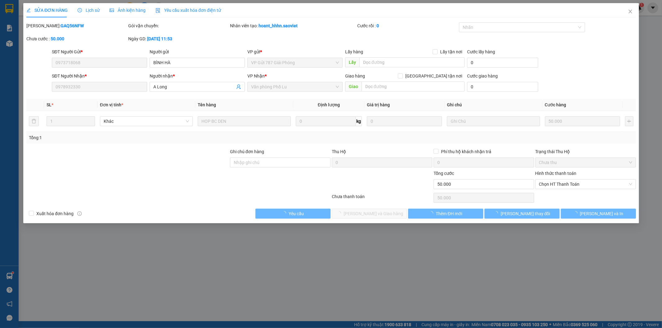
type input "50.000"
click at [546, 184] on span "Chọn HT Thanh Toán" at bounding box center [585, 184] width 93 height 9
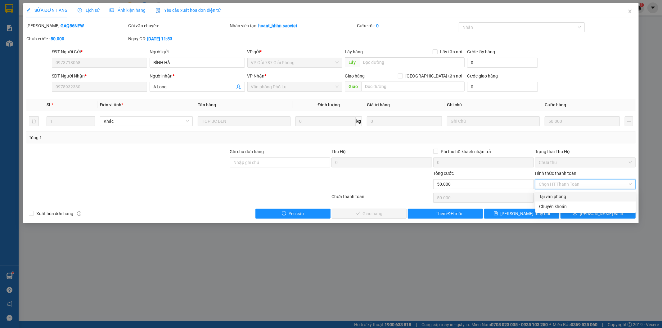
click at [550, 197] on div "Tại văn phòng" at bounding box center [585, 196] width 93 height 7
type input "0"
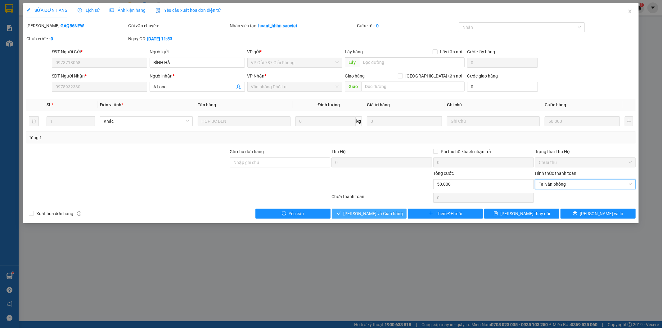
click at [391, 216] on button "Lưu và Giao hàng" at bounding box center [369, 214] width 75 height 10
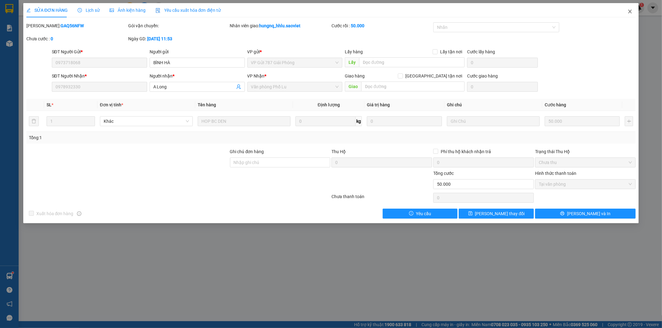
click at [635, 15] on span "Close" at bounding box center [629, 11] width 17 height 17
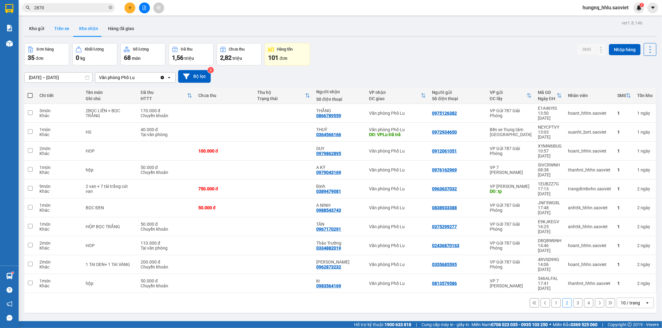
click at [53, 31] on button "Trên xe" at bounding box center [61, 28] width 25 height 15
type input "[DATE] – [DATE]"
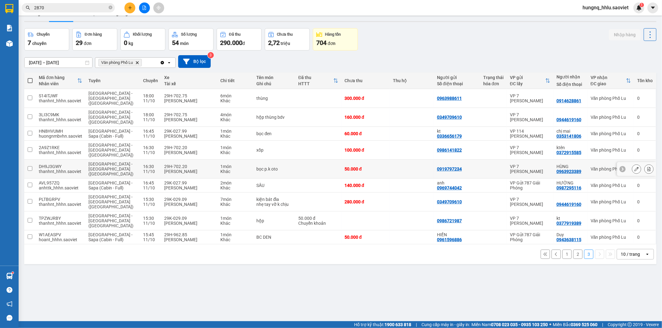
scroll to position [29, 0]
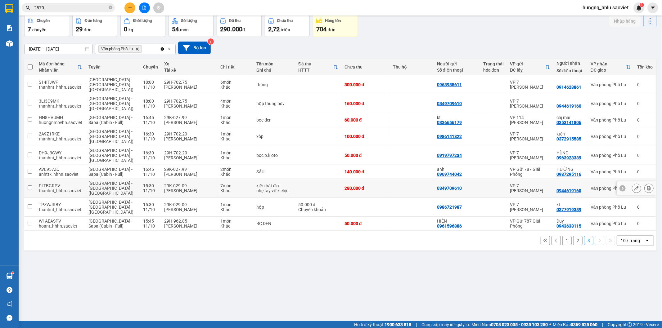
click at [115, 181] on span "[GEOGRAPHIC_DATA] - [GEOGRAPHIC_DATA] ([GEOGRAPHIC_DATA])" at bounding box center [110, 188] width 45 height 15
checkbox input "true"
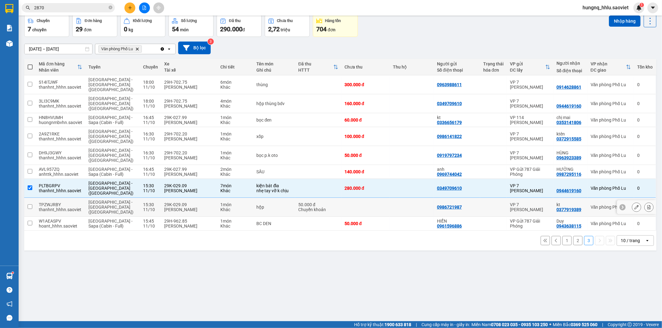
click at [111, 200] on span "[GEOGRAPHIC_DATA] - [GEOGRAPHIC_DATA] ([GEOGRAPHIC_DATA])" at bounding box center [110, 207] width 45 height 15
checkbox input "true"
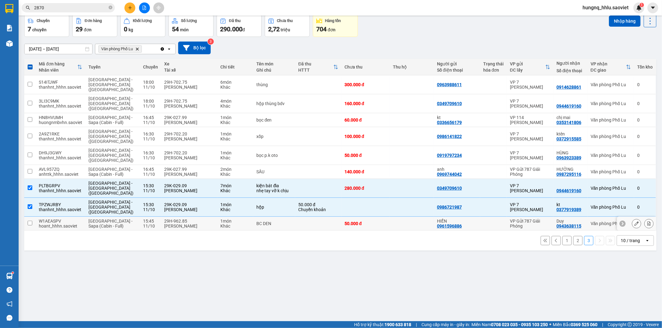
click at [80, 224] on div "hoant_hhhn.saoviet" at bounding box center [60, 226] width 43 height 5
checkbox input "true"
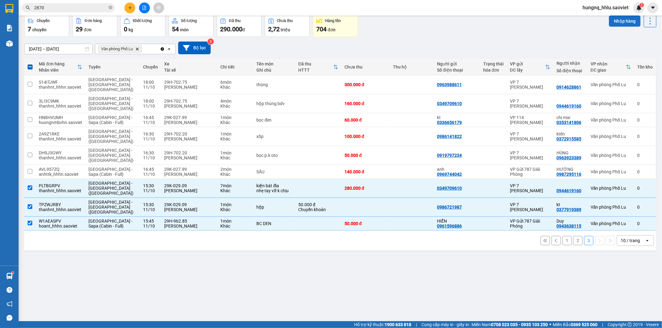
click at [609, 19] on button "Nhập hàng" at bounding box center [625, 21] width 32 height 11
checkbox input "false"
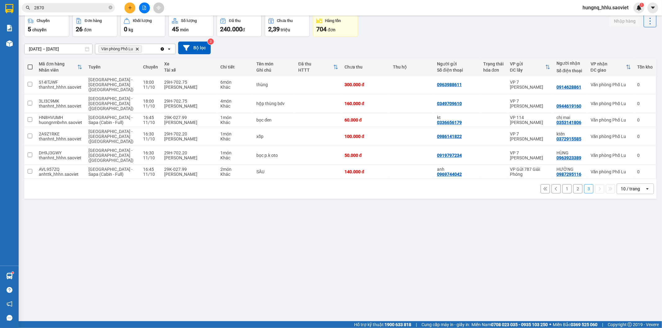
scroll to position [0, 0]
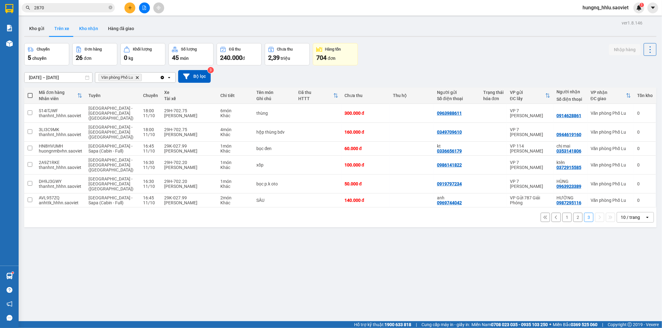
click at [86, 25] on button "Kho nhận" at bounding box center [88, 28] width 29 height 15
type input "[DATE] – [DATE]"
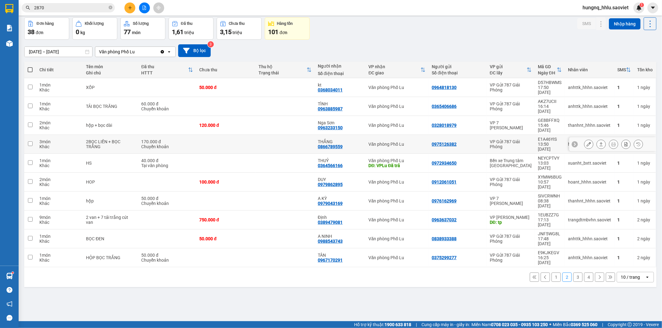
scroll to position [29, 0]
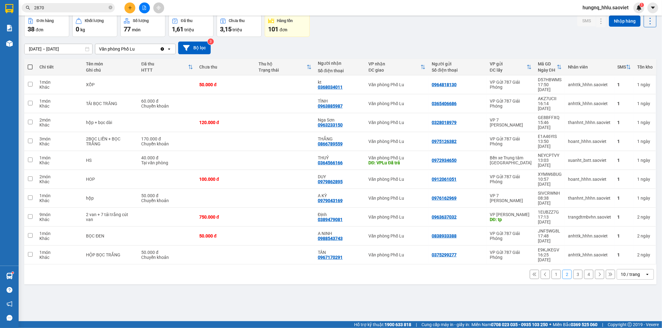
click at [552, 270] on button "1" at bounding box center [556, 274] width 9 height 9
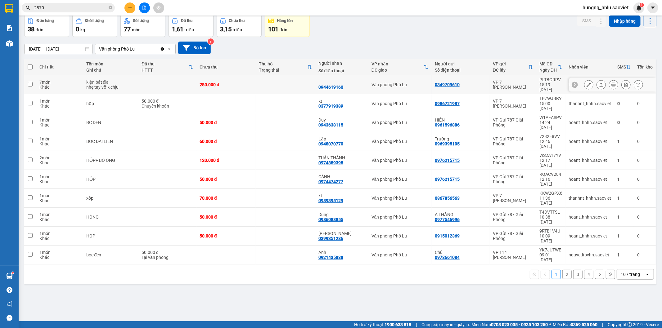
click at [56, 81] on div "7 món" at bounding box center [59, 82] width 41 height 5
checkbox input "true"
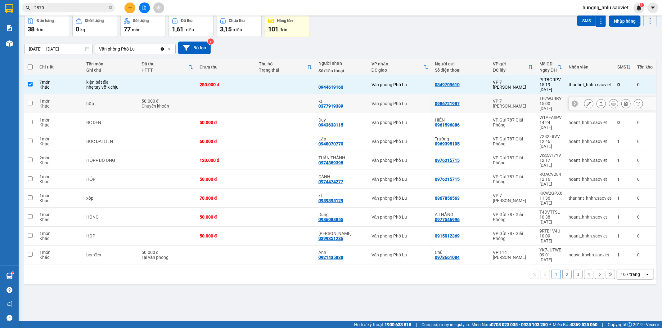
drag, startPoint x: 48, startPoint y: 93, endPoint x: 48, endPoint y: 102, distance: 8.4
click at [48, 99] on div "1 món" at bounding box center [59, 101] width 41 height 5
checkbox input "true"
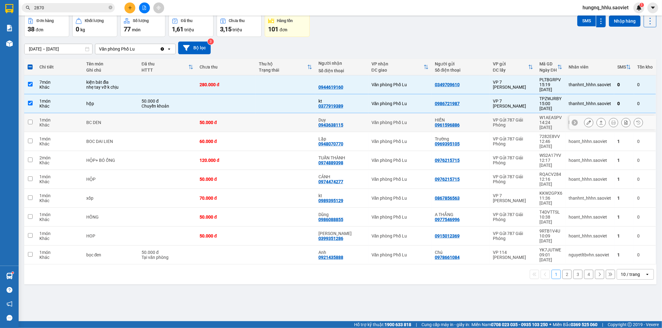
click at [56, 118] on div "1 món" at bounding box center [59, 120] width 41 height 5
checkbox input "true"
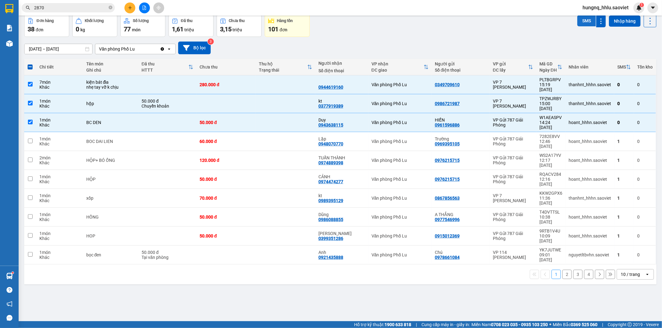
click at [577, 23] on button "SMS" at bounding box center [586, 20] width 19 height 11
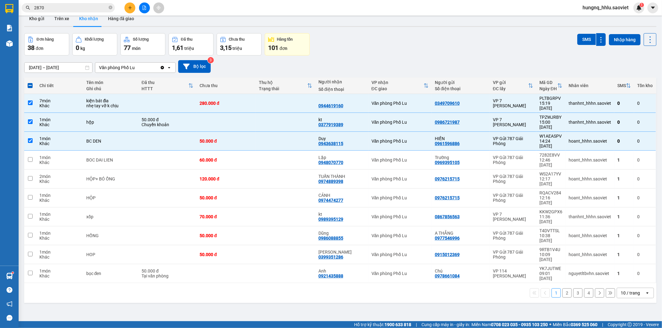
scroll to position [0, 0]
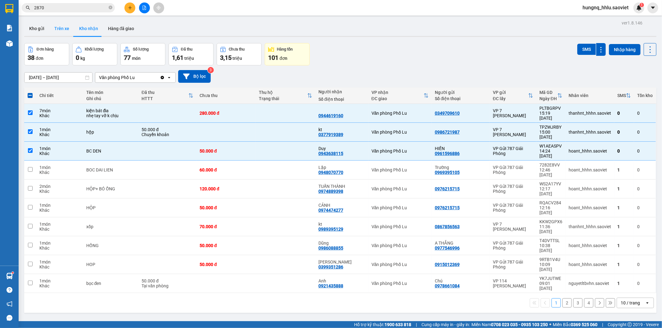
click at [61, 29] on button "Trên xe" at bounding box center [61, 28] width 25 height 15
type input "[DATE] – [DATE]"
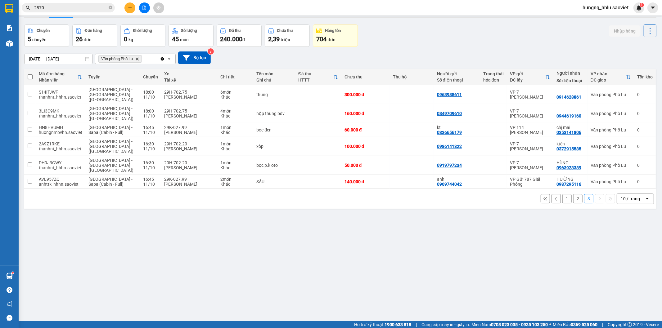
scroll to position [29, 0]
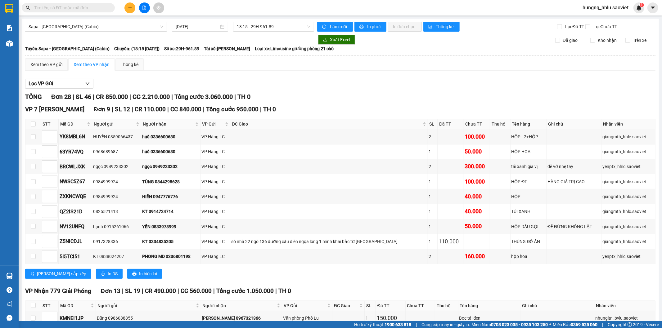
click at [38, 11] on input "text" at bounding box center [70, 7] width 73 height 7
click at [125, 10] on button at bounding box center [129, 7] width 11 height 11
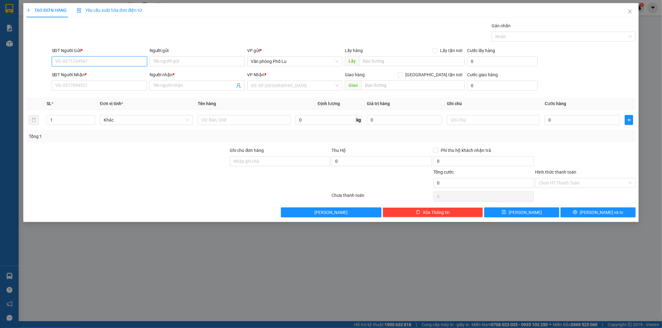
click at [71, 61] on input "SĐT Người Gửi *" at bounding box center [99, 61] width 95 height 10
type input "0981613926"
click at [161, 59] on input "Người gửi" at bounding box center [197, 61] width 95 height 10
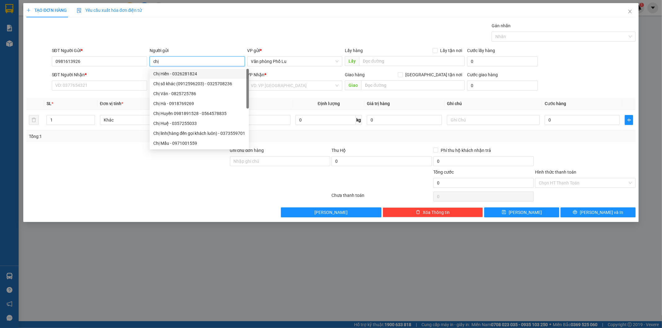
drag, startPoint x: 170, startPoint y: 65, endPoint x: 162, endPoint y: 62, distance: 8.2
click at [162, 62] on input "chị" at bounding box center [197, 61] width 95 height 10
type input "c"
type input "kt"
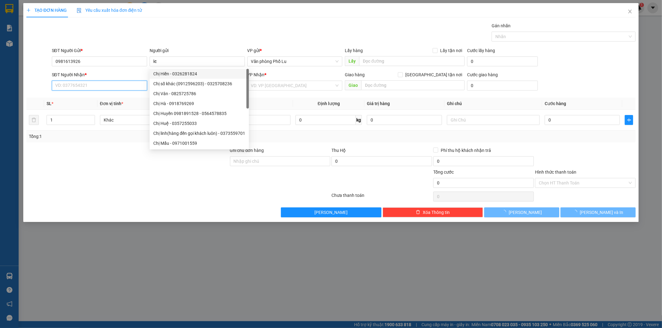
click at [67, 86] on input "SĐT Người Nhận *" at bounding box center [99, 86] width 95 height 10
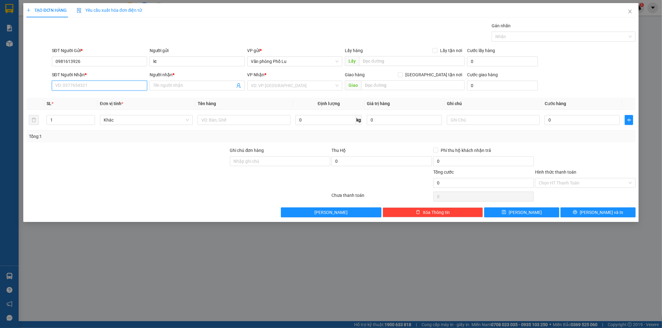
click at [41, 73] on div "SĐT Người Nhận * VD: 0377654321 Người nhận * Tên người nhận VP Nhận * VD: VP [G…" at bounding box center [331, 82] width 611 height 22
click at [154, 86] on input "Người nhận *" at bounding box center [194, 85] width 82 height 7
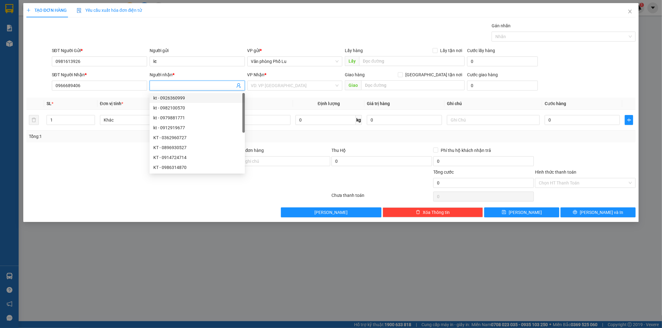
click at [160, 99] on div "kt - 0926360999" at bounding box center [197, 98] width 88 height 7
type input "0926360999"
type input "kt"
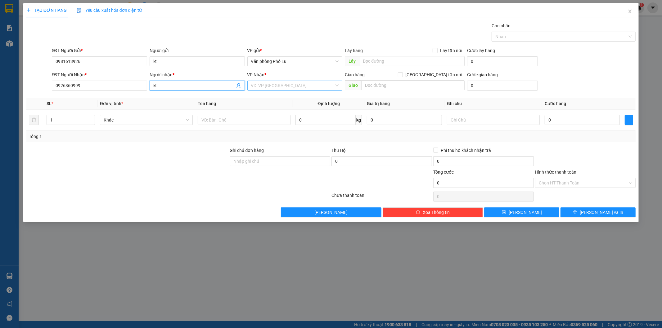
click at [262, 86] on input "search" at bounding box center [292, 85] width 83 height 9
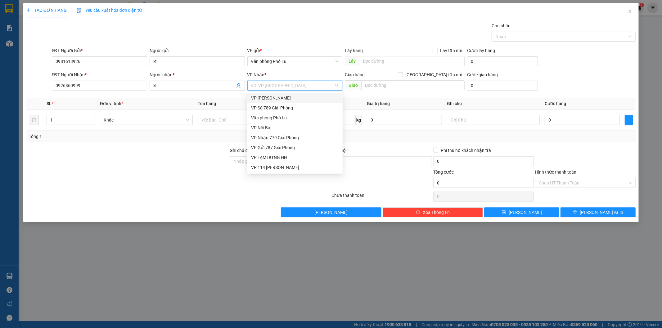
click at [254, 100] on div "VP [PERSON_NAME]" at bounding box center [295, 98] width 88 height 7
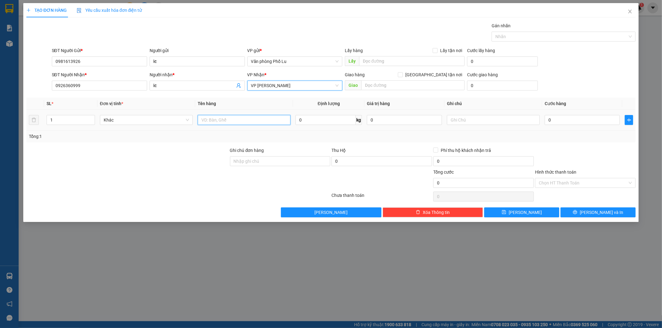
click at [210, 120] on input "text" at bounding box center [244, 120] width 93 height 10
click at [573, 119] on input "0" at bounding box center [582, 120] width 75 height 10
type input "005"
type input "5"
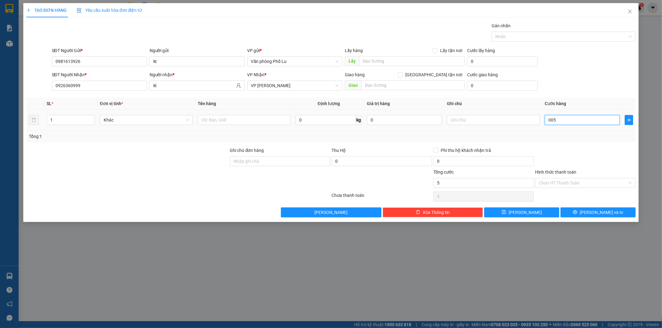
type input "0.050"
type input "50"
click at [600, 140] on div "Tổng: 1" at bounding box center [331, 137] width 610 height 12
type input "50.000"
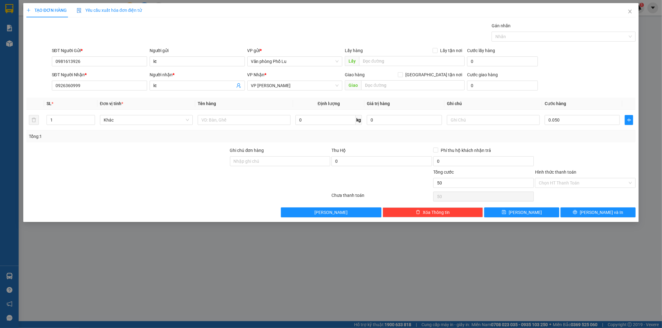
type input "50.000"
click at [222, 119] on input "text" at bounding box center [244, 120] width 93 height 10
type input "hộp nhỏ"
click at [567, 120] on input "50.000" at bounding box center [582, 120] width 75 height 10
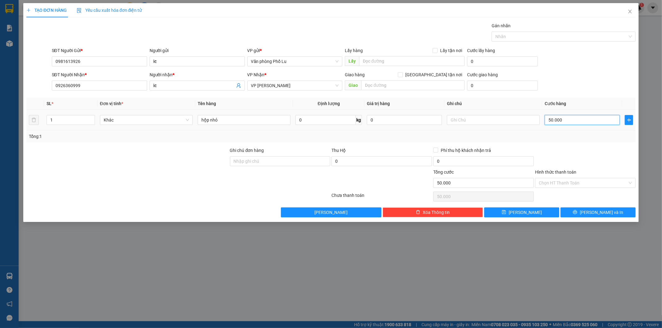
type input "0"
type input "004"
type input "4"
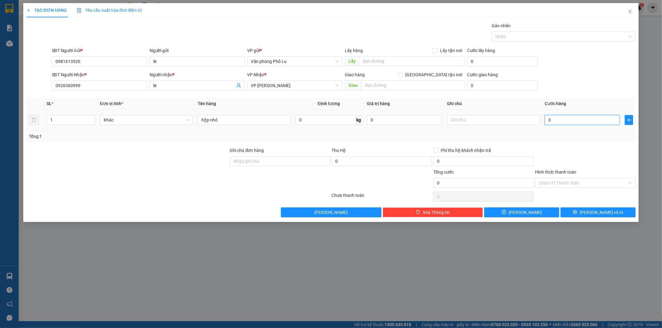
type input "4"
type input "0.040"
type input "40"
click at [577, 143] on div "Transit Pickup Surcharge Ids Transit Deliver Surcharge Ids Transit Deliver Surc…" at bounding box center [331, 119] width 610 height 195
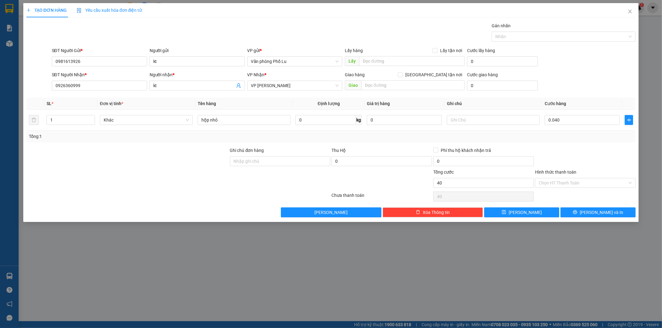
type input "40.000"
click at [631, 14] on span "Close" at bounding box center [629, 11] width 17 height 17
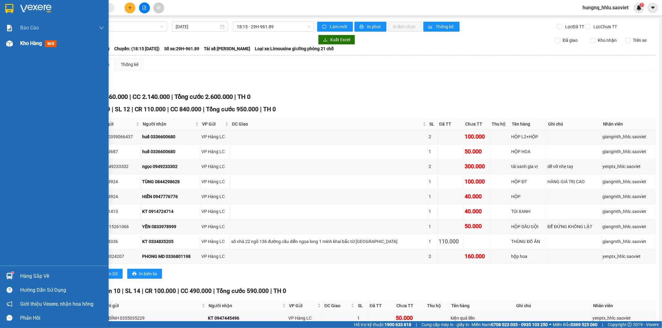
click at [40, 46] on span "Kho hàng" at bounding box center [31, 43] width 22 height 6
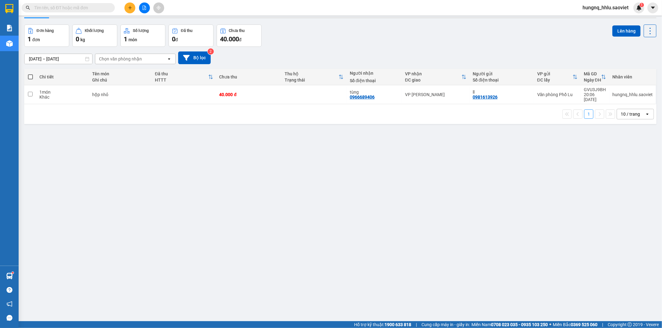
scroll to position [29, 0]
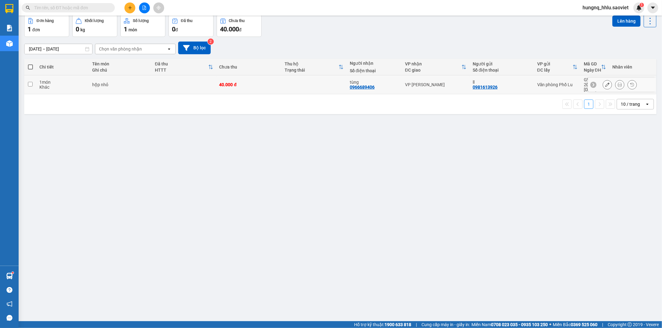
click at [73, 85] on div "Khác" at bounding box center [62, 87] width 47 height 5
checkbox input "true"
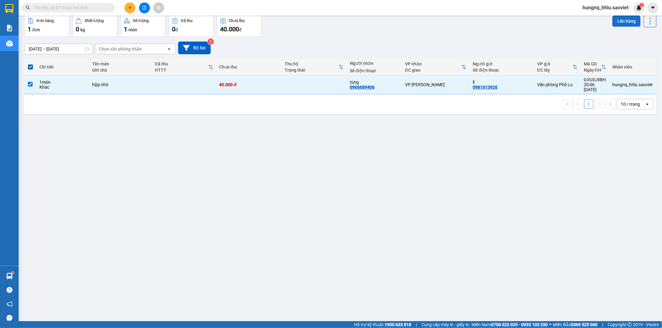
click at [631, 25] on button "Lên hàng" at bounding box center [626, 21] width 28 height 11
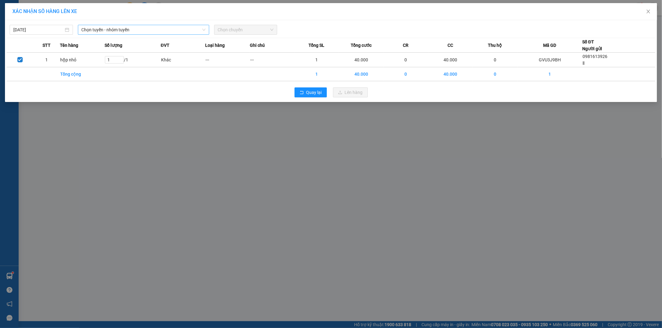
click at [84, 33] on span "Chọn tuyến - nhóm tuyến" at bounding box center [144, 29] width 124 height 9
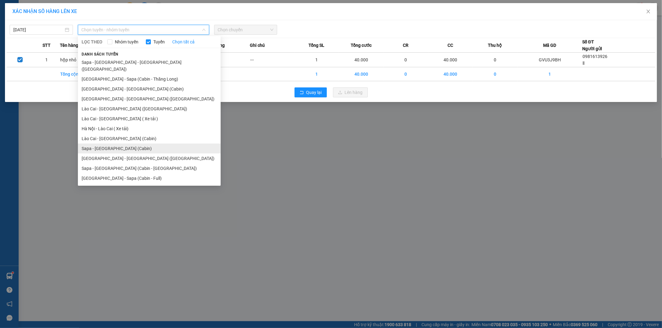
click at [83, 144] on li "Sapa - Hà Nội (Cabin)" at bounding box center [149, 149] width 143 height 10
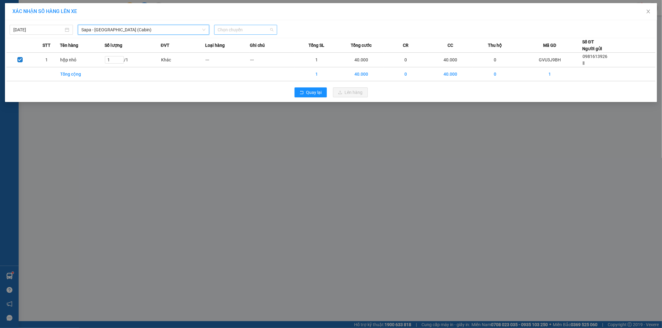
click at [224, 25] on span "Chọn chuyến" at bounding box center [246, 29] width 56 height 9
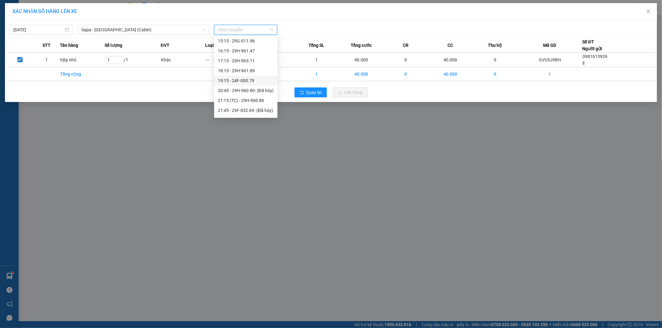
scroll to position [172, 0]
click at [220, 70] on div "19:15 - 24F-000.79" at bounding box center [246, 68] width 56 height 7
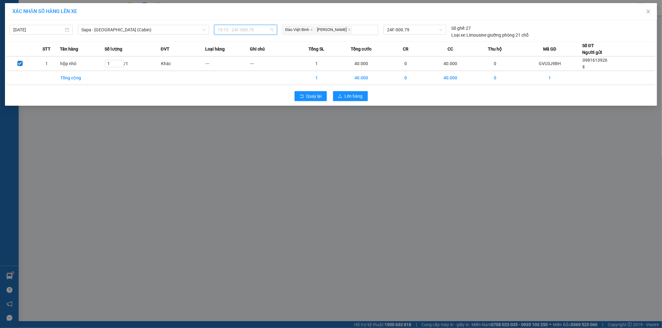
click at [224, 28] on span "19:15 - 24F-000.79" at bounding box center [246, 29] width 56 height 9
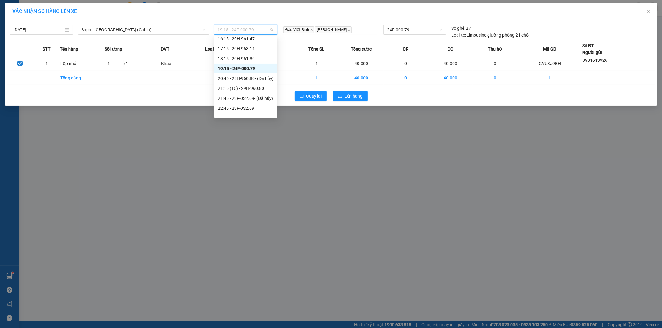
click at [220, 72] on div "19:15 - 24F-000.79" at bounding box center [245, 69] width 63 height 10
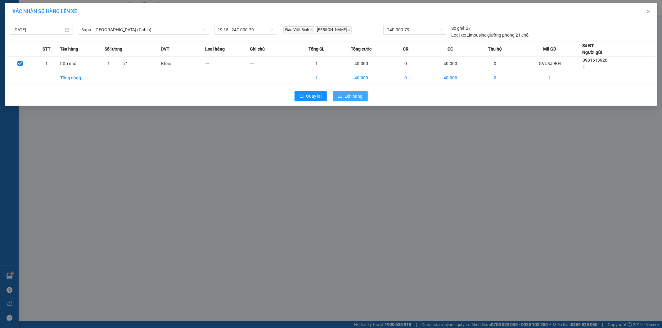
click at [365, 97] on button "Lên hàng" at bounding box center [350, 96] width 35 height 10
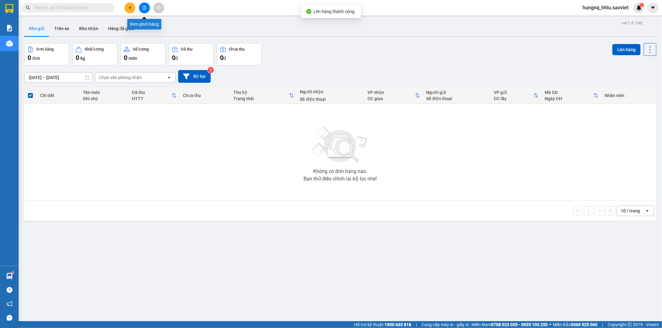
click at [147, 11] on button at bounding box center [144, 7] width 11 height 11
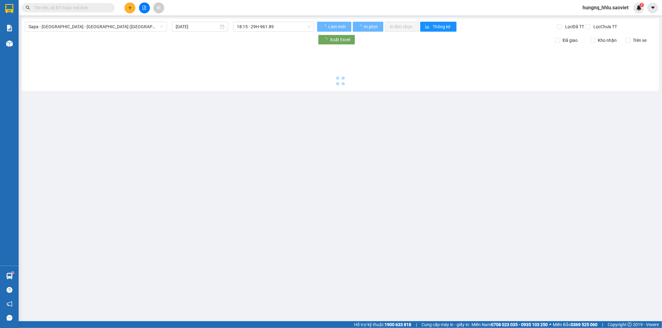
click at [147, 12] on div at bounding box center [144, 7] width 47 height 11
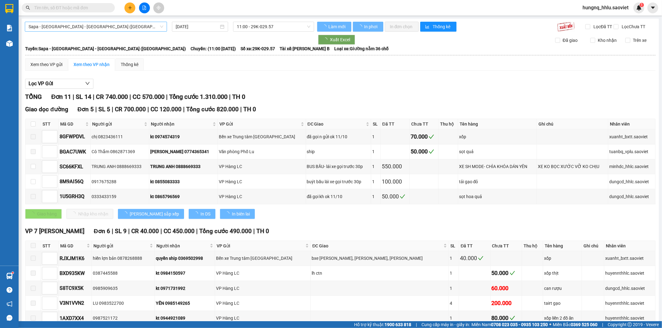
click at [39, 26] on span "Sapa - Lào Cai - Hà Nội (Giường)" at bounding box center [96, 26] width 135 height 9
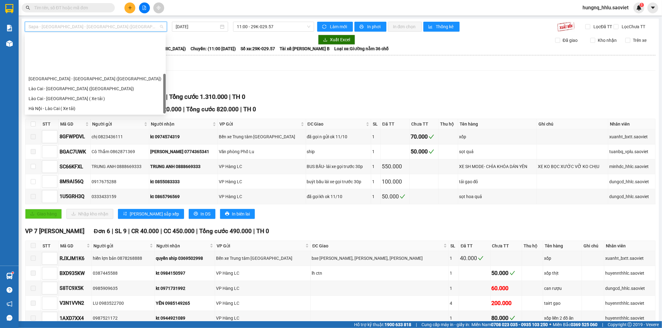
scroll to position [50, 0]
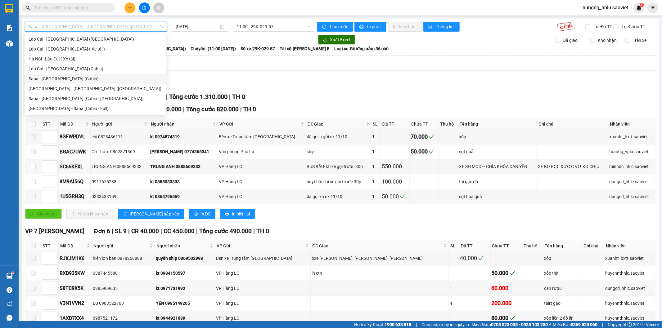
click at [31, 81] on div "Sapa - Hà Nội (Cabin)" at bounding box center [95, 78] width 133 height 7
type input "[DATE]"
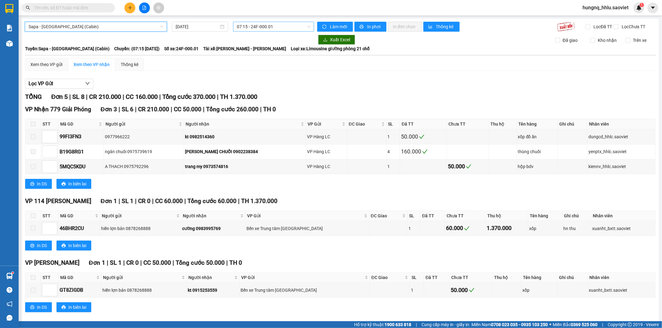
click at [238, 24] on span "07:15 - 24F-000.01" at bounding box center [273, 26] width 73 height 9
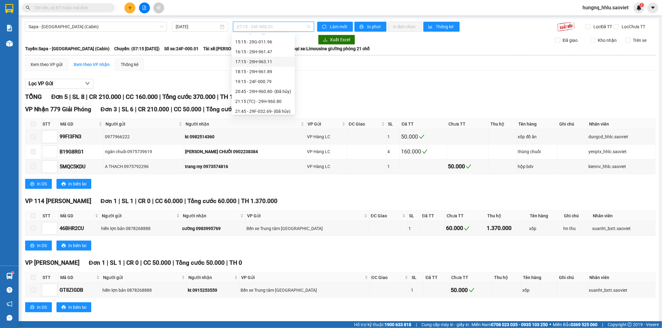
scroll to position [172, 0]
click at [238, 68] on div "19:15 - 24F-000.79" at bounding box center [263, 65] width 56 height 7
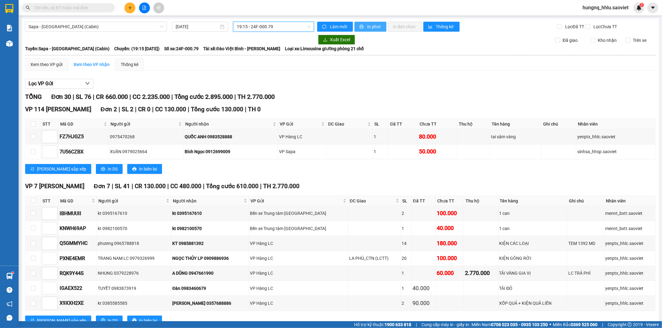
click at [376, 24] on span "In phơi" at bounding box center [374, 26] width 14 height 7
click at [382, 22] on button "In phơi" at bounding box center [370, 27] width 32 height 10
click at [383, 22] on button "In phơi" at bounding box center [370, 27] width 32 height 10
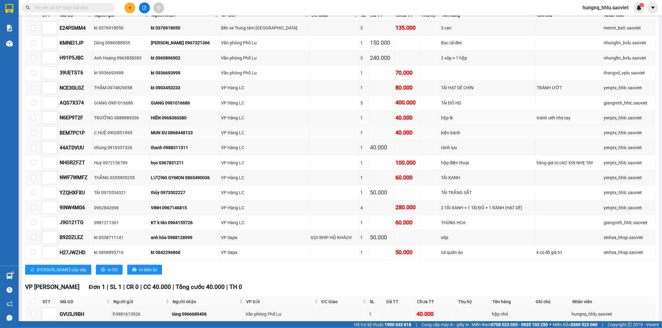
scroll to position [379, 0]
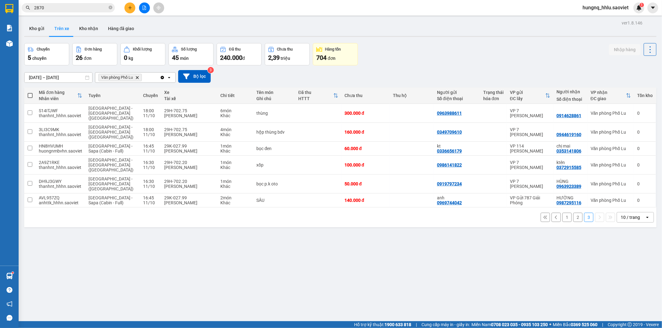
scroll to position [29, 0]
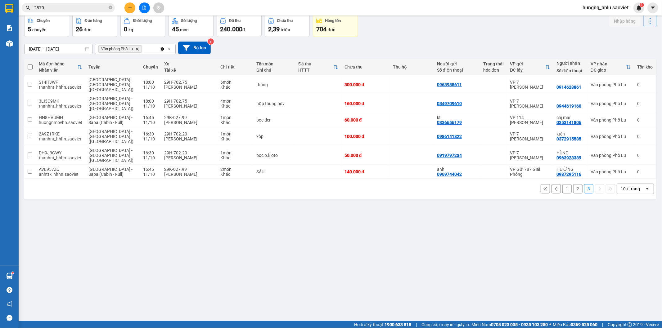
click at [574, 184] on button "2" at bounding box center [577, 188] width 9 height 9
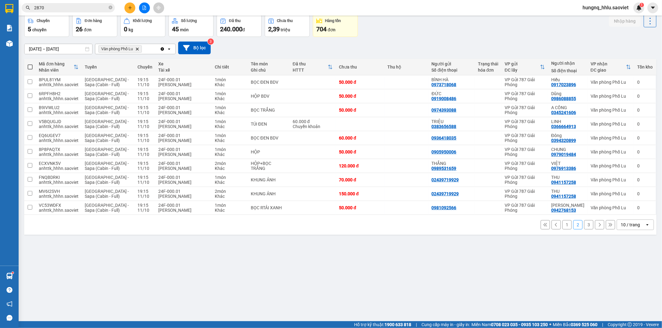
click at [585, 226] on button "3" at bounding box center [588, 224] width 9 height 9
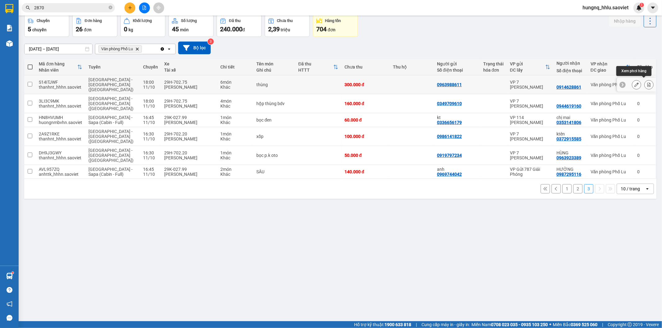
click at [647, 84] on icon at bounding box center [649, 85] width 4 height 4
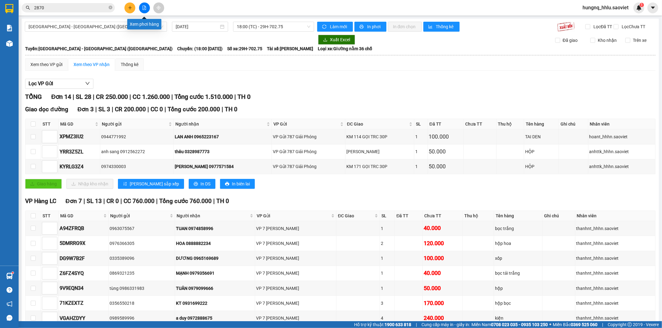
click at [147, 11] on button at bounding box center [144, 7] width 11 height 11
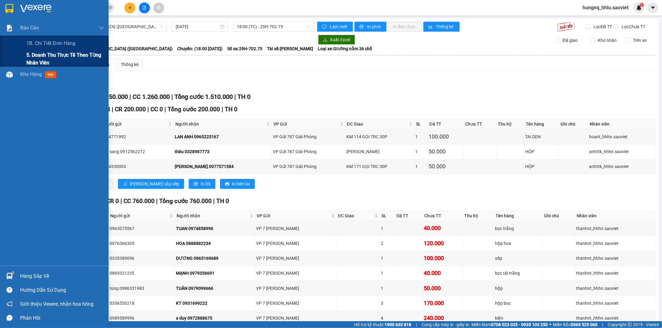
click at [34, 56] on span "5. Doanh thu thực tế theo từng nhân viên" at bounding box center [65, 59] width 78 height 16
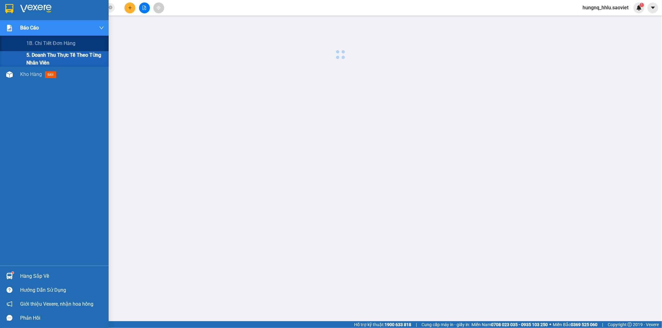
click at [32, 58] on span "5. Doanh thu thực tế theo từng nhân viên" at bounding box center [65, 59] width 78 height 16
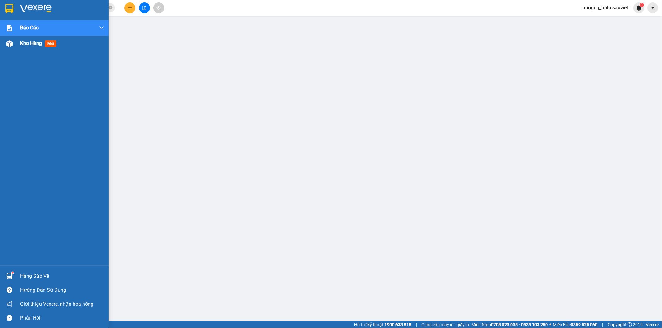
click at [41, 46] on span "Kho hàng" at bounding box center [31, 43] width 22 height 6
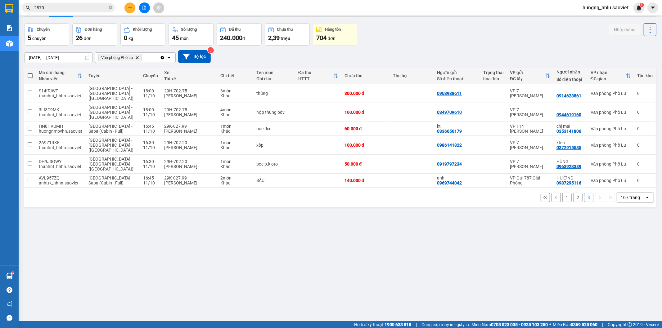
scroll to position [29, 0]
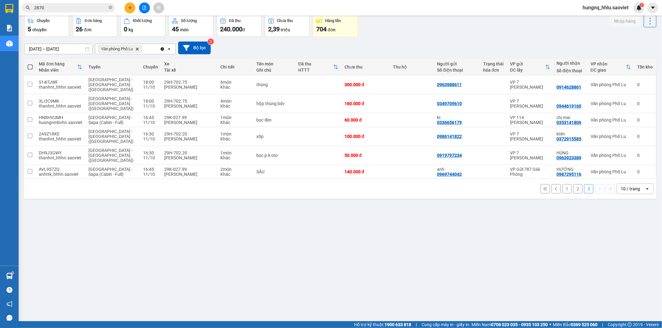
click at [573, 184] on button "2" at bounding box center [577, 188] width 9 height 9
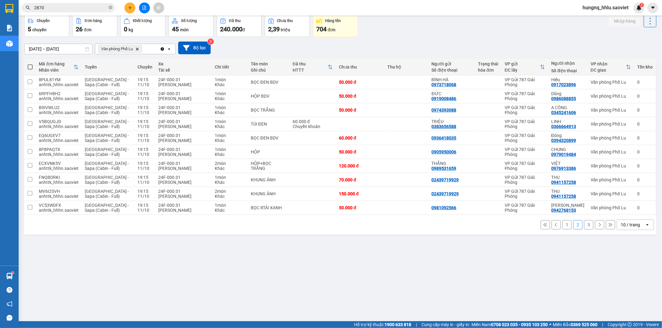
click at [562, 227] on button "1" at bounding box center [566, 224] width 9 height 9
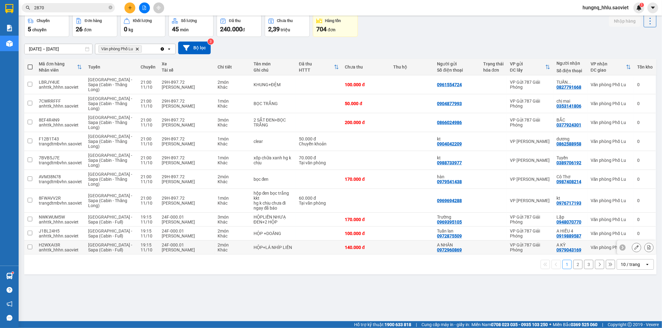
click at [646, 251] on button at bounding box center [649, 247] width 9 height 11
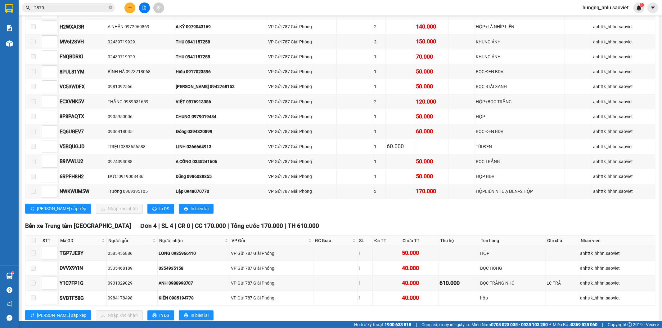
scroll to position [1152, 0]
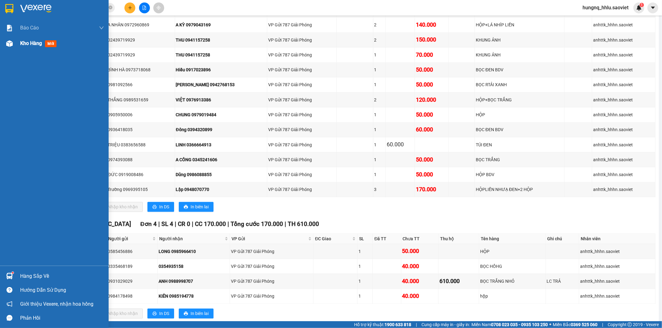
click at [39, 45] on span "Kho hàng" at bounding box center [31, 43] width 22 height 6
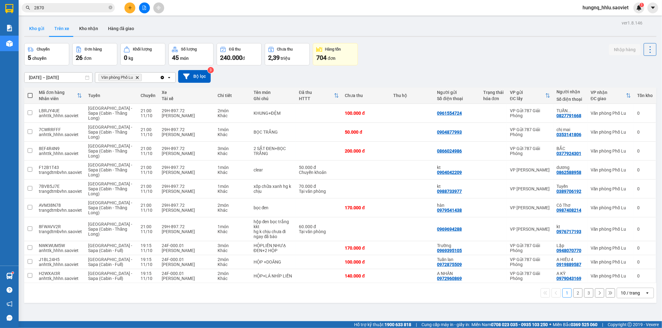
click at [32, 33] on button "Kho gửi" at bounding box center [36, 28] width 25 height 15
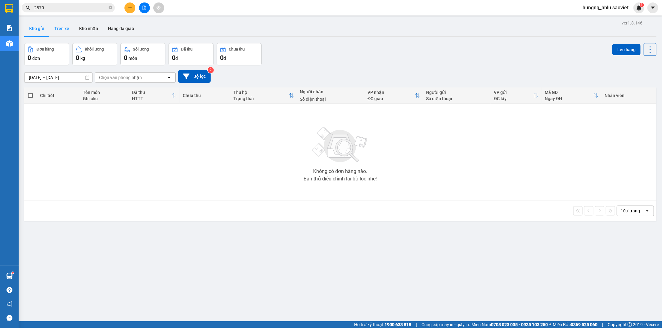
click at [53, 32] on button "Trên xe" at bounding box center [61, 28] width 25 height 15
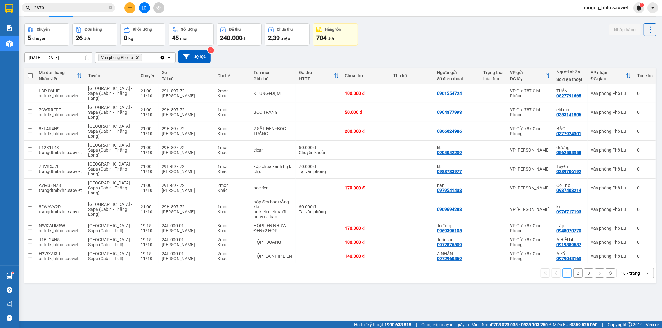
scroll to position [29, 0]
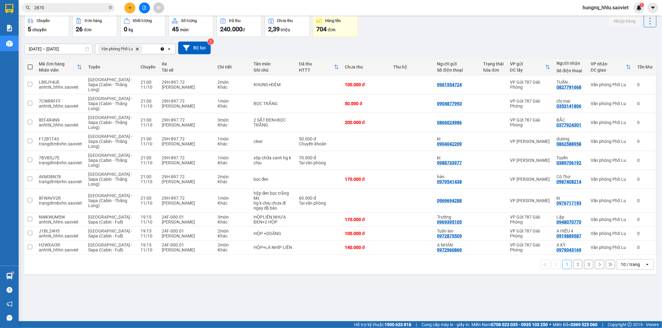
click at [587, 268] on button "3" at bounding box center [588, 264] width 9 height 9
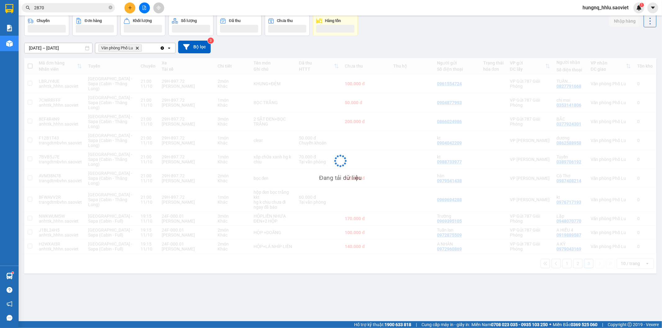
click at [588, 268] on div "Đang tải dữ liệu" at bounding box center [340, 166] width 632 height 216
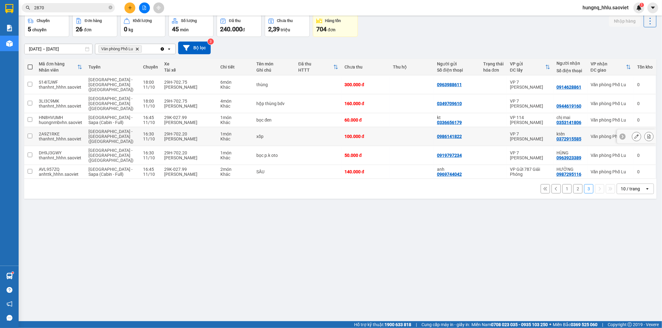
drag, startPoint x: 44, startPoint y: 124, endPoint x: 48, endPoint y: 131, distance: 8.4
click at [45, 137] on div "thanhnt_hhhn.saoviet" at bounding box center [60, 139] width 43 height 5
checkbox input "true"
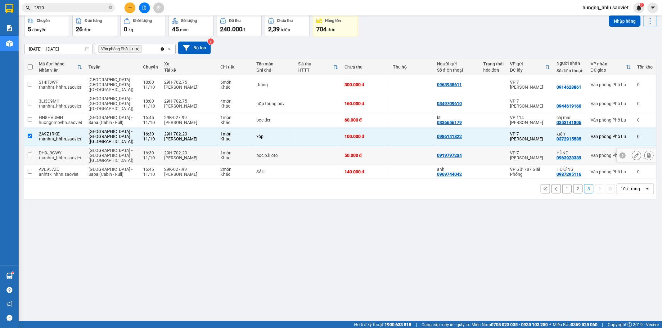
click at [50, 156] on div "thanhnt_hhhn.saoviet" at bounding box center [60, 158] width 43 height 5
checkbox input "true"
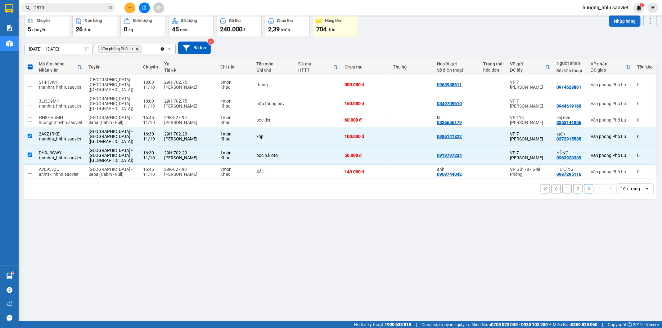
click at [631, 24] on button "Nhập hàng" at bounding box center [625, 21] width 32 height 11
checkbox input "false"
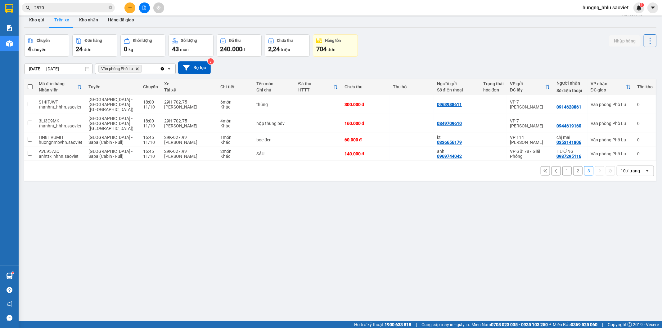
scroll to position [0, 0]
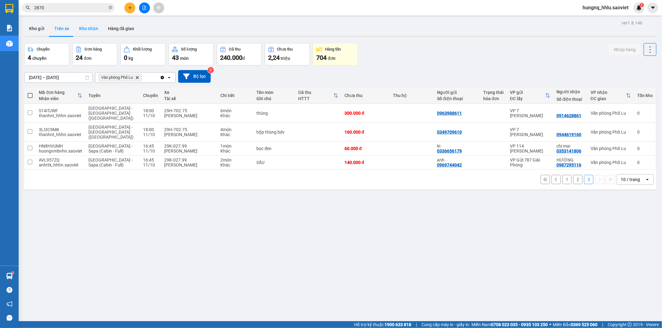
click at [78, 26] on button "Kho nhận" at bounding box center [88, 28] width 29 height 15
type input "[DATE] – [DATE]"
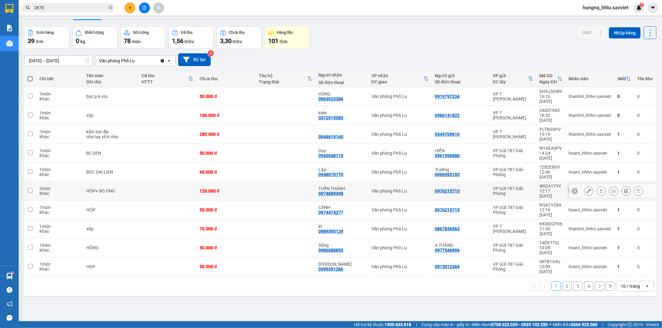
scroll to position [29, 0]
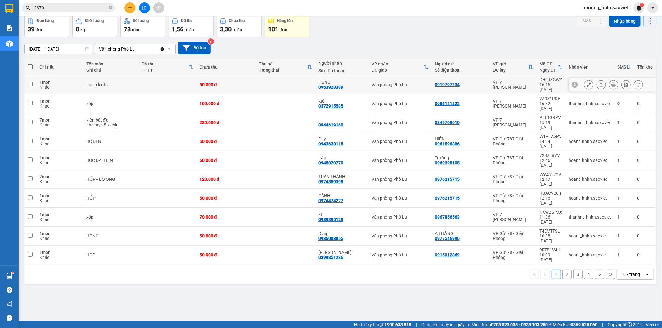
click at [29, 82] on input "checkbox" at bounding box center [30, 84] width 5 height 5
checkbox input "true"
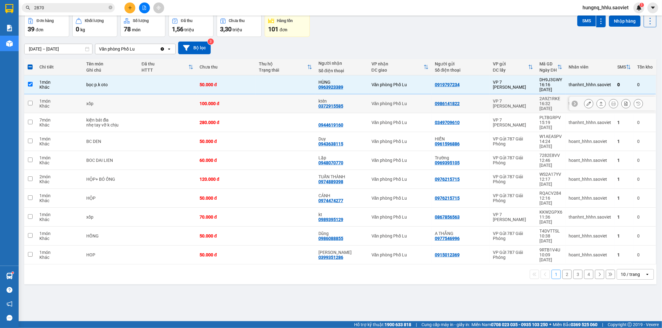
click at [35, 95] on td at bounding box center [30, 103] width 12 height 19
checkbox input "true"
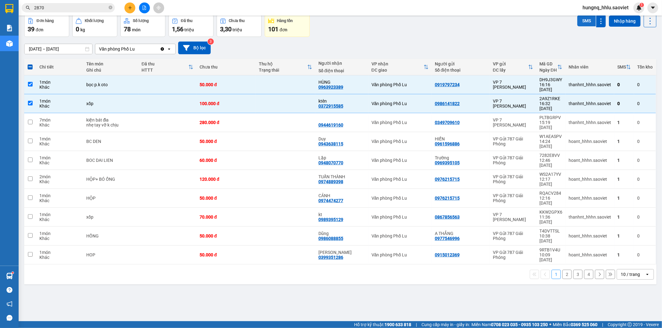
click at [577, 24] on button "SMS" at bounding box center [586, 20] width 19 height 11
click at [526, 42] on div "09/10/2025 – 11/10/2025 Press the down arrow key to interact with the calendar …" at bounding box center [340, 48] width 632 height 13
click at [551, 35] on div "Đơn hàng 39 đơn Khối lượng 0 kg Số lượng 78 món Đã thu 1,56 triệu Chưa thu 3,30…" at bounding box center [340, 26] width 632 height 22
click at [577, 25] on button "SMS" at bounding box center [586, 20] width 19 height 11
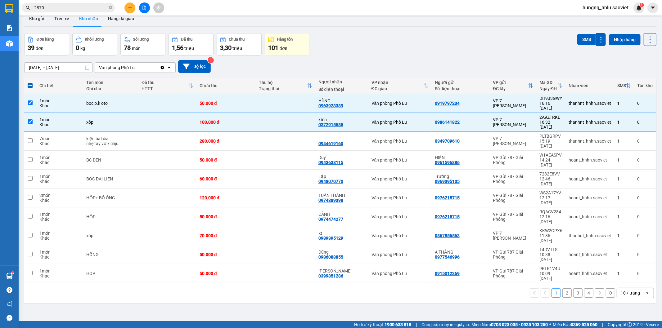
scroll to position [0, 0]
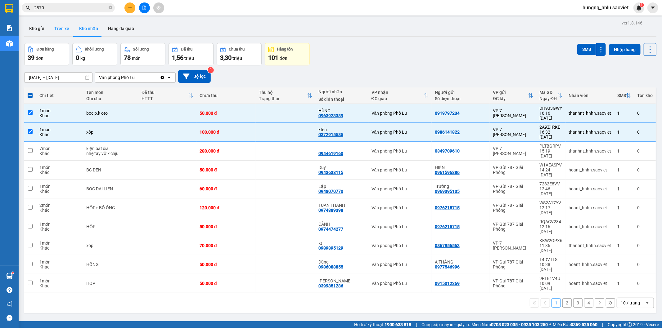
click at [55, 31] on button "Trên xe" at bounding box center [61, 28] width 25 height 15
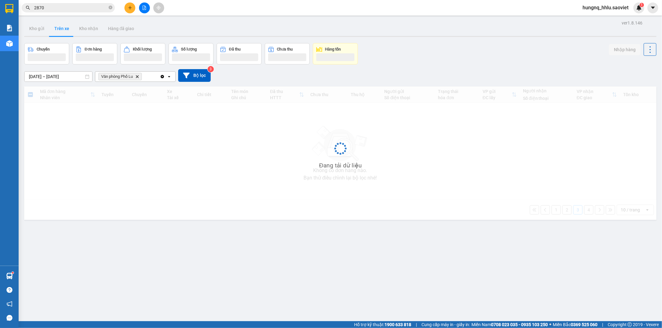
click at [55, 31] on button "Trên xe" at bounding box center [61, 28] width 25 height 15
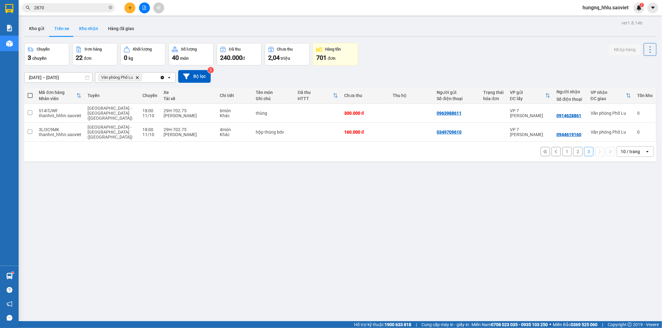
click at [81, 29] on button "Kho nhận" at bounding box center [88, 28] width 29 height 15
type input "[DATE] – [DATE]"
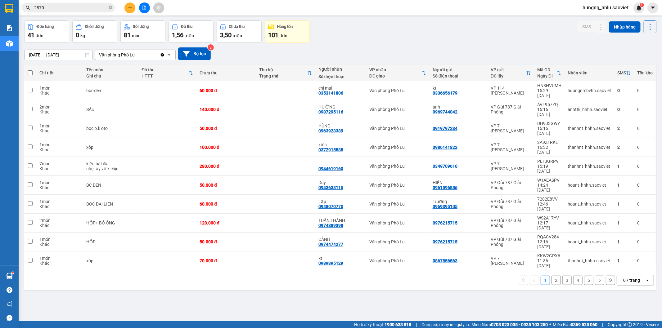
scroll to position [29, 0]
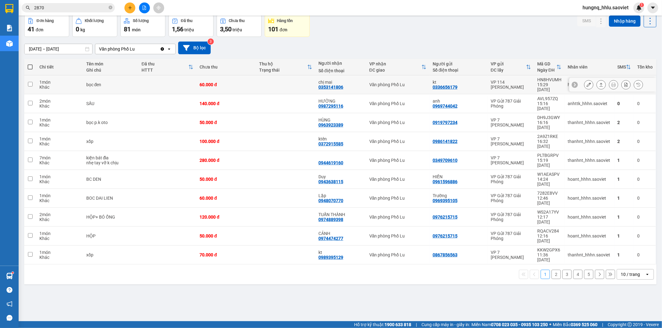
click at [55, 81] on div "1 món" at bounding box center [59, 82] width 41 height 5
checkbox input "true"
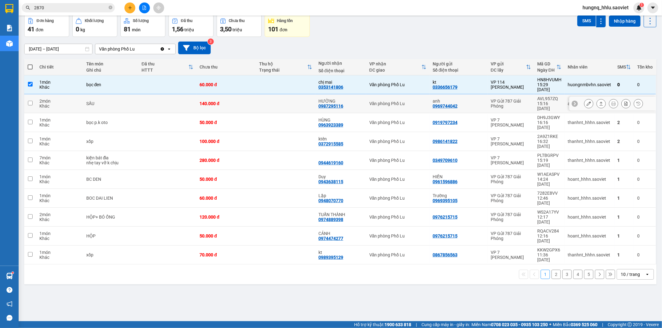
click at [51, 99] on div "2 món" at bounding box center [59, 101] width 41 height 5
checkbox input "true"
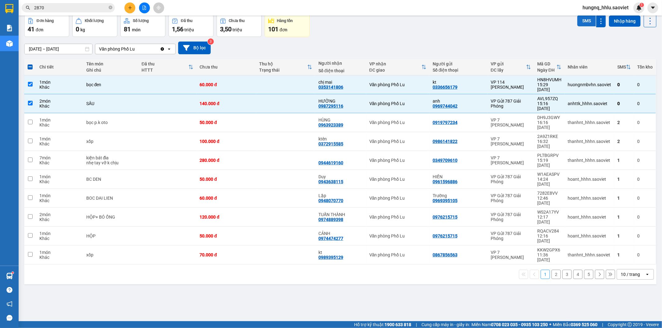
click at [578, 22] on button "SMS" at bounding box center [586, 20] width 19 height 11
click at [651, 14] on icon "Close" at bounding box center [649, 12] width 5 height 5
click at [577, 26] on button "SMS" at bounding box center [586, 20] width 19 height 11
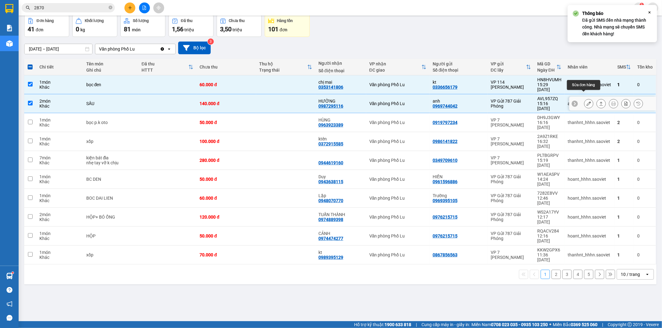
click at [584, 101] on div at bounding box center [588, 103] width 9 height 9
click at [584, 99] on button at bounding box center [588, 103] width 9 height 11
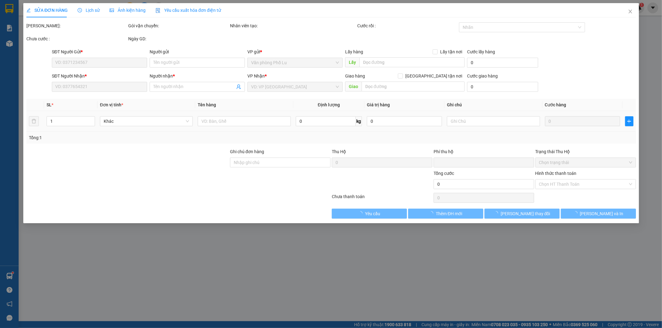
type input "0969744042"
type input "anh"
type input "0987295116"
type input "HƯỜNG"
type input "0"
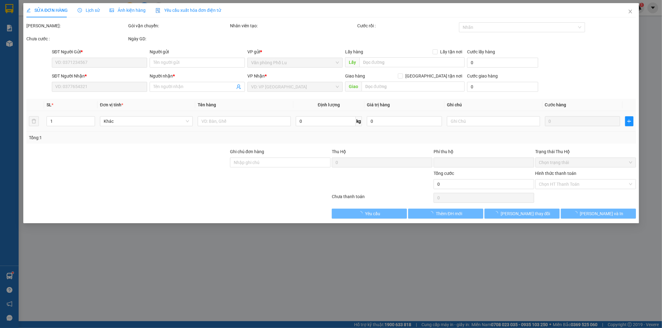
type input "140.000"
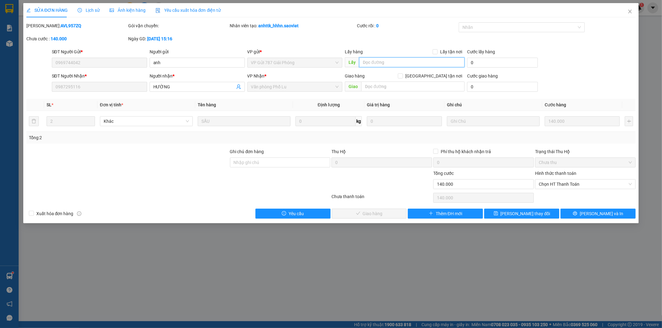
click at [376, 61] on input "text" at bounding box center [412, 62] width 106 height 10
type input "đã gọi cả người gọi và người nhận nhưng không ai nhấc máy cả"
click at [540, 218] on button "[PERSON_NAME] thay đổi" at bounding box center [521, 214] width 75 height 10
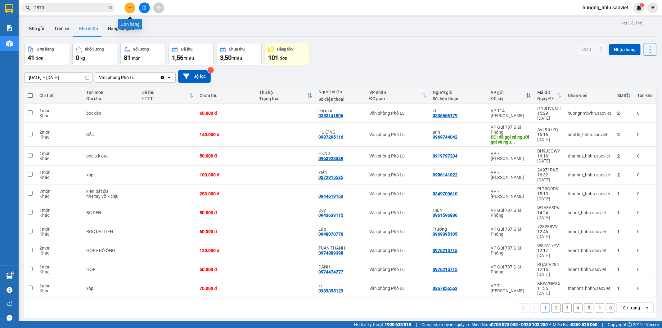
click at [126, 10] on button at bounding box center [129, 7] width 11 height 11
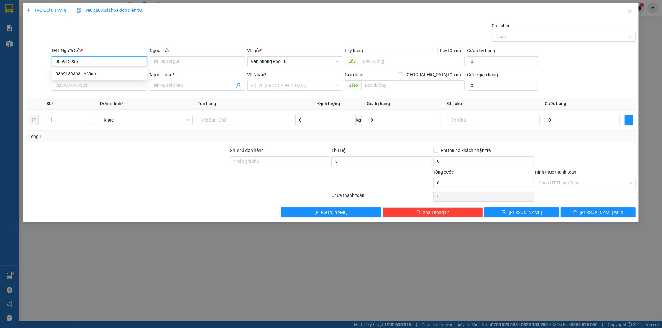
type input "0869139368"
click at [91, 75] on div "0869139368 - A Vĩnh" at bounding box center [100, 73] width 88 height 7
type input "A Vĩnh"
type input "0342360131"
type input "KT"
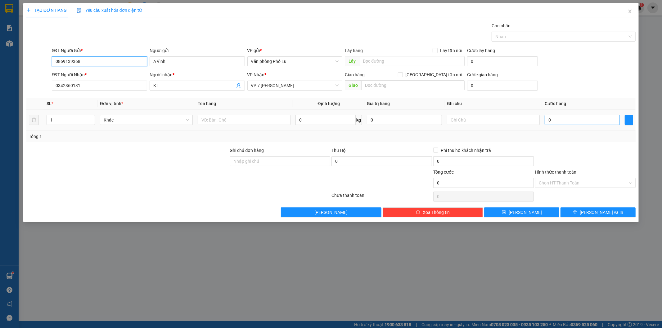
type input "0869139368"
click at [561, 120] on input "0" at bounding box center [582, 120] width 75 height 10
drag, startPoint x: 92, startPoint y: 60, endPoint x: 0, endPoint y: 68, distance: 91.9
click at [0, 64] on div "TẠO ĐƠN HÀNG Yêu cầu xuất hóa đơn điện tử Transit Pickup Surcharge Ids Transit …" at bounding box center [331, 164] width 662 height 328
click at [103, 86] on input "0342360131" at bounding box center [99, 86] width 95 height 10
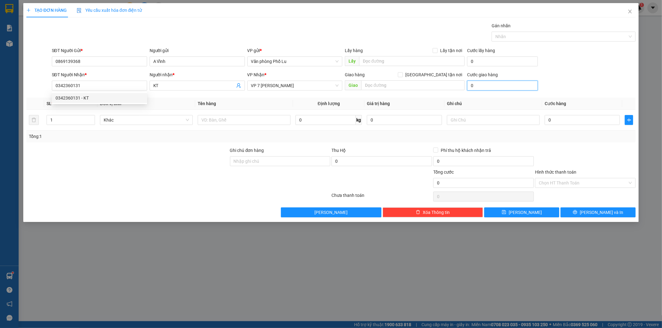
click at [486, 84] on input "0" at bounding box center [502, 86] width 71 height 10
click at [561, 119] on input "0" at bounding box center [582, 120] width 75 height 10
type input "001"
type input "1"
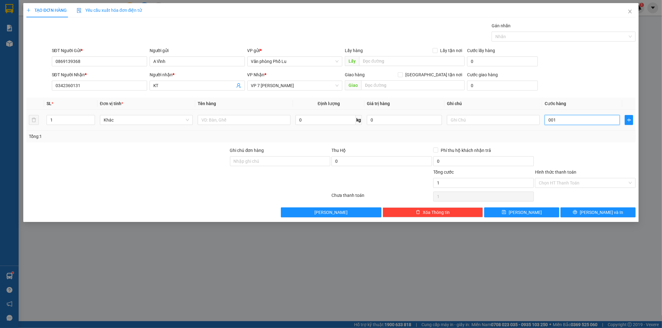
type input "0.018"
type input "18"
type input "00.180"
type input "180"
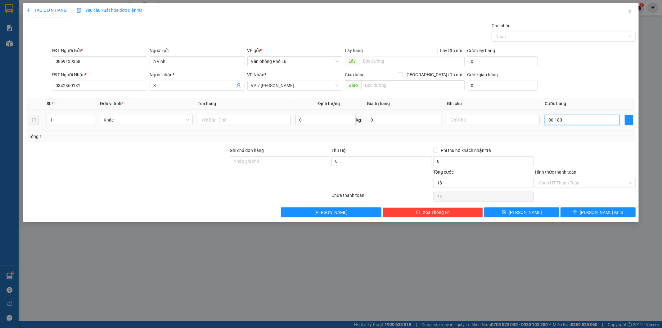
type input "180"
click at [610, 143] on div "Transit Pickup Surcharge Ids Transit Deliver Surcharge Ids Transit Deliver Surc…" at bounding box center [331, 119] width 610 height 195
type input "180.000"
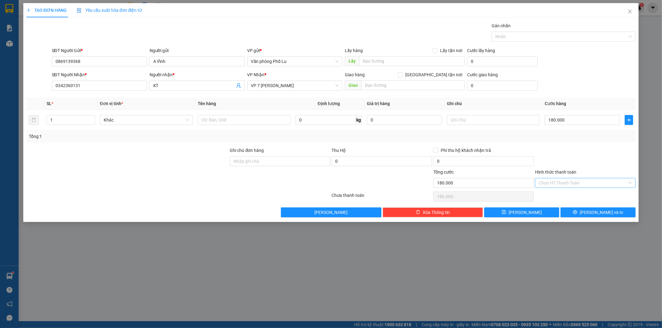
click at [553, 184] on input "Hình thức thanh toán" at bounding box center [583, 182] width 89 height 9
click at [566, 145] on div "Transit Pickup Surcharge Ids Transit Deliver Surcharge Ids Transit Deliver Surc…" at bounding box center [331, 119] width 610 height 195
click at [31, 123] on tr "1 Khác 0 kg 0 180.000" at bounding box center [331, 120] width 610 height 21
type input "2"
click at [217, 122] on input "text" at bounding box center [244, 120] width 93 height 10
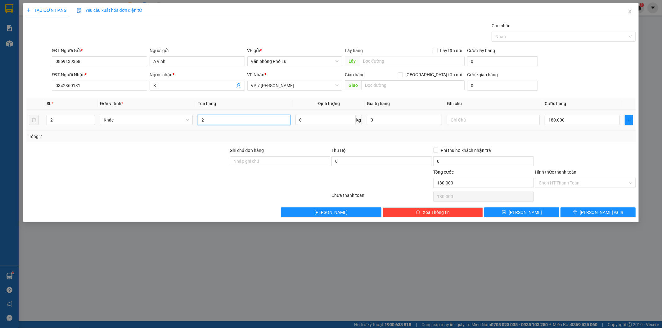
type input "2"
type input "xốp to"
click at [612, 213] on button "[PERSON_NAME] và In" at bounding box center [598, 213] width 75 height 10
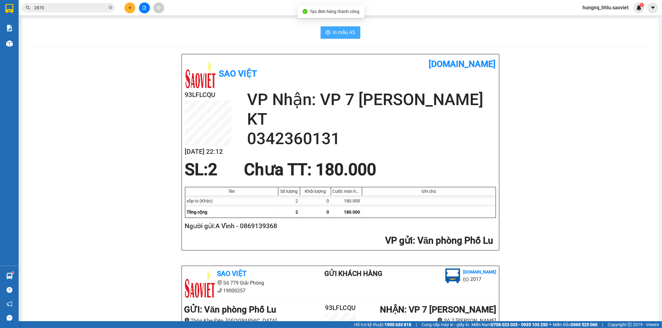
click at [352, 33] on span "In mẫu A5" at bounding box center [344, 33] width 22 height 8
click at [51, 6] on input "2870" at bounding box center [70, 7] width 73 height 7
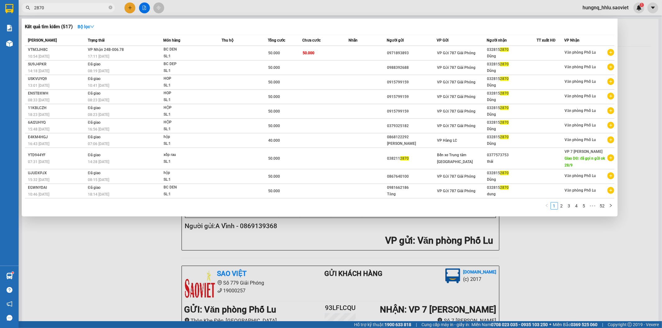
drag, startPoint x: 58, startPoint y: 9, endPoint x: 1, endPoint y: 8, distance: 57.4
click at [0, 7] on section "Kết quả tìm kiếm ( 517 ) Bộ lọc Mã ĐH Trạng thái Món hàng Thu hộ Tổng cước Chưa…" at bounding box center [331, 164] width 662 height 328
click at [63, 10] on input "2870" at bounding box center [70, 7] width 73 height 7
click at [631, 265] on div at bounding box center [331, 164] width 662 height 328
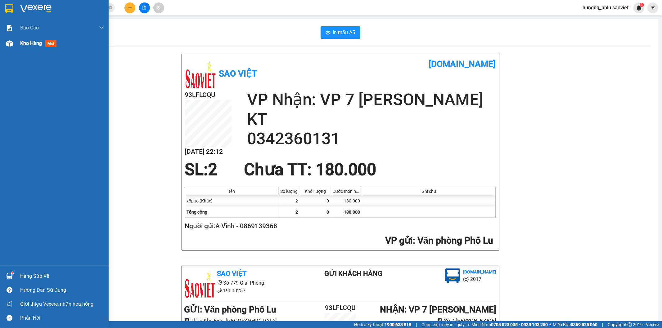
click at [39, 42] on span "Kho hàng" at bounding box center [31, 43] width 22 height 6
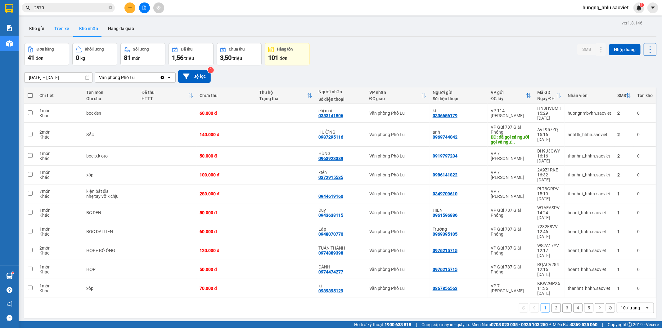
click at [56, 28] on button "Trên xe" at bounding box center [61, 28] width 25 height 15
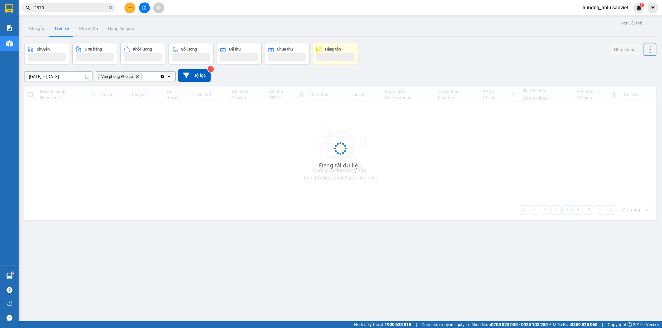
type input "[DATE] – [DATE]"
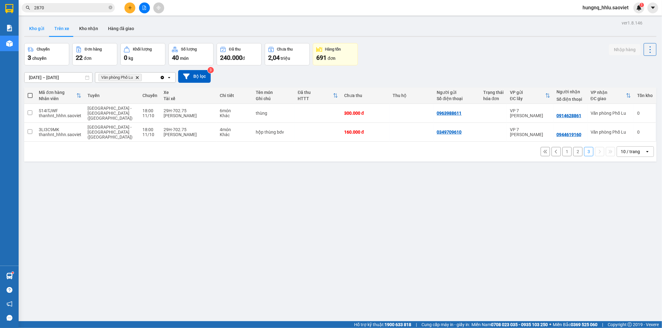
click at [41, 28] on button "Kho gửi" at bounding box center [36, 28] width 25 height 15
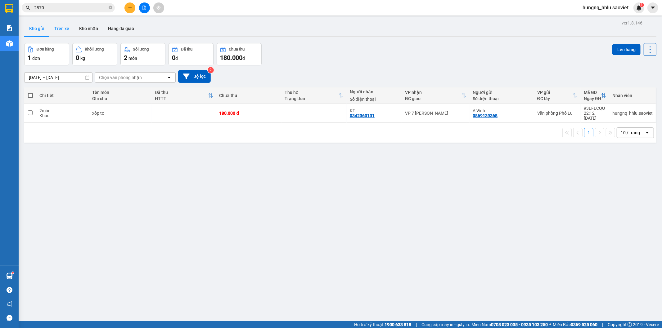
drag, startPoint x: 63, startPoint y: 31, endPoint x: 67, endPoint y: 31, distance: 3.7
click at [64, 31] on button "Trên xe" at bounding box center [61, 28] width 25 height 15
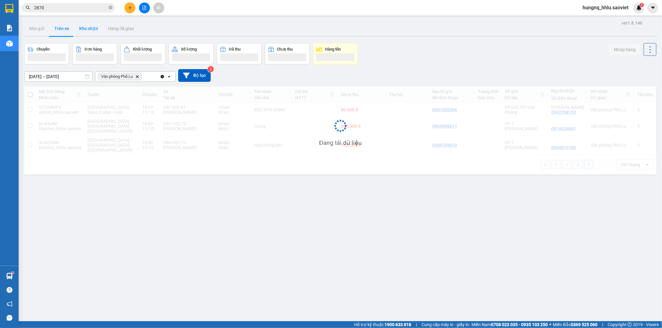
click at [84, 31] on button "Kho nhận" at bounding box center [88, 28] width 29 height 15
type input "[DATE] – [DATE]"
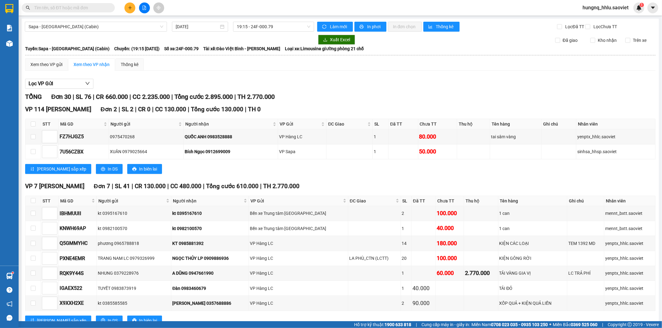
scroll to position [379, 0]
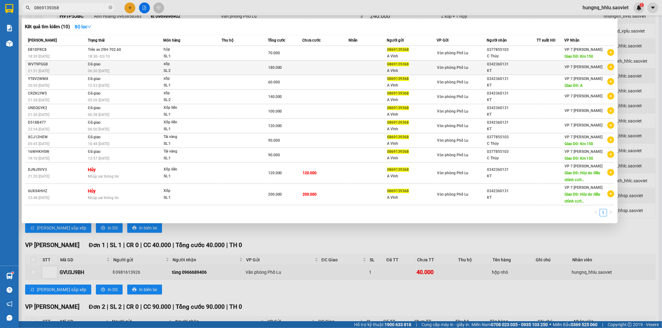
type input "0869139368"
click at [84, 70] on div "21:31 [DATE]" at bounding box center [57, 71] width 58 height 7
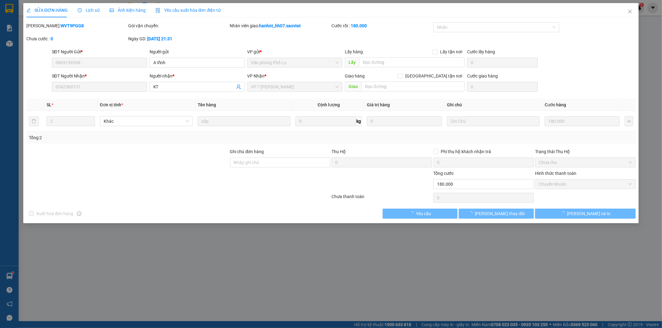
type input "0869139368"
type input "A Vĩnh"
type input "0342360131"
type input "KT"
type input "0"
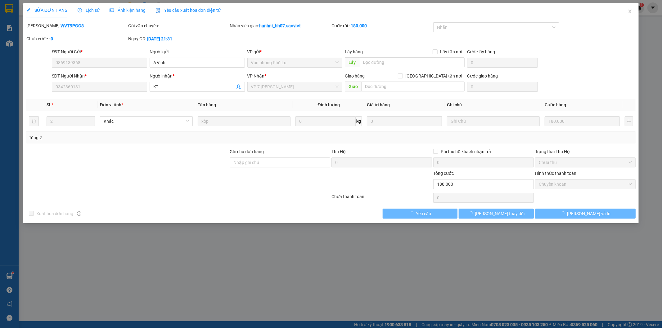
type input "180.000"
click at [97, 11] on span "Lịch sử" at bounding box center [89, 10] width 22 height 5
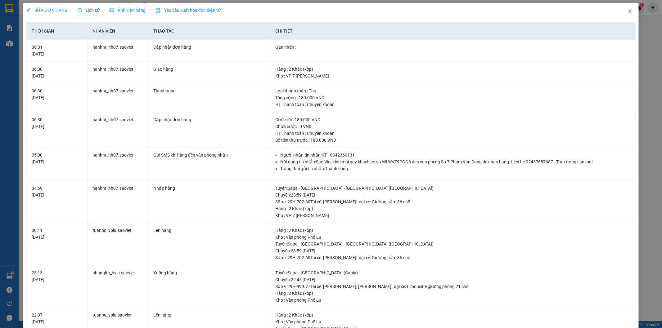
click at [628, 13] on icon "close" at bounding box center [630, 11] width 5 height 5
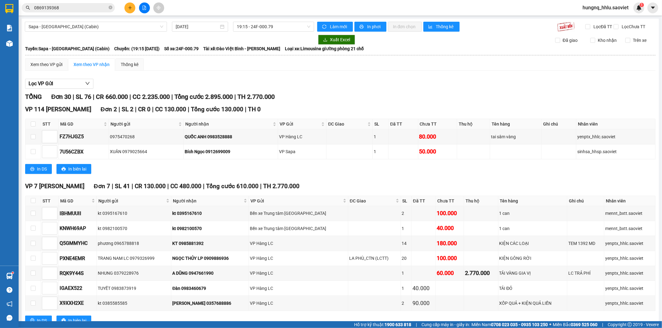
click at [64, 5] on input "0869139368" at bounding box center [70, 7] width 73 height 7
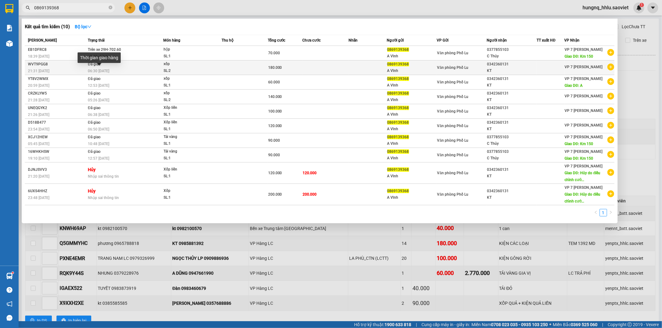
click at [90, 72] on span "06:30 [DATE]" at bounding box center [98, 71] width 21 height 4
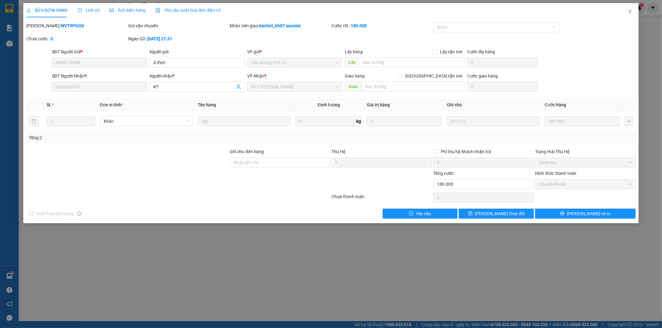
type input "0869139368"
type input "A Vĩnh"
type input "0342360131"
type input "KT"
type input "0"
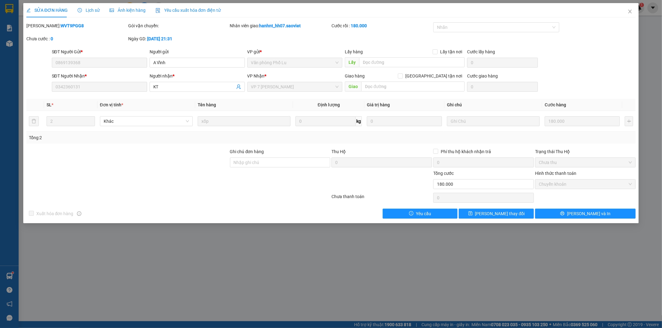
type input "180.000"
click at [87, 9] on span "Lịch sử" at bounding box center [89, 10] width 22 height 5
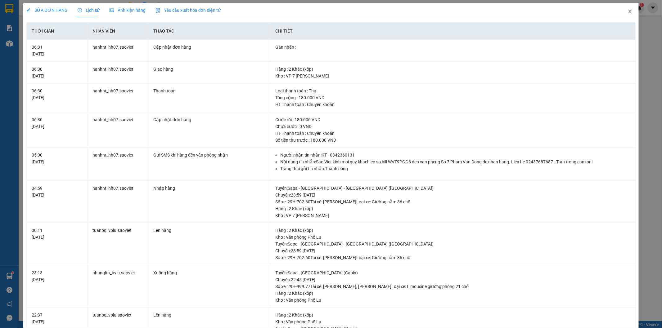
click at [628, 12] on icon "close" at bounding box center [630, 11] width 5 height 5
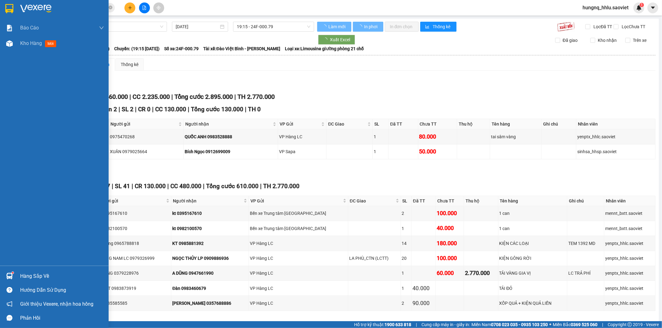
click at [38, 44] on span "Kho hàng" at bounding box center [31, 43] width 22 height 6
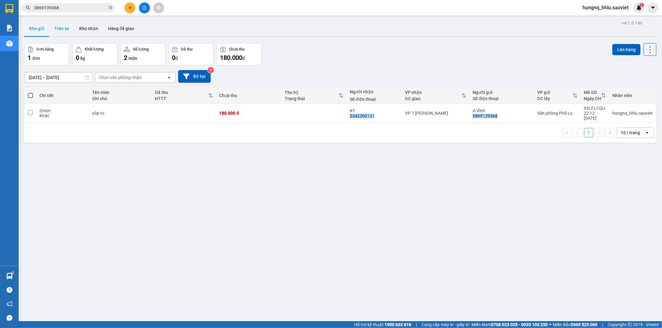
click at [56, 30] on button "Trên xe" at bounding box center [61, 28] width 25 height 15
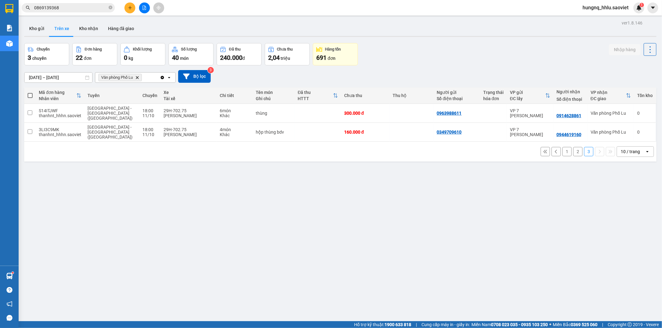
click at [574, 147] on button "2" at bounding box center [577, 151] width 9 height 9
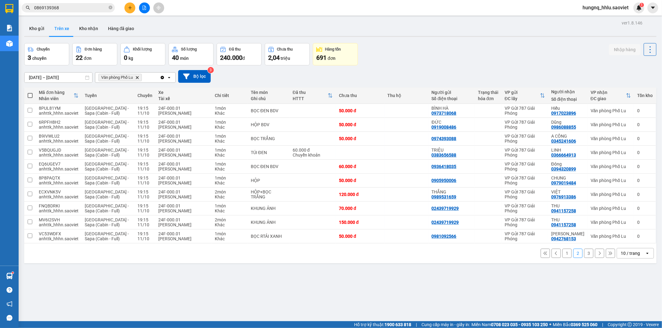
click at [562, 253] on button "1" at bounding box center [566, 253] width 9 height 9
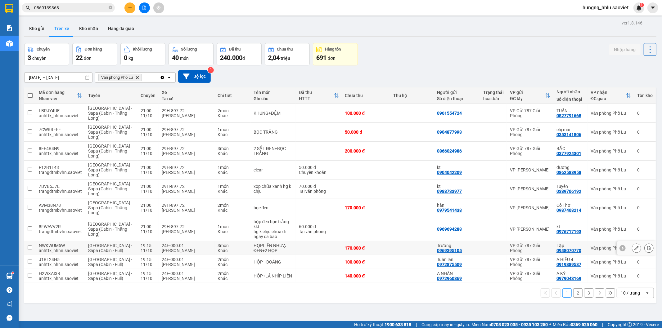
scroll to position [29, 0]
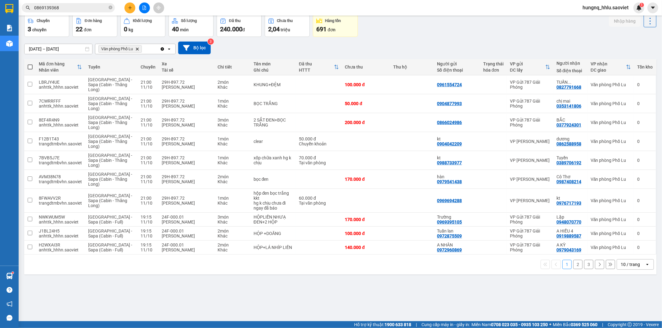
click at [574, 267] on button "2" at bounding box center [577, 264] width 9 height 9
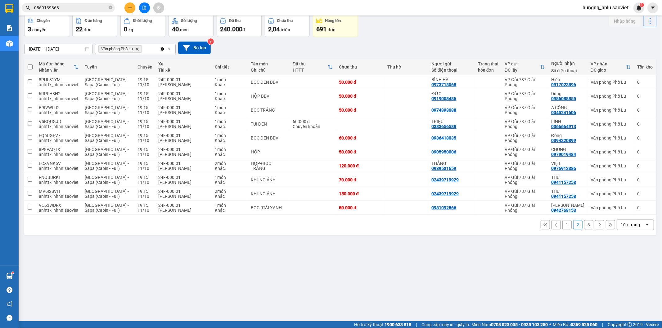
scroll to position [0, 0]
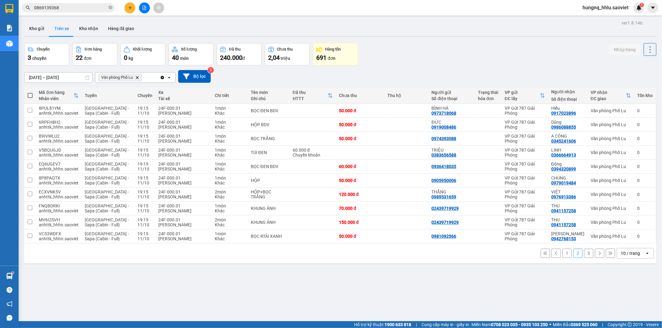
click at [585, 255] on button "3" at bounding box center [588, 253] width 9 height 9
